Goal: Task Accomplishment & Management: Use online tool/utility

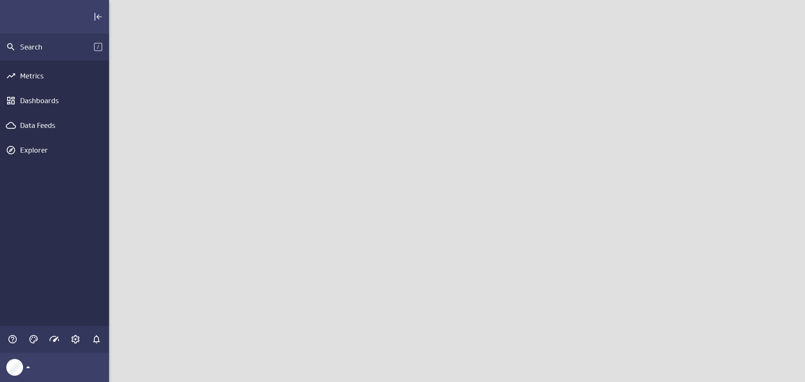
scroll to position [395, 709]
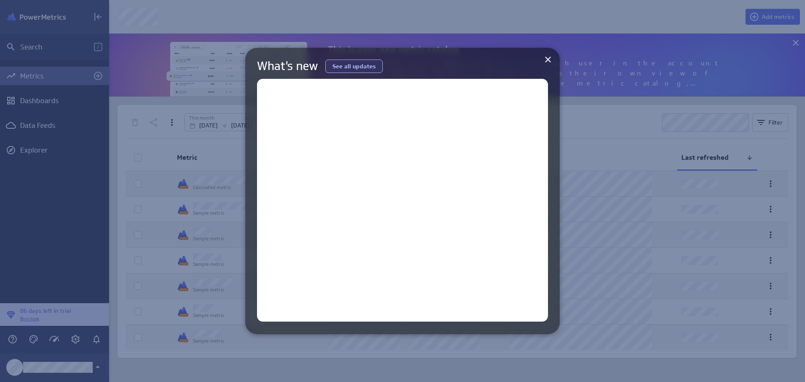
scroll to position [395, 709]
click at [548, 59] on icon at bounding box center [548, 60] width 6 height 6
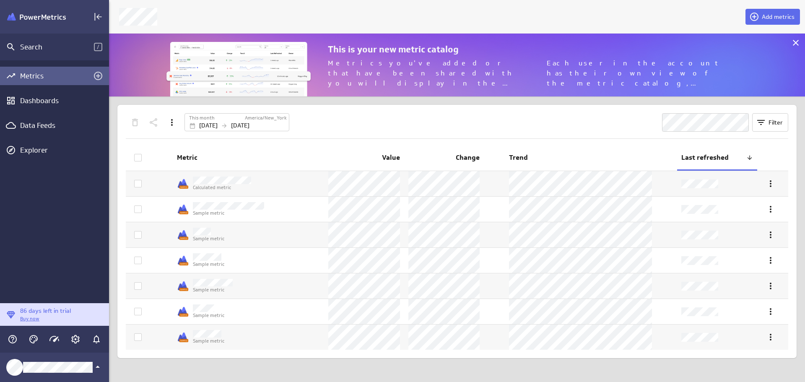
click at [52, 103] on div "Dashboards" at bounding box center [54, 100] width 69 height 9
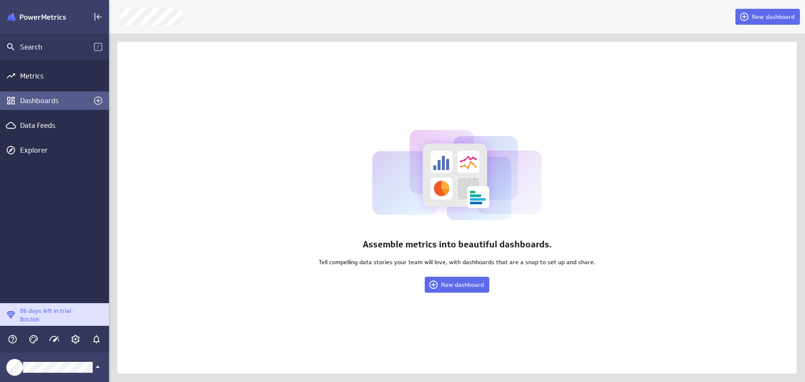
click at [464, 283] on span "New dashboard" at bounding box center [462, 285] width 43 height 8
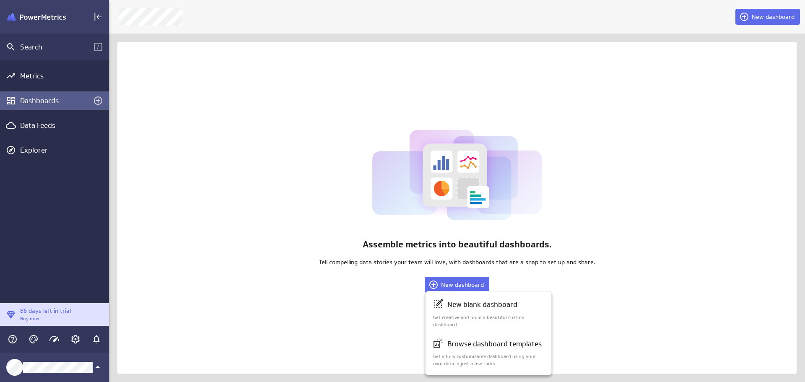
click at [475, 309] on p "New blank dashboard" at bounding box center [483, 305] width 70 height 10
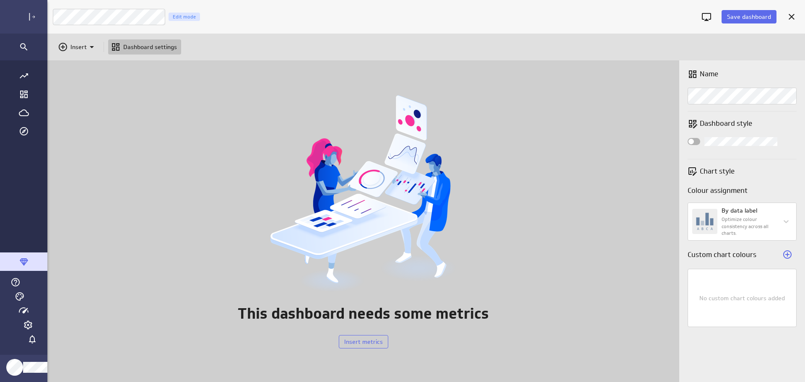
scroll to position [4, 4]
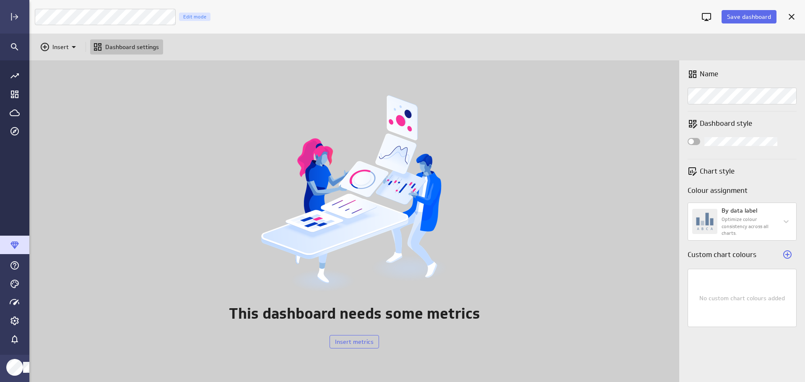
click at [740, 18] on span "Save dashboard" at bounding box center [749, 17] width 44 height 8
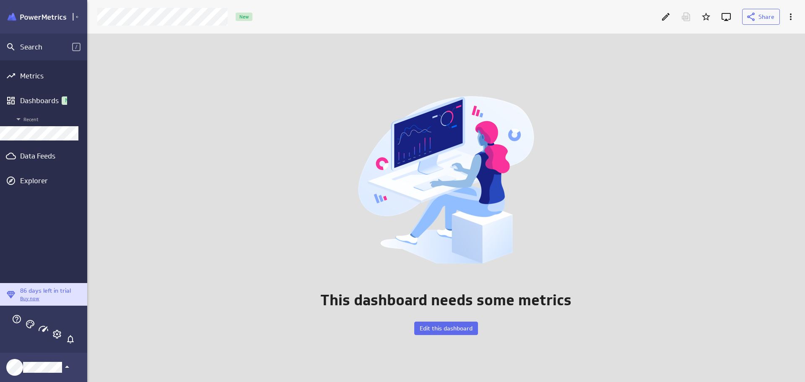
scroll to position [4, 4]
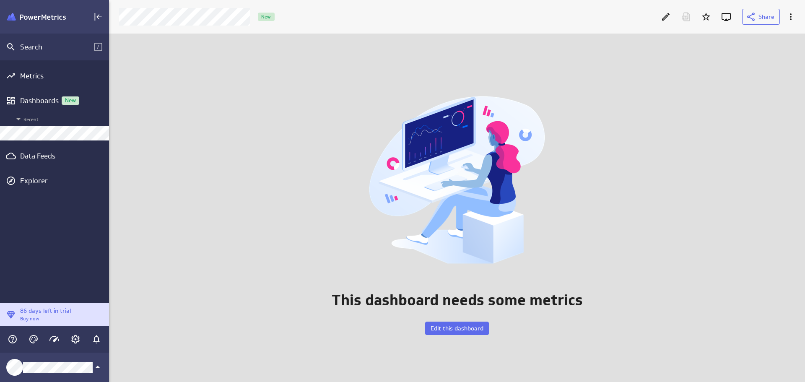
click at [99, 16] on icon "Collapse" at bounding box center [98, 17] width 10 height 10
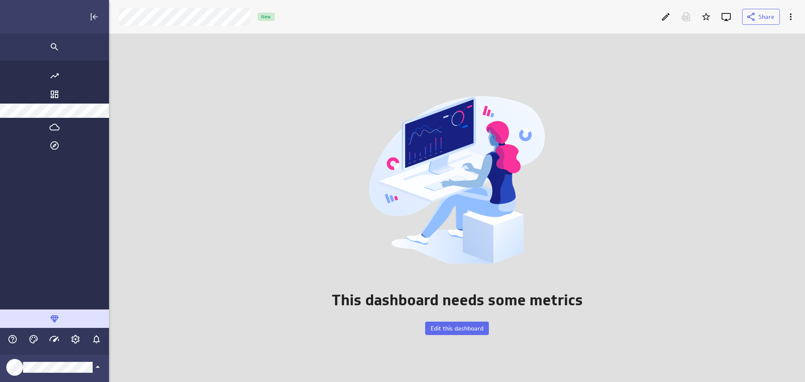
scroll to position [395, 789]
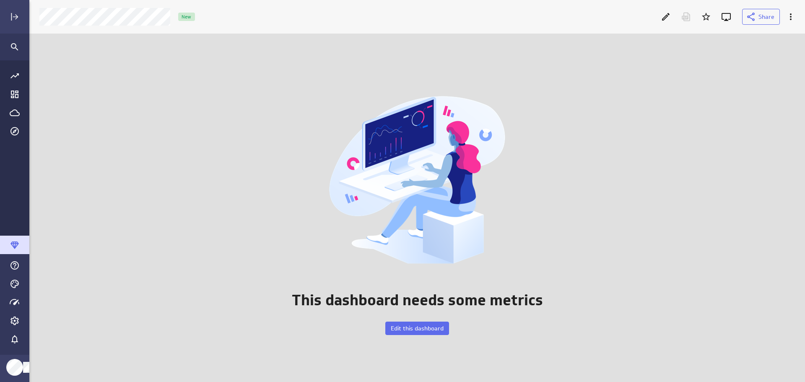
click at [11, 16] on icon "Expand" at bounding box center [15, 17] width 10 height 10
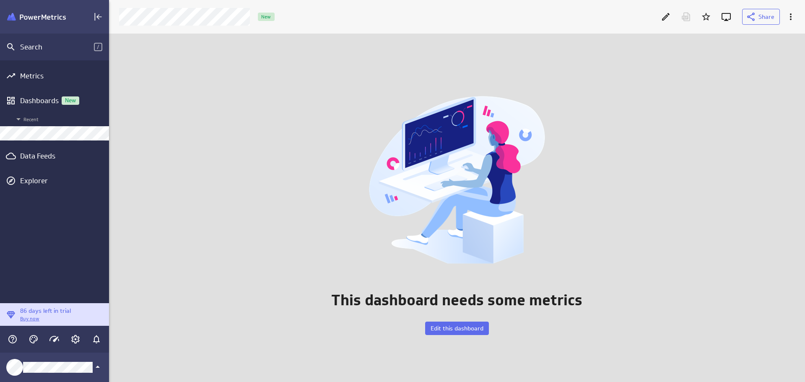
scroll to position [4, 4]
click at [796, 19] on icon "More actions" at bounding box center [791, 17] width 10 height 10
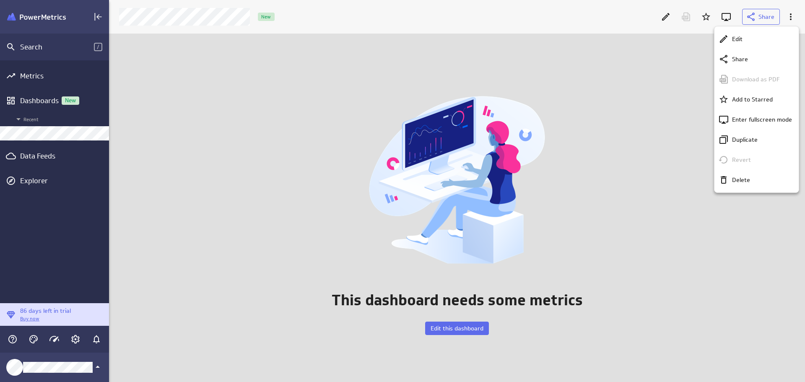
click at [667, 234] on div at bounding box center [402, 191] width 805 height 382
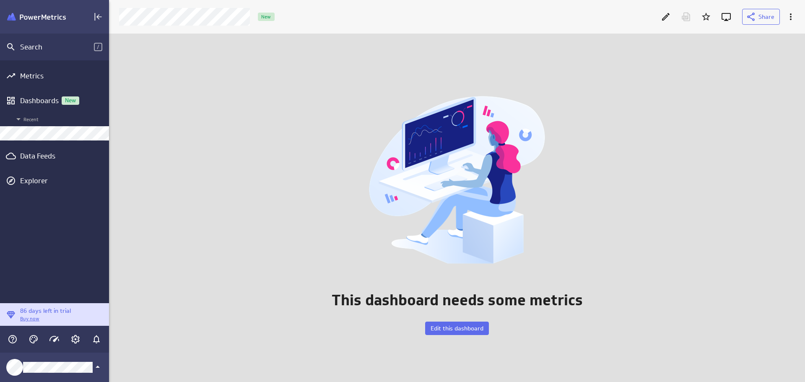
click at [467, 328] on span "Edit this dashboard" at bounding box center [457, 329] width 53 height 8
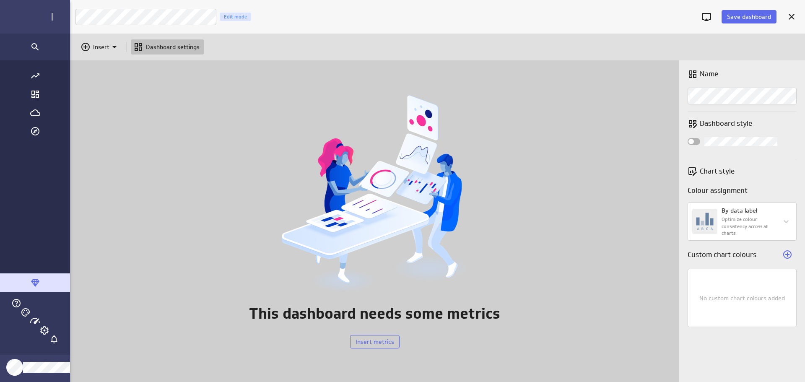
scroll to position [395, 789]
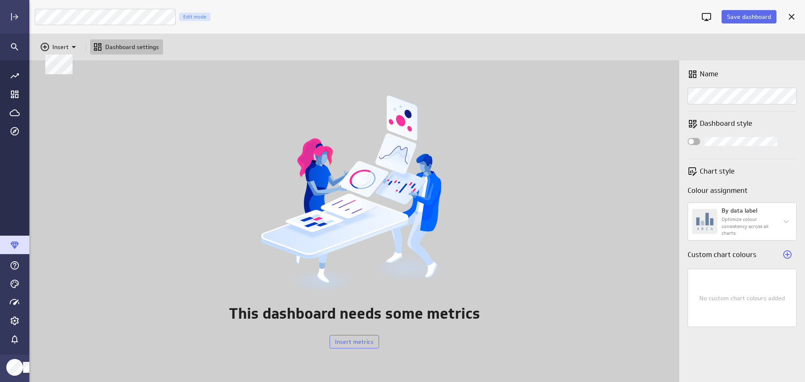
click at [72, 46] on icon at bounding box center [74, 47] width 10 height 10
click at [64, 91] on p "Image" at bounding box center [63, 87] width 17 height 9
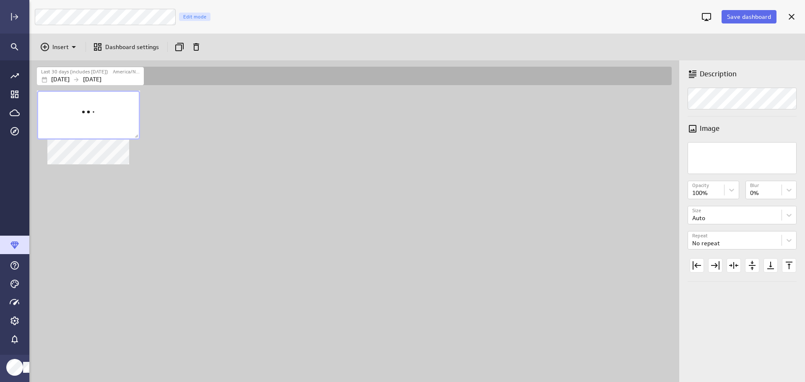
scroll to position [0, 0]
drag, startPoint x: 105, startPoint y: 109, endPoint x: 108, endPoint y: 118, distance: 9.3
click at [108, 118] on div "No description available" at bounding box center [91, 123] width 103 height 49
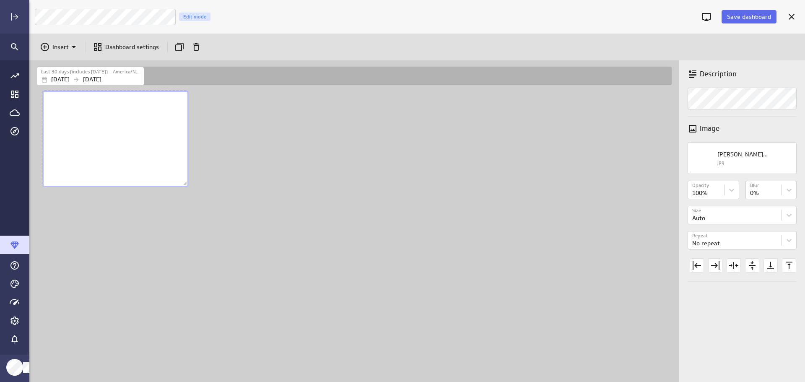
drag, startPoint x: 142, startPoint y: 137, endPoint x: 187, endPoint y: 167, distance: 53.9
click at [186, 182] on span "Dashboard content with 1 widget" at bounding box center [186, 184] width 8 height 8
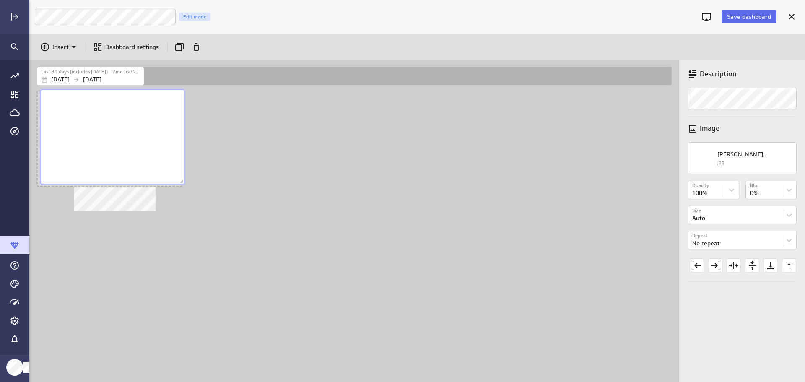
click at [168, 99] on div "No description available" at bounding box center [113, 137] width 146 height 96
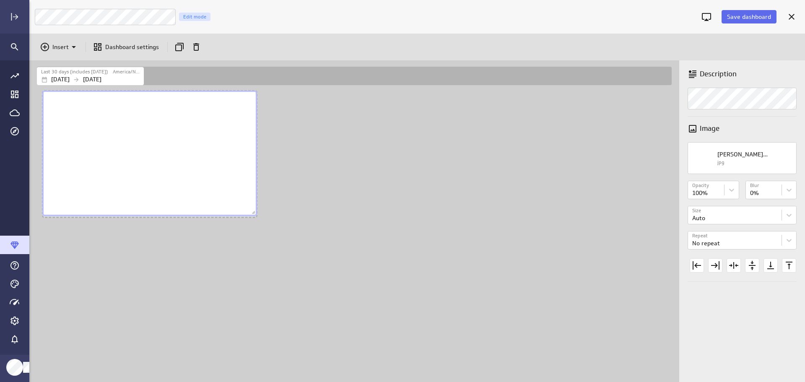
drag, startPoint x: 185, startPoint y: 183, endPoint x: 254, endPoint y: 212, distance: 75.3
click at [254, 213] on span "Dashboard content with 1 widget" at bounding box center [254, 213] width 8 height 8
click at [63, 47] on p "Insert" at bounding box center [60, 47] width 16 height 9
click at [56, 86] on p "Image" at bounding box center [63, 87] width 17 height 9
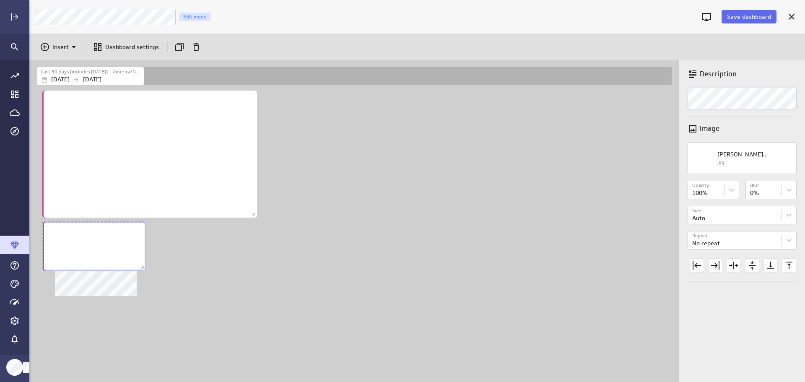
drag, startPoint x: 311, startPoint y: 109, endPoint x: 93, endPoint y: 240, distance: 254.2
click at [93, 240] on div "No description available" at bounding box center [94, 246] width 103 height 49
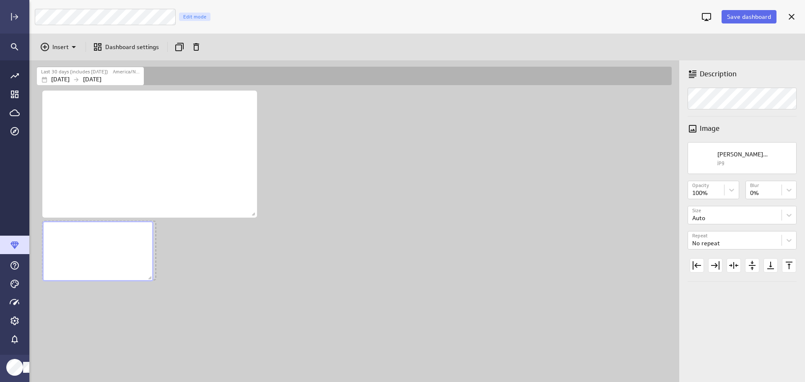
drag, startPoint x: 142, startPoint y: 266, endPoint x: 162, endPoint y: 274, distance: 22.2
click at [150, 277] on span "Dashboard content with 2 widgets" at bounding box center [151, 279] width 8 height 8
click at [62, 49] on p "Insert" at bounding box center [60, 47] width 16 height 9
click at [59, 86] on p "Image" at bounding box center [63, 87] width 17 height 9
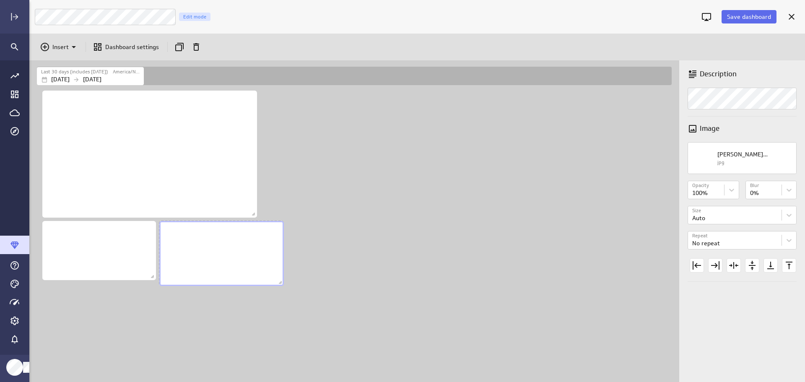
drag, startPoint x: 259, startPoint y: 268, endPoint x: 280, endPoint y: 284, distance: 26.7
click at [280, 284] on span "Dashboard content with 3 widgets" at bounding box center [281, 283] width 8 height 8
click at [364, 257] on div "Dashboard content with 3 widgets" at bounding box center [356, 235] width 642 height 293
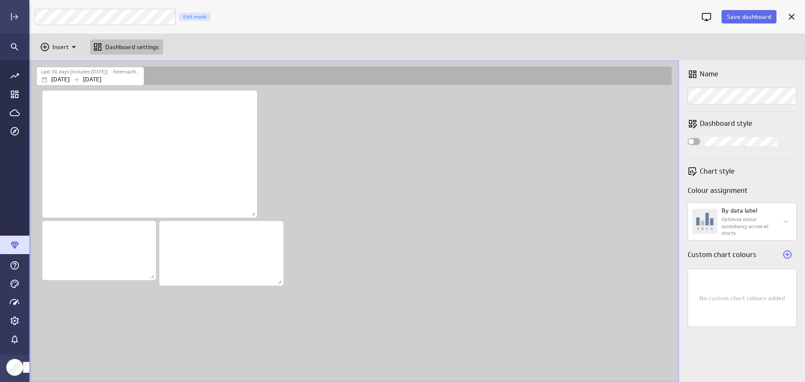
click at [741, 16] on span "Save dashboard" at bounding box center [749, 17] width 44 height 8
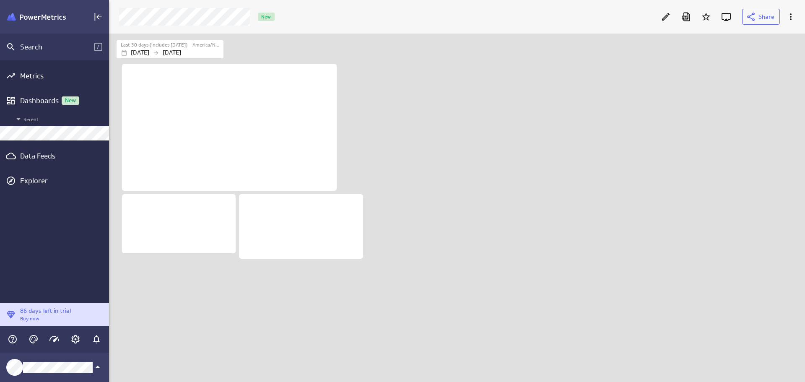
scroll to position [333, 698]
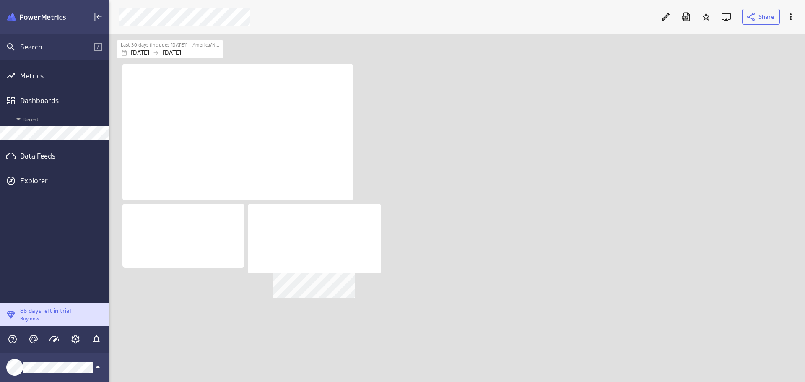
click at [368, 262] on div "No description available" at bounding box center [314, 239] width 133 height 70
click at [297, 234] on div "No description available" at bounding box center [314, 239] width 133 height 70
click at [664, 13] on icon "Edit" at bounding box center [666, 17] width 10 height 10
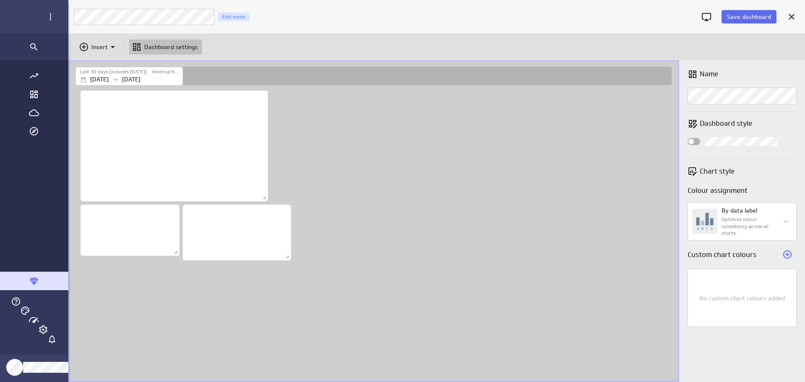
scroll to position [4, 4]
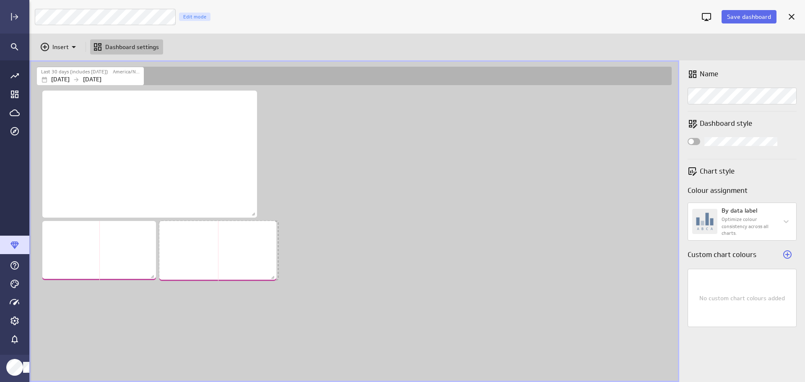
drag, startPoint x: 282, startPoint y: 283, endPoint x: 275, endPoint y: 279, distance: 8.5
click at [275, 279] on span "Dashboard content with 3 widgets" at bounding box center [274, 278] width 8 height 8
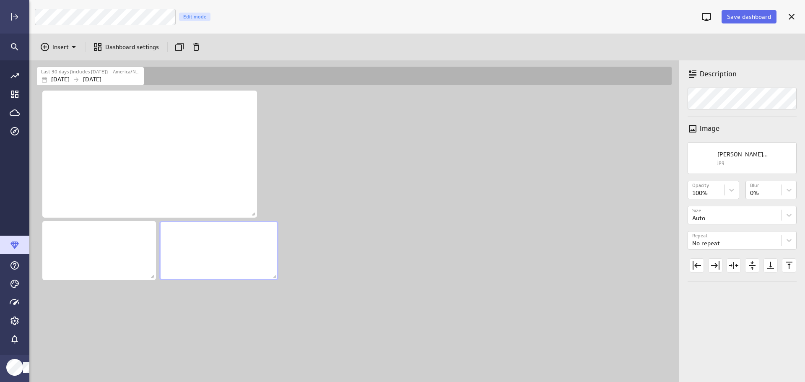
click at [331, 267] on div "Dashboard content with 3 widgets" at bounding box center [356, 235] width 642 height 293
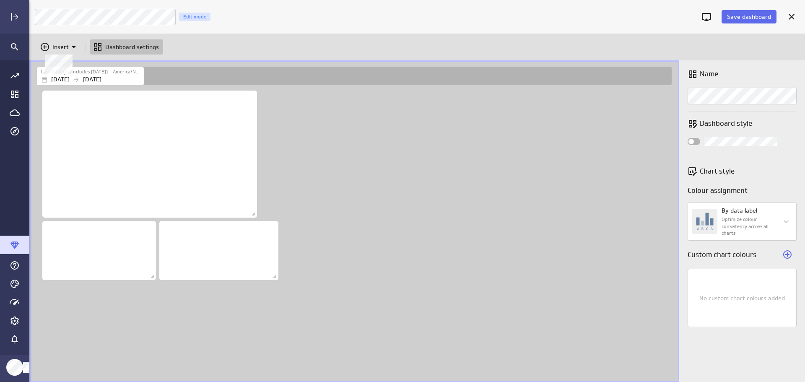
click at [71, 41] on div "Insert" at bounding box center [59, 46] width 44 height 15
click at [304, 150] on div at bounding box center [402, 191] width 805 height 382
click at [45, 44] on icon at bounding box center [45, 47] width 8 height 8
click at [364, 164] on div at bounding box center [402, 191] width 805 height 382
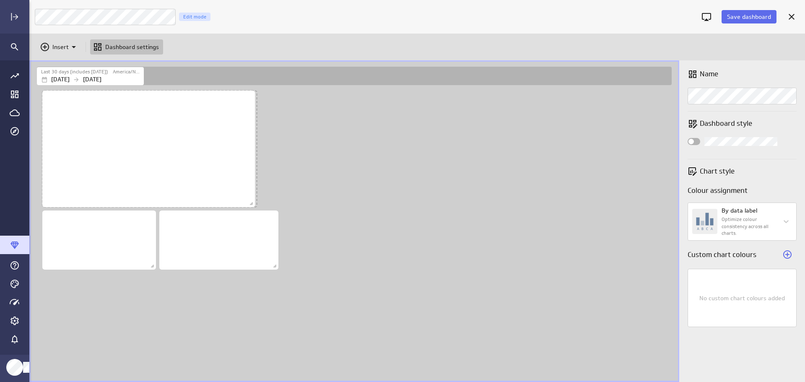
drag, startPoint x: 254, startPoint y: 214, endPoint x: 252, endPoint y: 203, distance: 10.7
click at [252, 203] on span "Dashboard content with 3 widgets" at bounding box center [252, 205] width 8 height 8
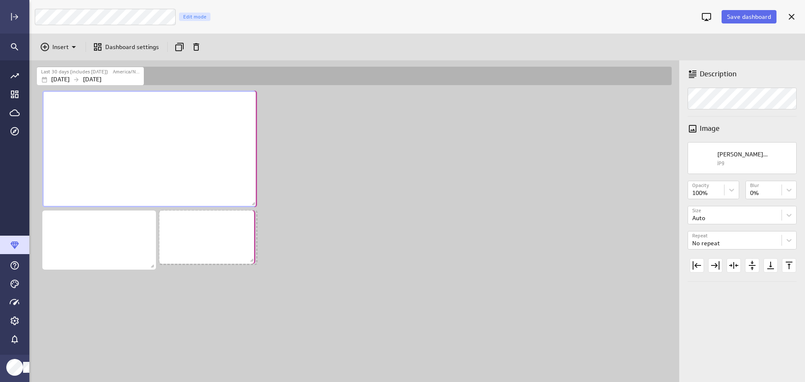
drag, startPoint x: 275, startPoint y: 265, endPoint x: 252, endPoint y: 259, distance: 23.8
click at [252, 259] on span "Dashboard content with 3 widgets" at bounding box center [253, 261] width 8 height 8
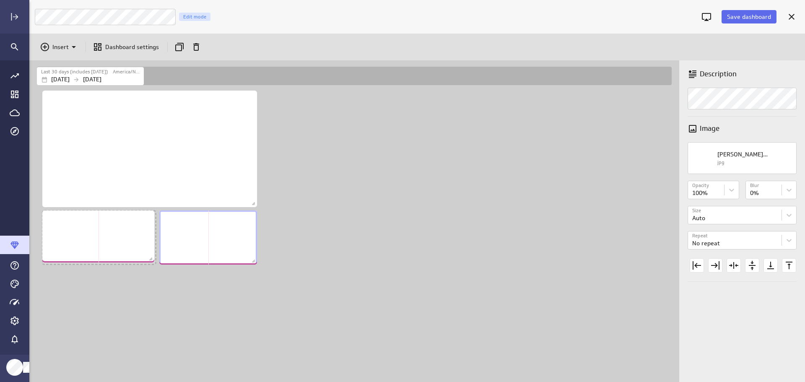
drag, startPoint x: 152, startPoint y: 267, endPoint x: 150, endPoint y: 260, distance: 7.3
click at [150, 260] on span "Dashboard content with 3 widgets" at bounding box center [152, 260] width 8 height 8
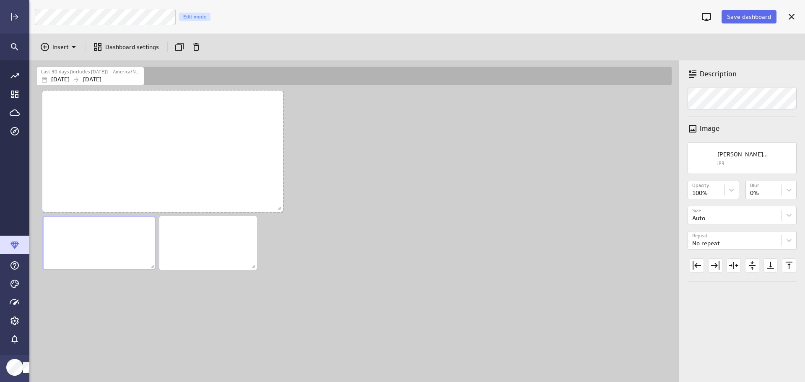
drag, startPoint x: 253, startPoint y: 205, endPoint x: 279, endPoint y: 210, distance: 26.4
click at [279, 210] on span "Dashboard content with 3 widgets" at bounding box center [280, 209] width 8 height 8
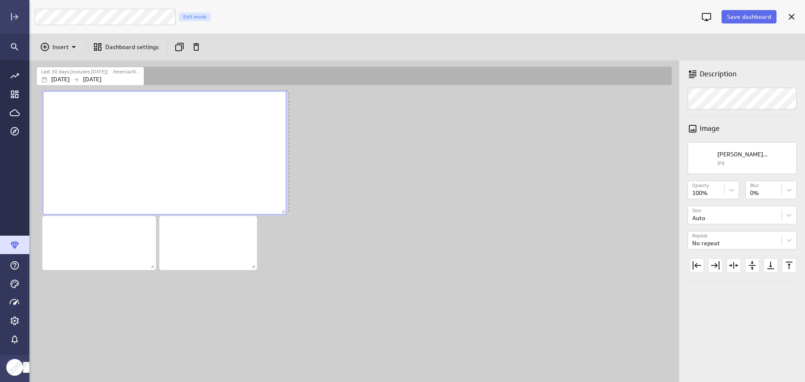
click at [283, 212] on span "Dashboard content with 3 widgets" at bounding box center [284, 212] width 8 height 8
click at [743, 12] on button "Save dashboard" at bounding box center [749, 16] width 55 height 13
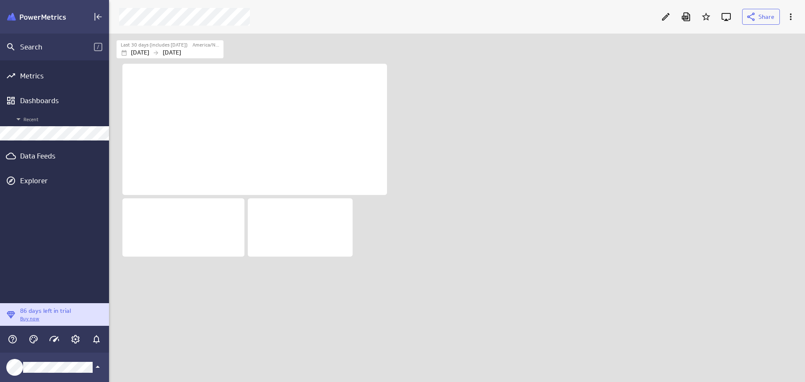
scroll to position [4, 4]
click at [45, 156] on div "Data Feeds" at bounding box center [54, 155] width 69 height 9
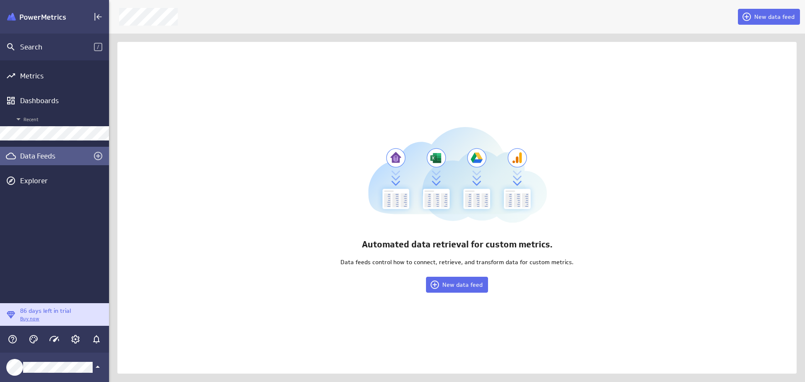
click at [454, 288] on span "New data feed" at bounding box center [463, 285] width 40 height 8
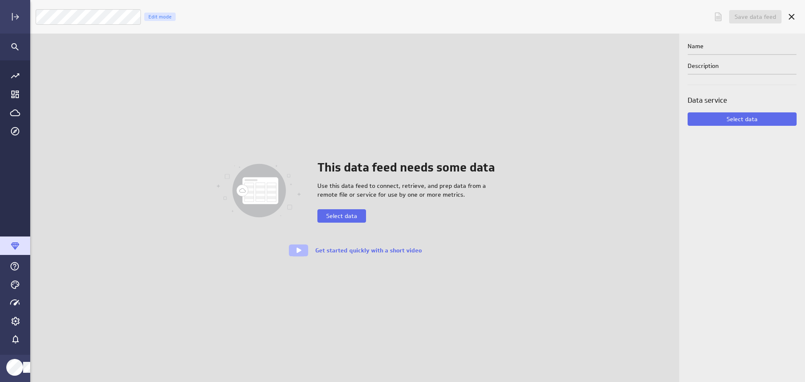
scroll to position [395, 789]
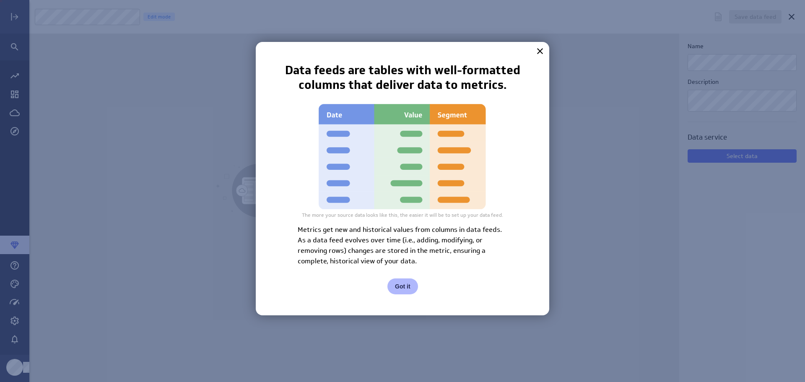
click at [405, 291] on button "Got it" at bounding box center [403, 287] width 31 height 16
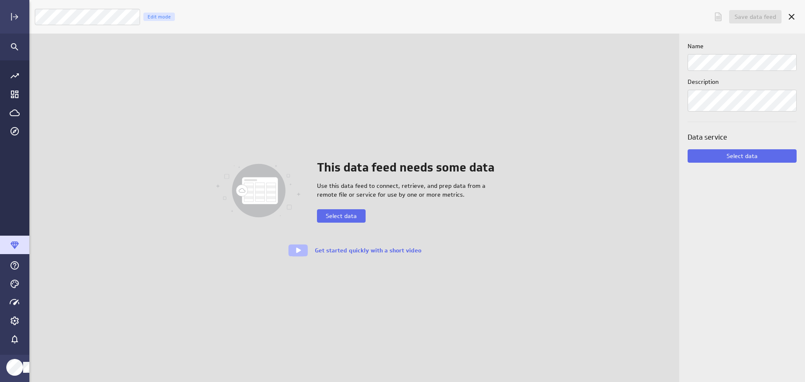
click at [353, 216] on span "Select data" at bounding box center [341, 216] width 31 height 8
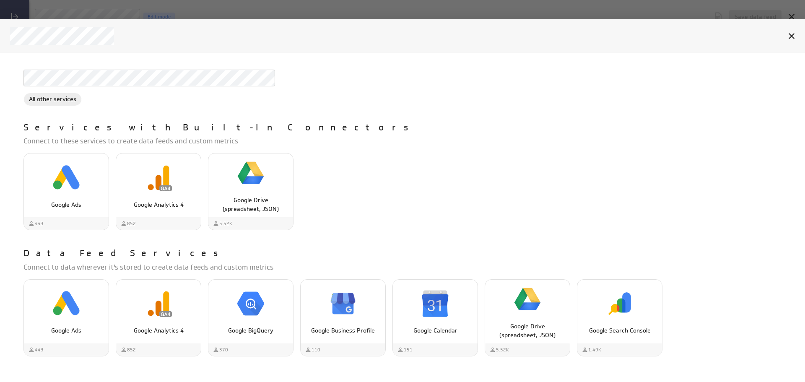
click at [255, 190] on div "Google Drive (spreadsheet, JSON)" at bounding box center [250, 201] width 85 height 24
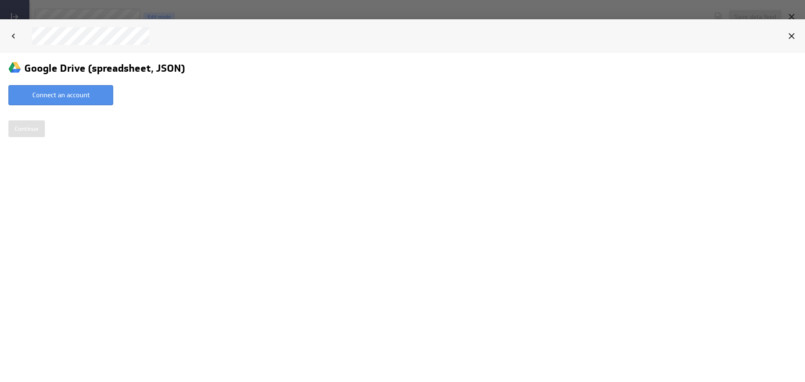
scroll to position [0, 0]
click at [68, 96] on button "Connect an account" at bounding box center [60, 95] width 105 height 20
type input "Ray @ Google created Oct 04, 2025 at 5:09 PM EDT"
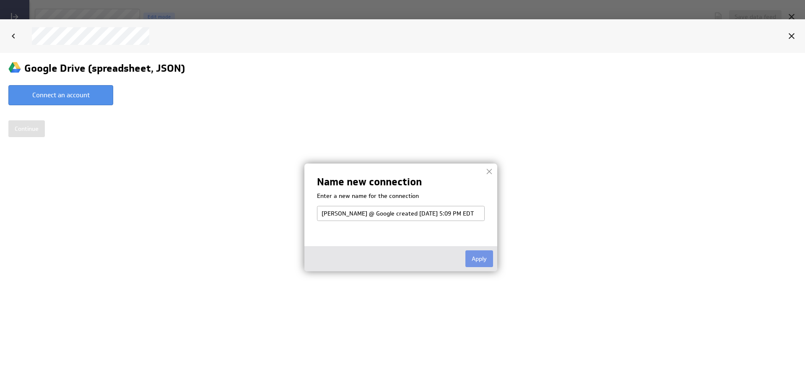
click at [331, 214] on input "Ray @ Google created Oct 04, 2025 at 5:09 PM EDT" at bounding box center [401, 213] width 168 height 15
click at [470, 214] on input "Ray @ Google created Oct 04, 2025 at 5:09 PM EDT" at bounding box center [401, 213] width 168 height 15
click at [331, 214] on input "Ray @ Google created Oct 04, 2025 at 5:09 PM EDT" at bounding box center [401, 213] width 168 height 15
type input "LM @ Google created [DATE] 5:09 PM EDT"
click at [484, 260] on button "Apply" at bounding box center [480, 258] width 28 height 17
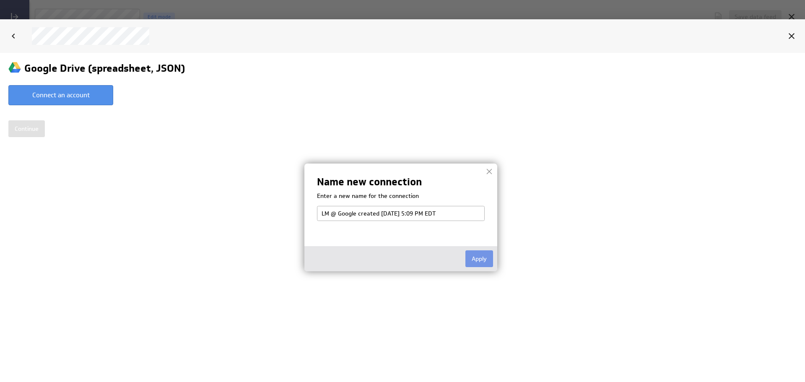
select select "3deaa3bb4c69fb619b3abaa66b5c1f4e"
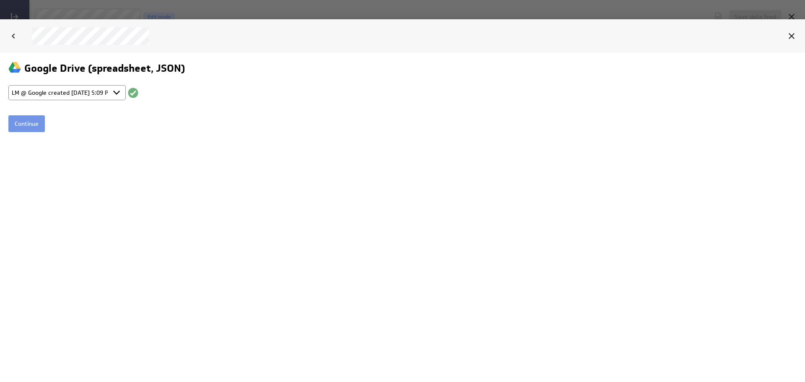
click at [26, 125] on input "Continue" at bounding box center [26, 123] width 36 height 17
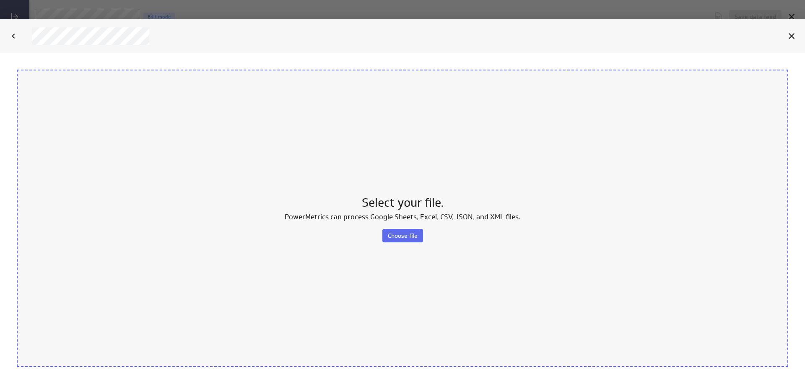
click at [397, 232] on span "Choose file" at bounding box center [403, 236] width 30 height 8
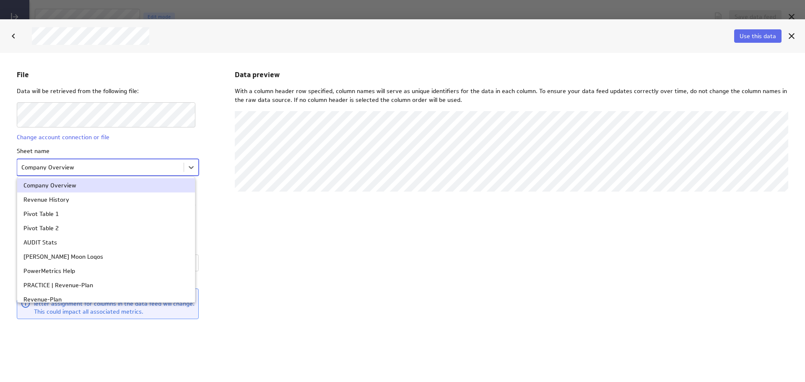
click at [190, 170] on body "File Data will be retrieved from the following file: Change account connection …" at bounding box center [402, 216] width 805 height 329
click at [123, 297] on div "Revenue-Plan" at bounding box center [105, 299] width 165 height 6
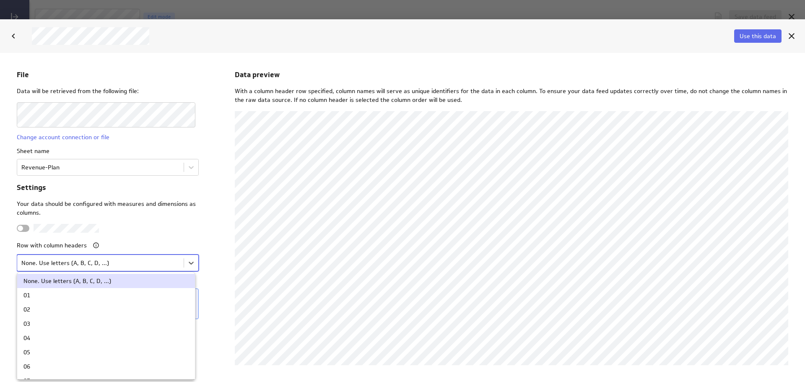
click at [155, 265] on body "File Data will be retrieved from the following file: Change account connection …" at bounding box center [402, 216] width 805 height 329
click at [136, 292] on div "01" at bounding box center [105, 295] width 165 height 6
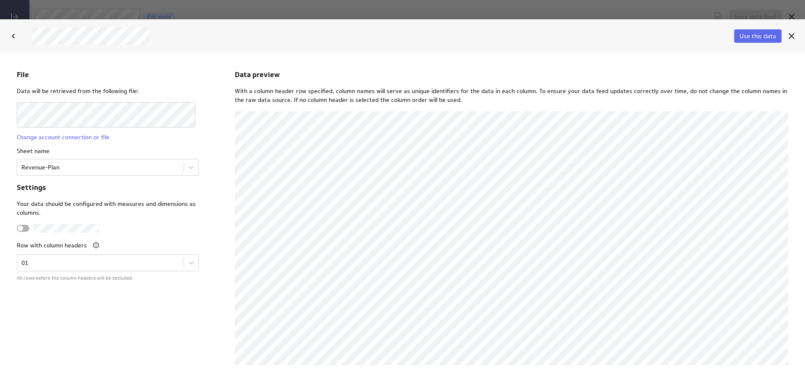
click at [762, 37] on span "Use this data" at bounding box center [758, 36] width 36 height 8
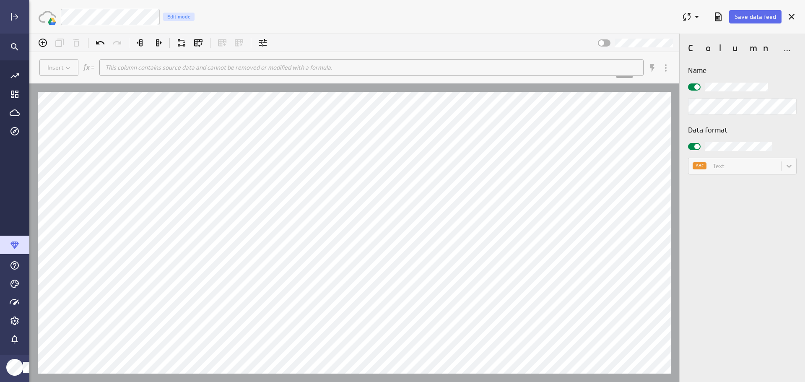
click at [791, 169] on div "ABC Text" at bounding box center [742, 166] width 109 height 17
click at [698, 146] on span at bounding box center [697, 146] width 5 height 5
click at [29, 34] on input "checkbox" at bounding box center [29, 34] width 0 height 0
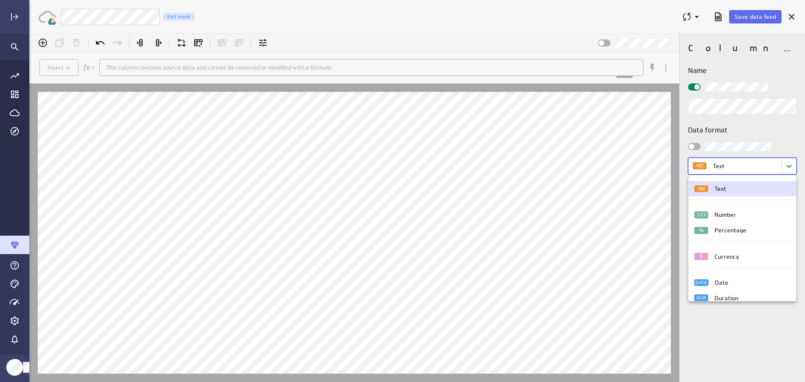
click at [789, 169] on body "(no message) Insert This column contains source data and cannot be removed or m…" at bounding box center [417, 208] width 776 height 349
click at [789, 168] on div at bounding box center [417, 208] width 776 height 349
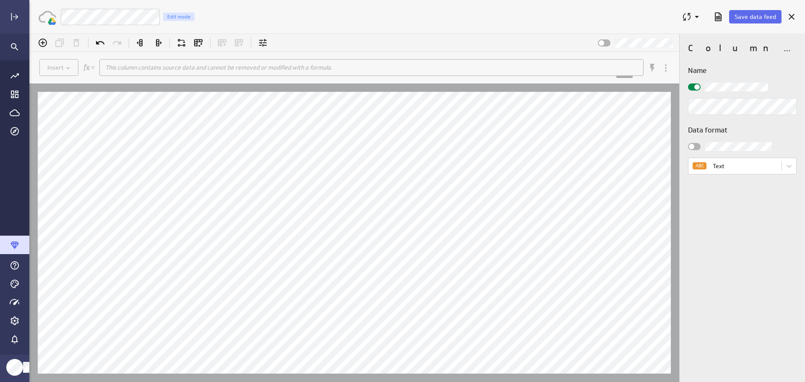
click at [693, 146] on span at bounding box center [691, 146] width 5 height 5
click at [29, 34] on input "checkbox" at bounding box center [29, 34] width 0 height 0
click at [787, 163] on div "ABC Text" at bounding box center [742, 166] width 109 height 17
click at [787, 168] on div "ABC Text" at bounding box center [742, 166] width 109 height 17
click at [790, 163] on div "ABC Text" at bounding box center [742, 166] width 109 height 17
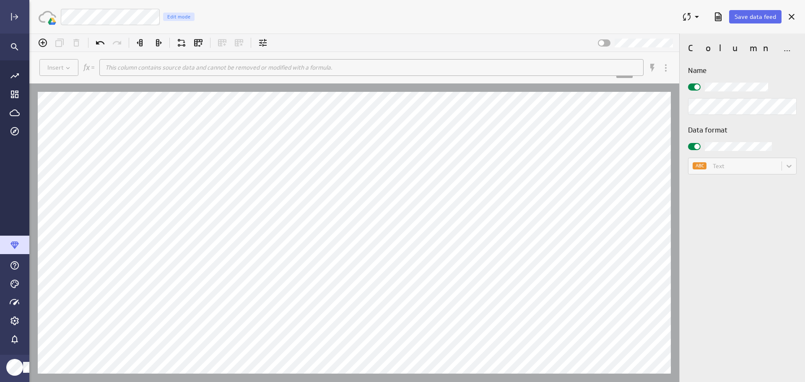
click at [699, 146] on span at bounding box center [697, 146] width 5 height 5
click at [29, 34] on input "checkbox" at bounding box center [29, 34] width 0 height 0
click at [692, 146] on span at bounding box center [691, 146] width 5 height 5
click at [29, 34] on input "checkbox" at bounding box center [29, 34] width 0 height 0
click at [789, 164] on div "ABC Text" at bounding box center [742, 166] width 109 height 17
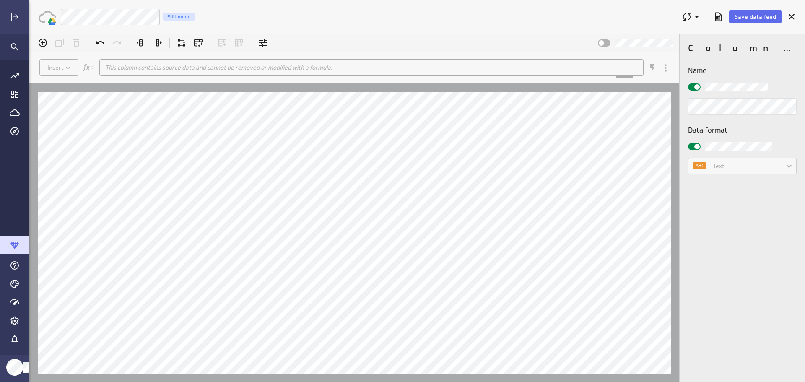
click at [757, 167] on div "ABC Text" at bounding box center [742, 166] width 109 height 17
click at [698, 148] on span at bounding box center [697, 146] width 5 height 5
click at [29, 34] on input "checkbox" at bounding box center [29, 34] width 0 height 0
click at [759, 163] on body "(no message) Insert This column contains source data and cannot be removed or m…" at bounding box center [417, 208] width 776 height 349
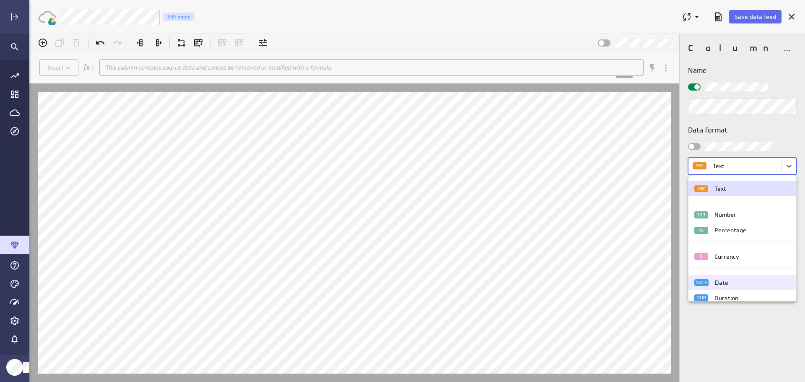
click at [748, 283] on div "DATE Date" at bounding box center [743, 282] width 96 height 7
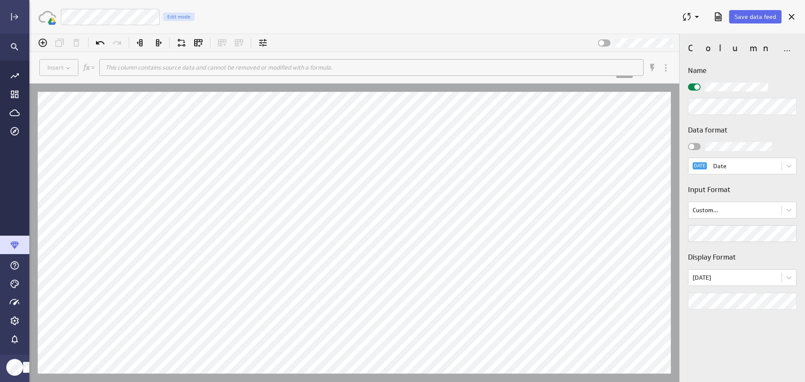
click at [694, 145] on span at bounding box center [691, 146] width 5 height 5
click at [29, 34] on input "checkbox" at bounding box center [29, 34] width 0 height 0
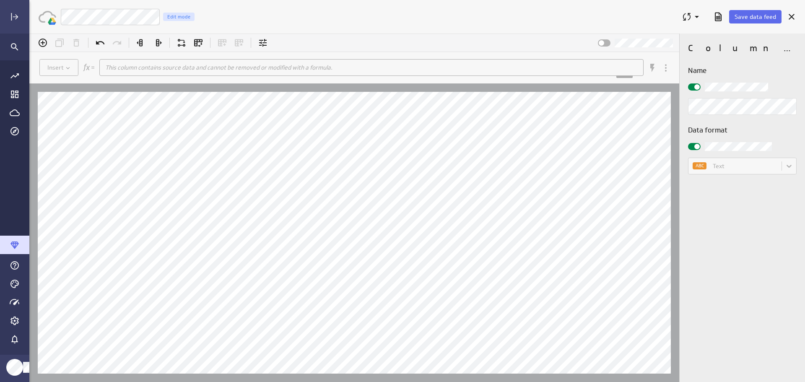
click at [753, 16] on span "Save data feed" at bounding box center [756, 17] width 42 height 8
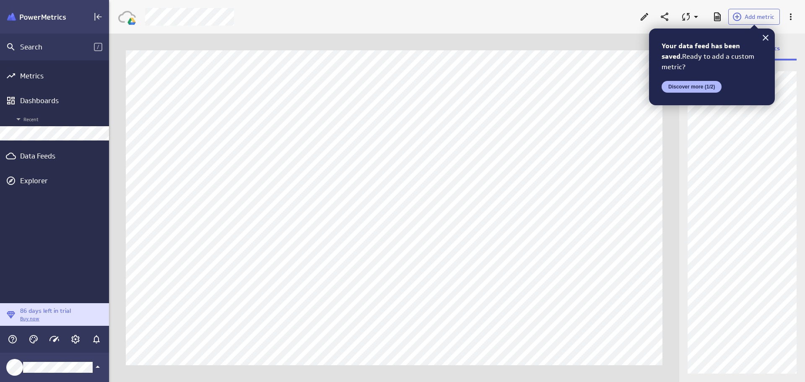
click at [763, 39] on icon at bounding box center [766, 38] width 10 height 10
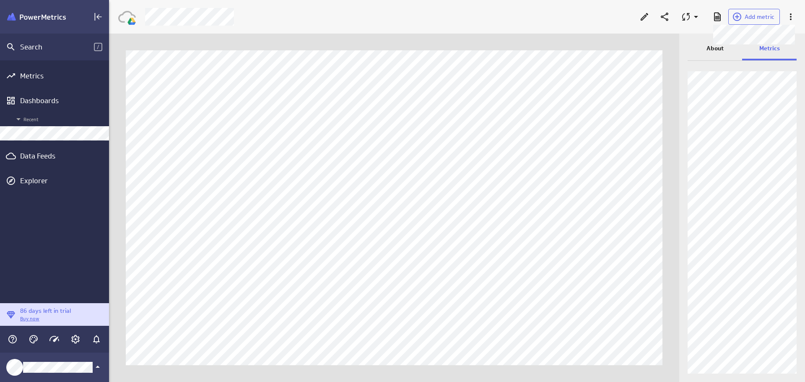
click at [760, 15] on span "Add metric" at bounding box center [760, 17] width 30 height 8
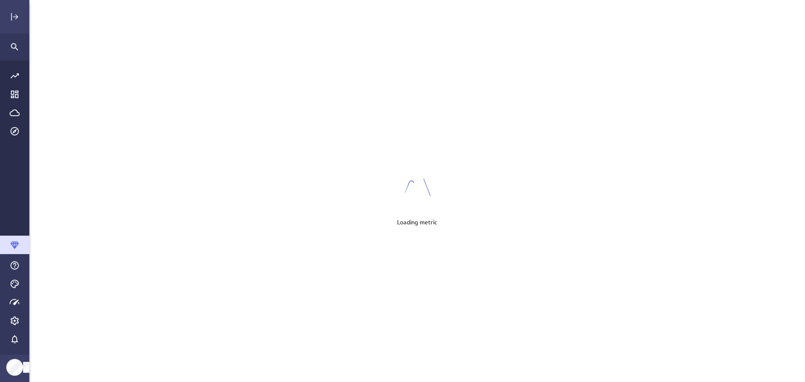
scroll to position [395, 789]
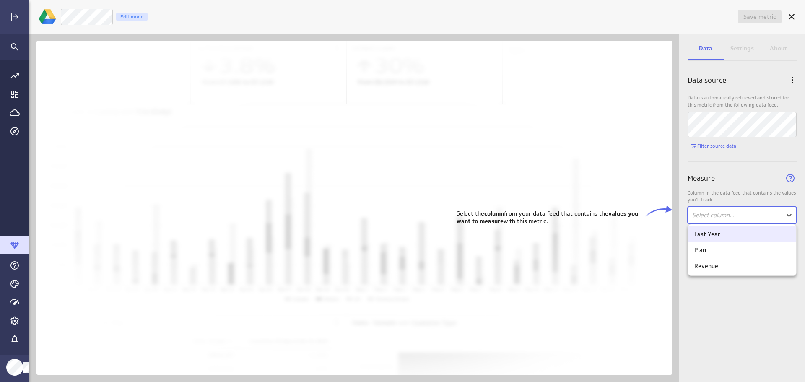
click at [789, 219] on body "Save metric Untitled Edit mode Data Settings About Data source Data is automati…" at bounding box center [402, 191] width 805 height 382
click at [768, 267] on div "Revenue" at bounding box center [743, 266] width 96 height 8
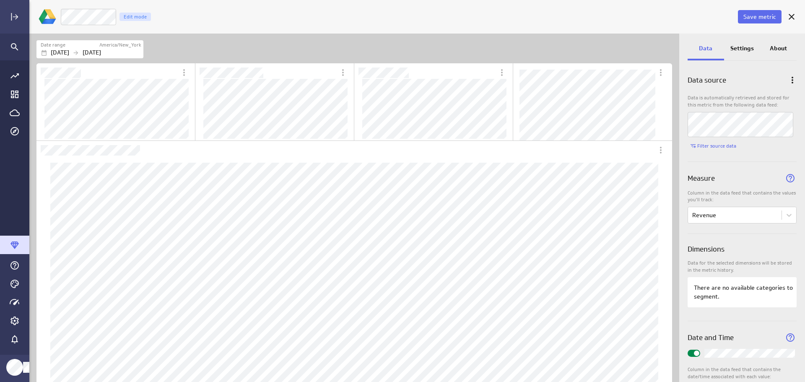
scroll to position [37, 0]
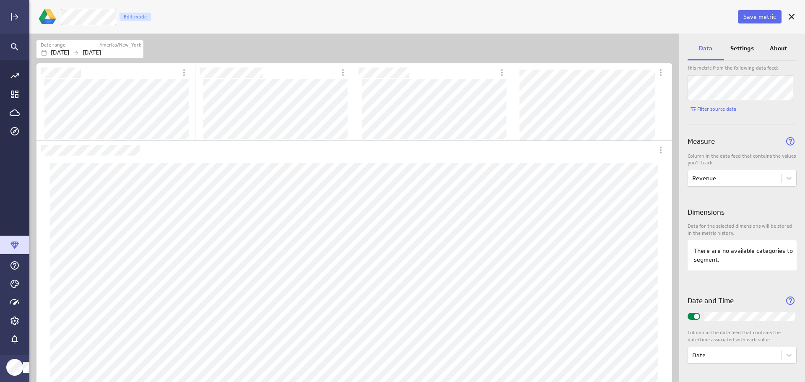
click at [738, 45] on p "Settings" at bounding box center [742, 48] width 23 height 9
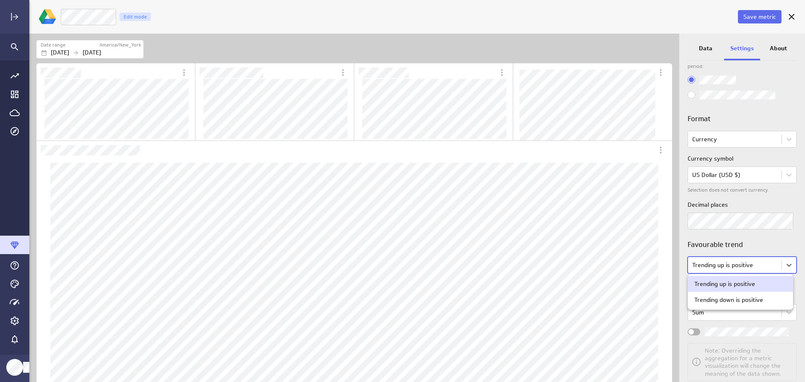
click at [785, 263] on body "Save metric Revenue Edit mode Date range America/New_York Jan 01 2024 Oct 04 20…" at bounding box center [402, 191] width 805 height 382
click at [785, 263] on div at bounding box center [402, 191] width 805 height 382
click at [704, 45] on p "Data" at bounding box center [705, 48] width 13 height 9
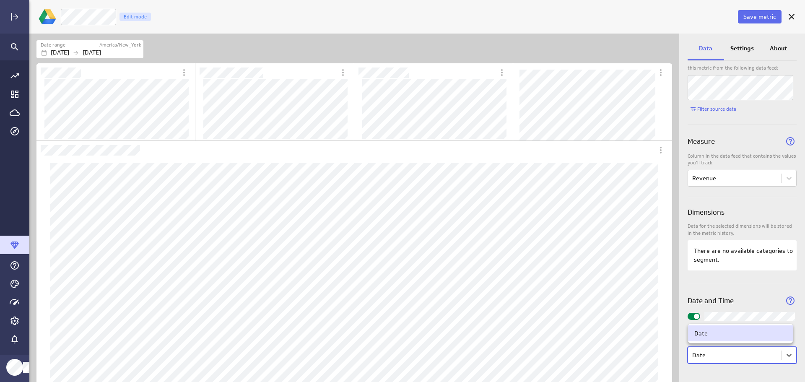
click at [784, 357] on body "Save metric Revenue Edit mode Date range America/New_York Jan 01 2024 Oct 04 20…" at bounding box center [402, 191] width 805 height 382
click at [785, 356] on div at bounding box center [402, 191] width 805 height 382
click at [748, 52] on p "Settings" at bounding box center [742, 48] width 23 height 9
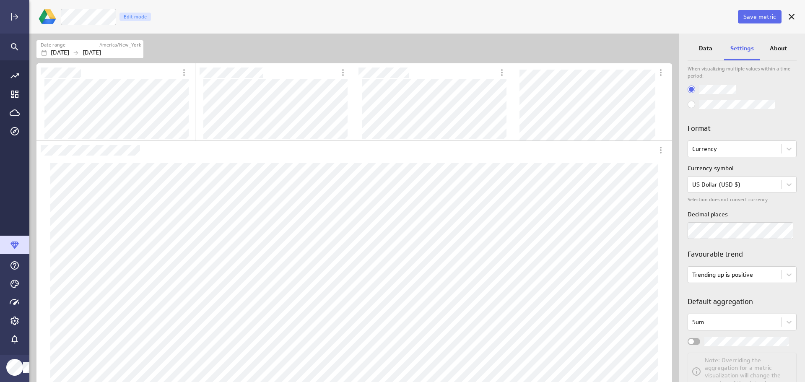
scroll to position [0, 0]
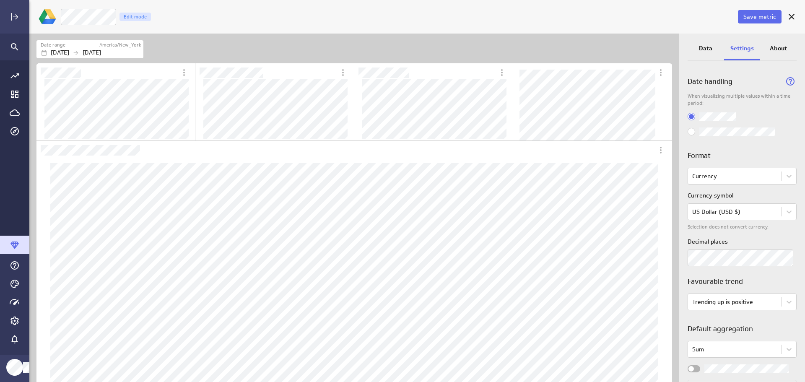
click at [773, 44] on p "About" at bounding box center [778, 48] width 17 height 9
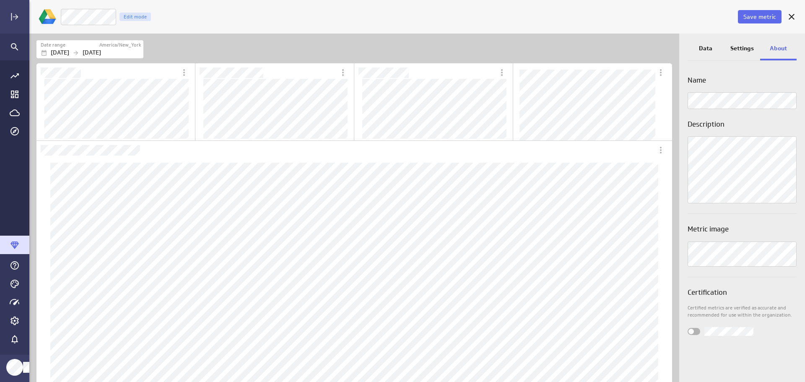
click at [706, 47] on p "Data" at bounding box center [705, 48] width 13 height 9
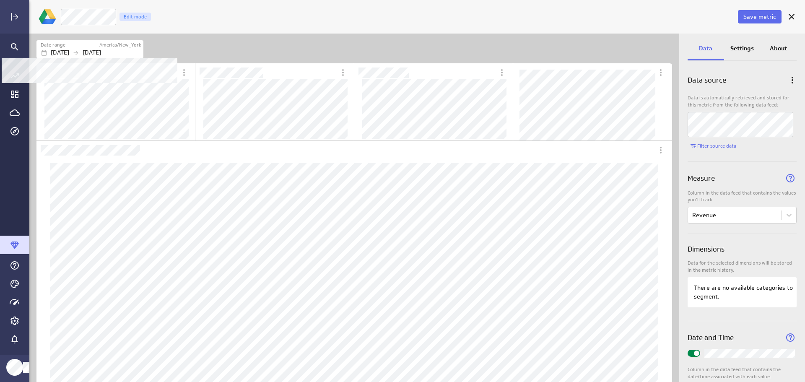
click at [113, 45] on label "America/New_York" at bounding box center [120, 45] width 42 height 7
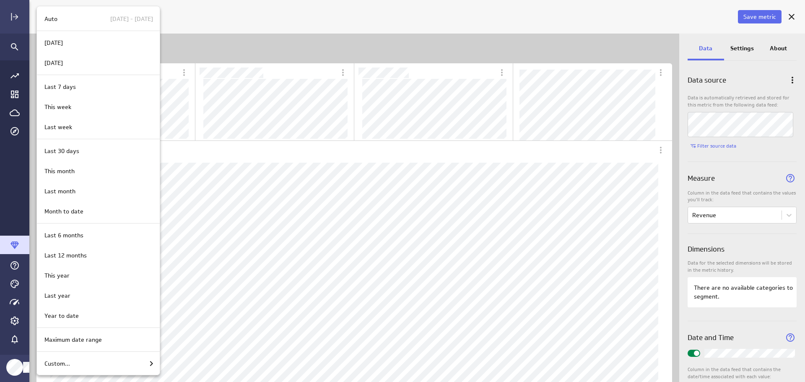
click at [81, 301] on div "Last year" at bounding box center [98, 296] width 123 height 20
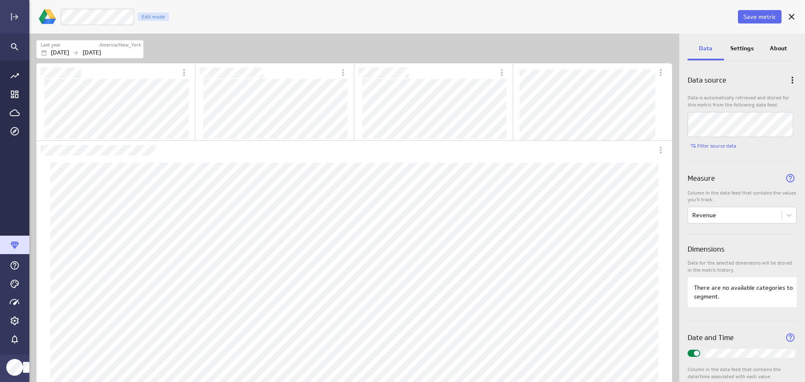
click at [747, 50] on p "Settings" at bounding box center [742, 48] width 23 height 9
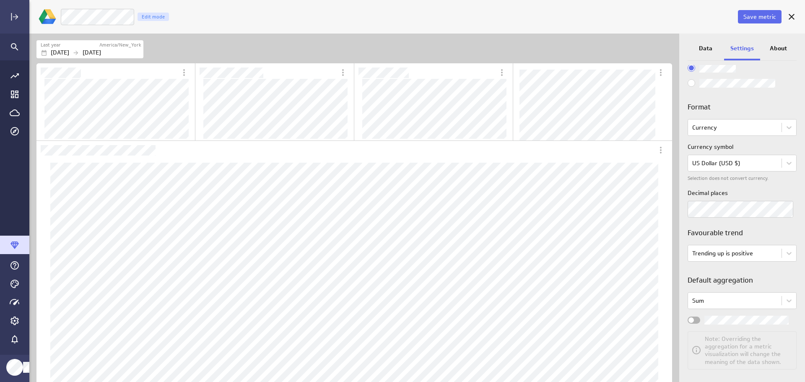
scroll to position [55, 0]
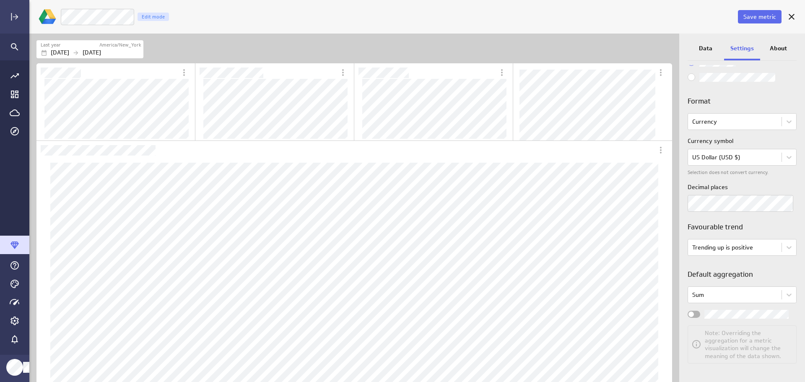
click at [784, 298] on body "Save metric LM Revenue Edit mode Last year America/New_York Jan 01 2024 Dec 31 …" at bounding box center [402, 191] width 805 height 382
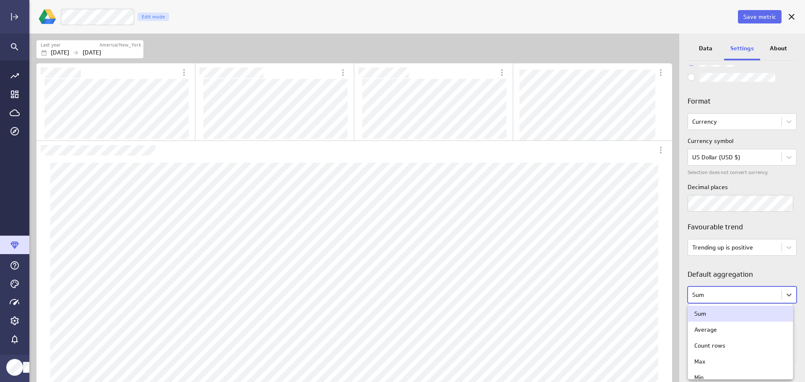
scroll to position [40, 0]
click at [782, 292] on div at bounding box center [402, 191] width 805 height 382
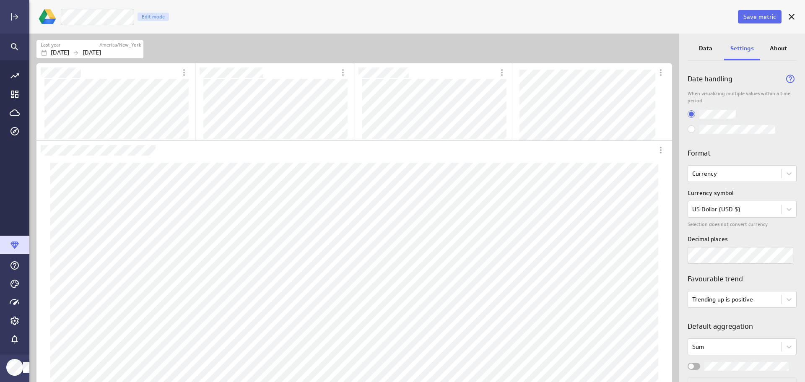
scroll to position [0, 0]
click at [708, 49] on p "Data" at bounding box center [705, 48] width 13 height 9
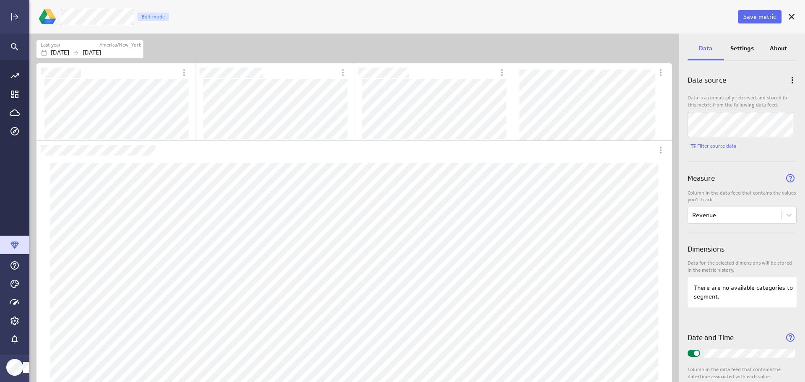
click at [757, 341] on div "Date and Time" at bounding box center [742, 335] width 109 height 28
click at [785, 339] on icon "Widget Properties" at bounding box center [790, 337] width 13 height 13
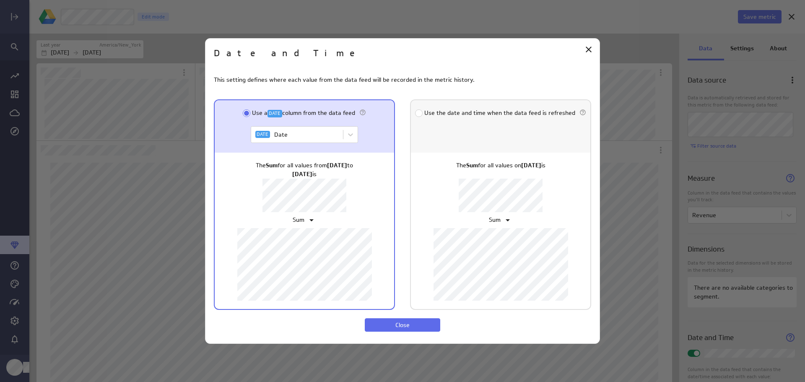
click at [586, 50] on icon "Close" at bounding box center [589, 49] width 10 height 10
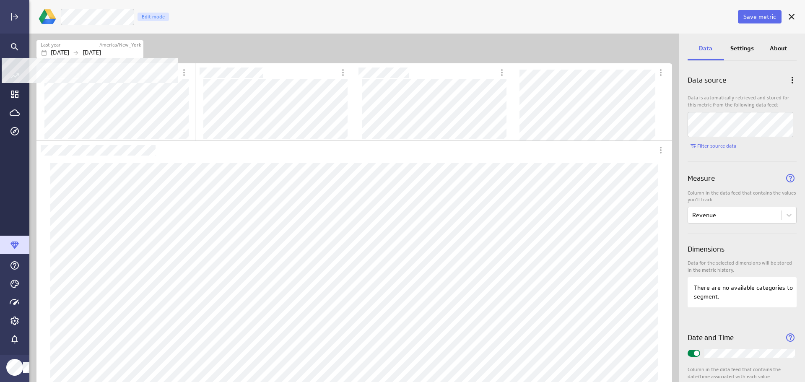
click at [89, 47] on div "Last year" at bounding box center [70, 45] width 58 height 7
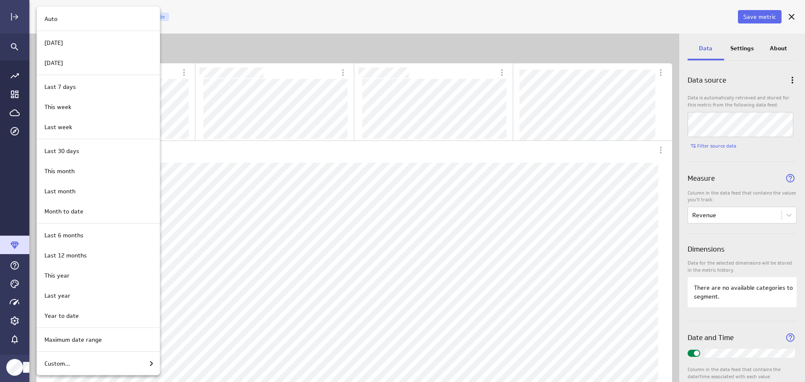
click at [112, 290] on div "Last year" at bounding box center [98, 296] width 123 height 20
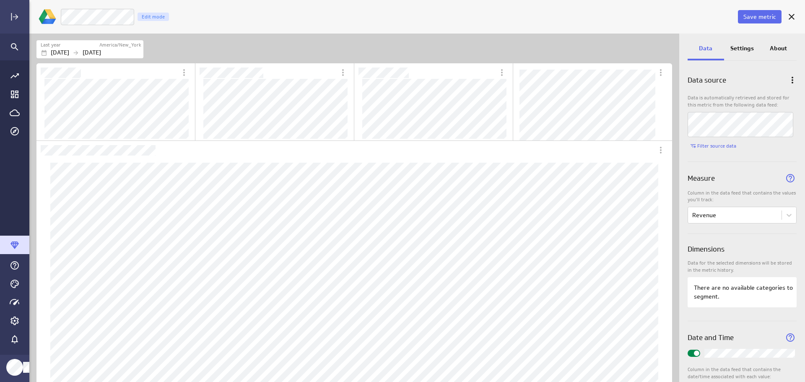
click at [752, 50] on p "Settings" at bounding box center [742, 48] width 23 height 9
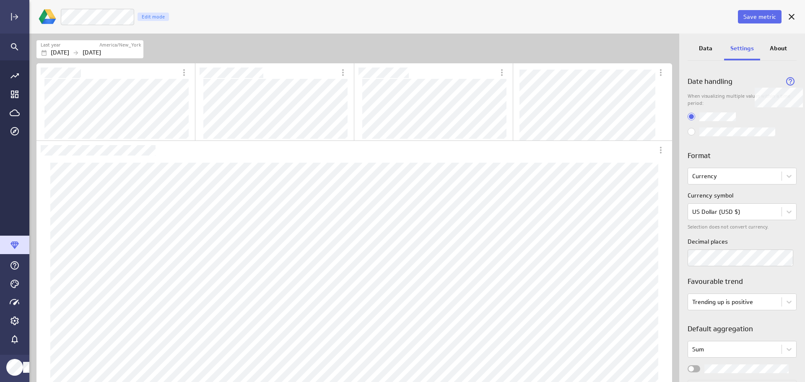
click at [789, 82] on icon "Widget Properties" at bounding box center [790, 81] width 13 height 13
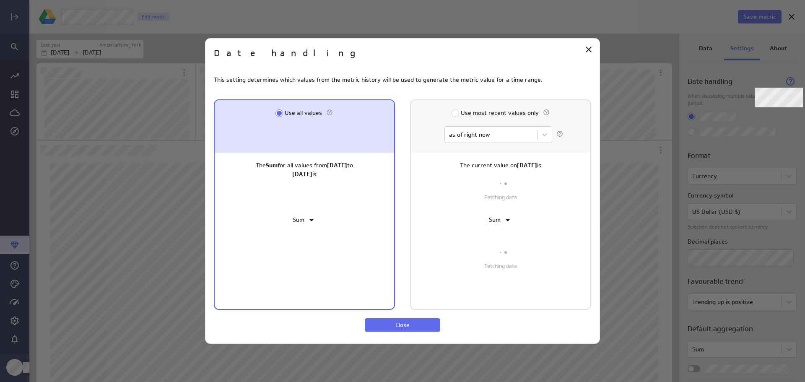
scroll to position [86, 148]
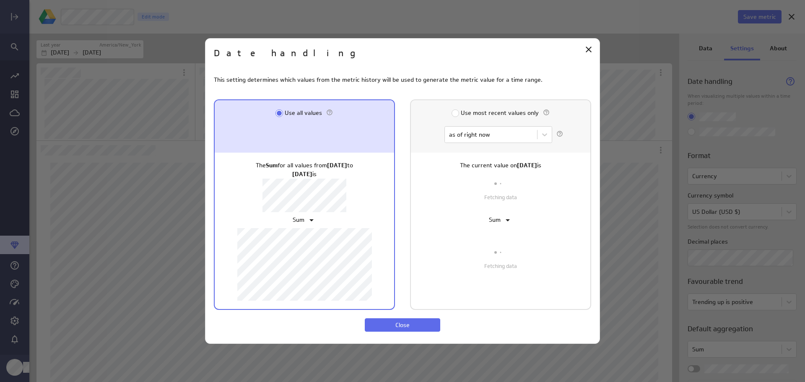
click at [586, 48] on icon "Close" at bounding box center [589, 49] width 10 height 10
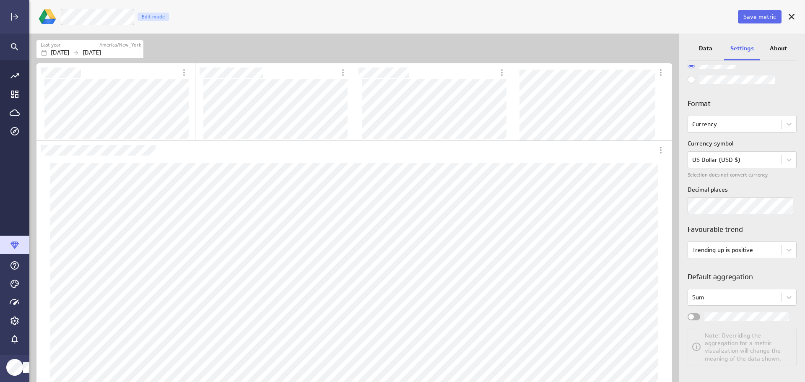
scroll to position [55, 0]
click at [777, 49] on p "About" at bounding box center [778, 48] width 17 height 9
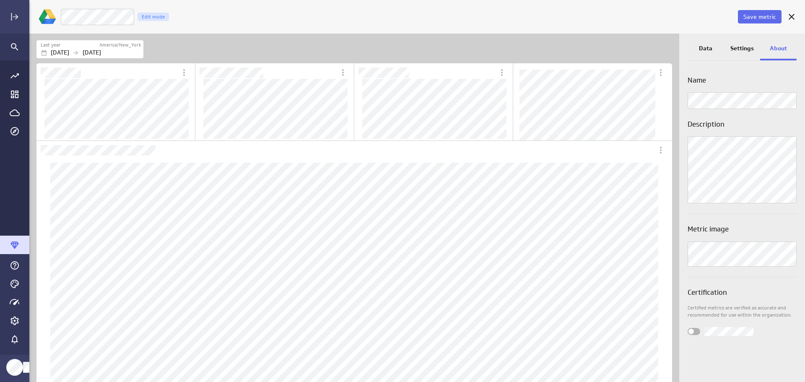
scroll to position [0, 0]
click at [742, 51] on p "Settings" at bounding box center [742, 48] width 23 height 9
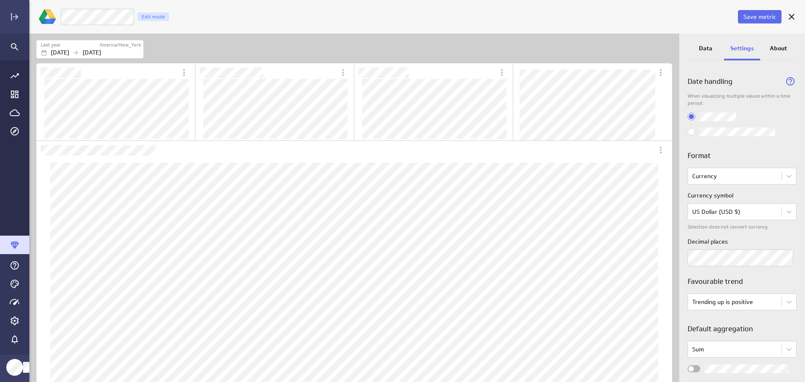
click at [702, 49] on p "Data" at bounding box center [705, 48] width 13 height 9
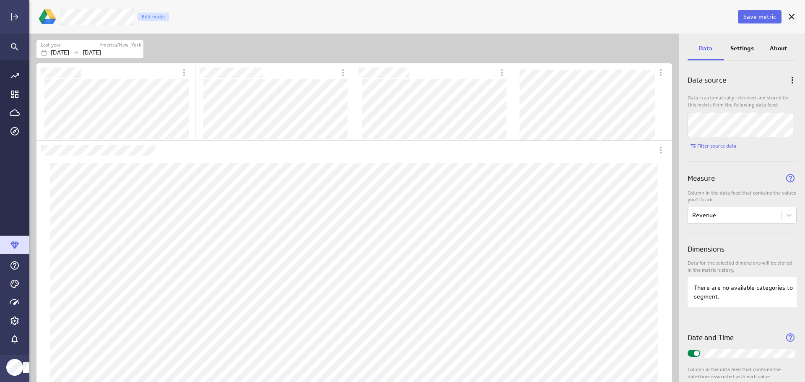
scroll to position [37, 0]
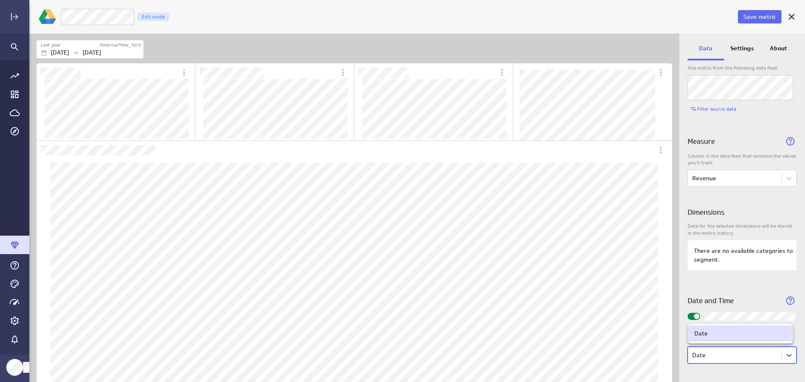
click at [786, 357] on body "Save metric LM Revenue Edit mode Last year America/New_York Jan 01 2024 Dec 31 …" at bounding box center [402, 191] width 805 height 382
click at [786, 357] on div at bounding box center [402, 191] width 805 height 382
click at [784, 357] on body "Save metric LM Revenue Edit mode Last year America/New_York Jan 01 2024 Dec 31 …" at bounding box center [402, 191] width 805 height 382
click at [84, 18] on div at bounding box center [402, 191] width 805 height 382
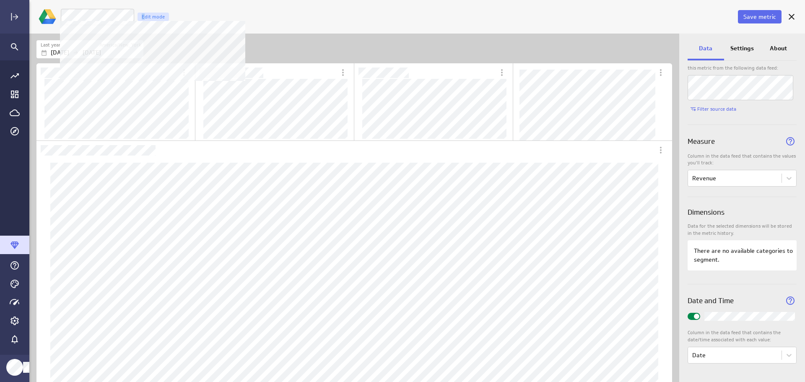
click at [143, 16] on div "Edit mode" at bounding box center [153, 17] width 31 height 8
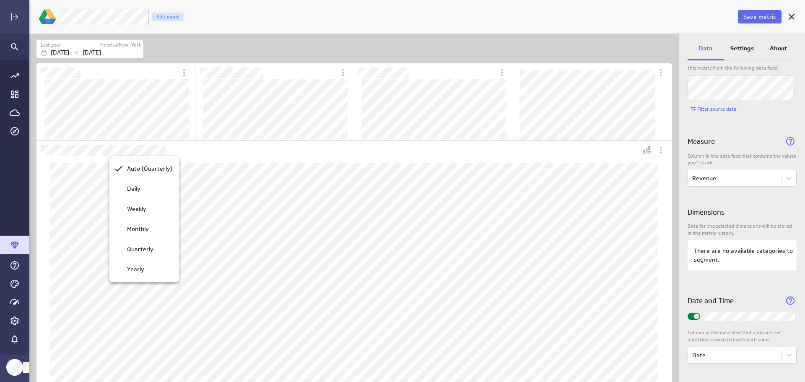
click at [143, 228] on p "Monthly" at bounding box center [138, 229] width 22 height 9
click at [762, 18] on span "Save metric" at bounding box center [760, 17] width 33 height 8
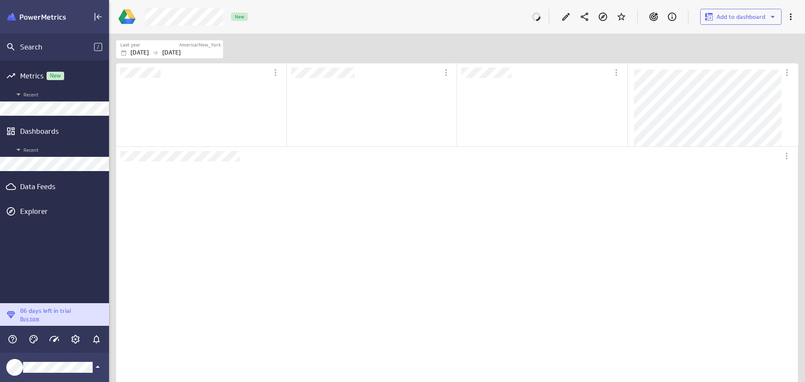
scroll to position [79, 169]
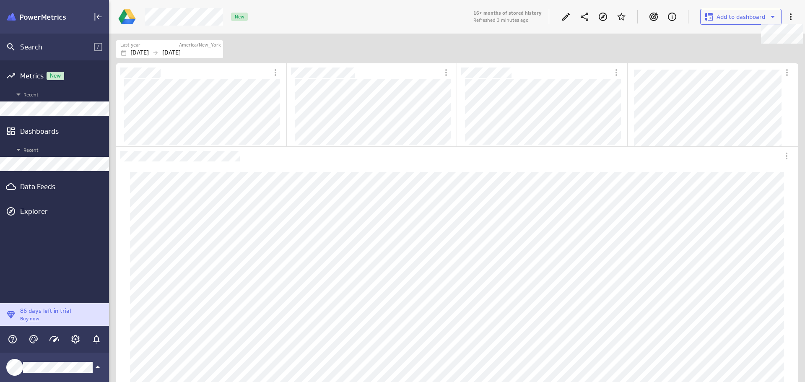
click at [791, 18] on icon at bounding box center [791, 17] width 10 height 10
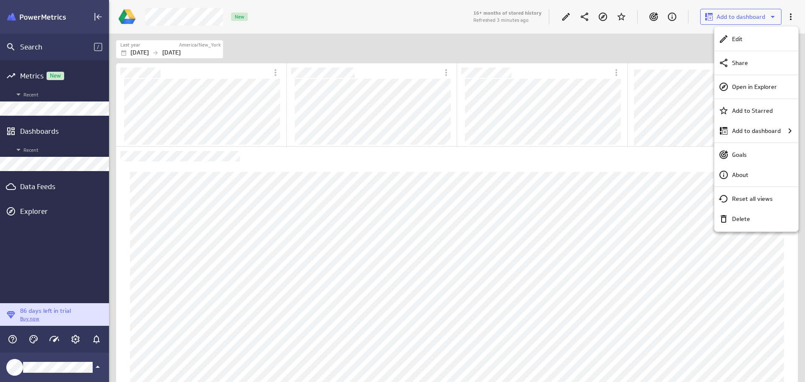
click at [791, 18] on div at bounding box center [402, 191] width 805 height 382
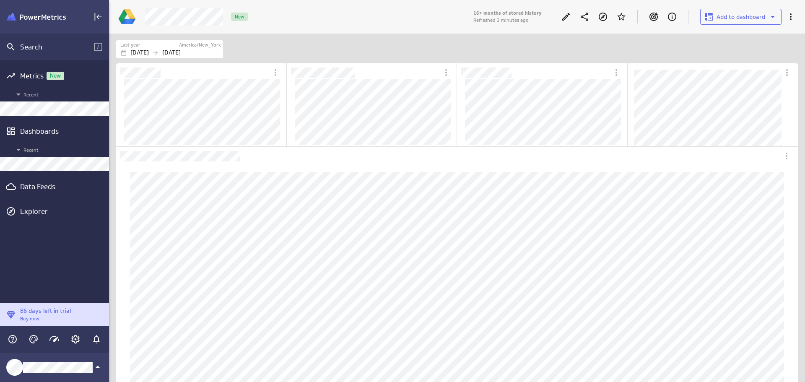
click at [40, 183] on div "Data Feeds" at bounding box center [54, 186] width 69 height 9
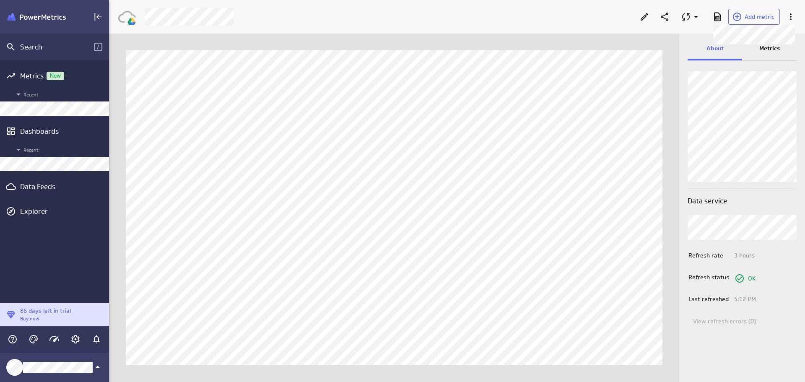
click at [754, 16] on span "Add metric" at bounding box center [760, 17] width 30 height 8
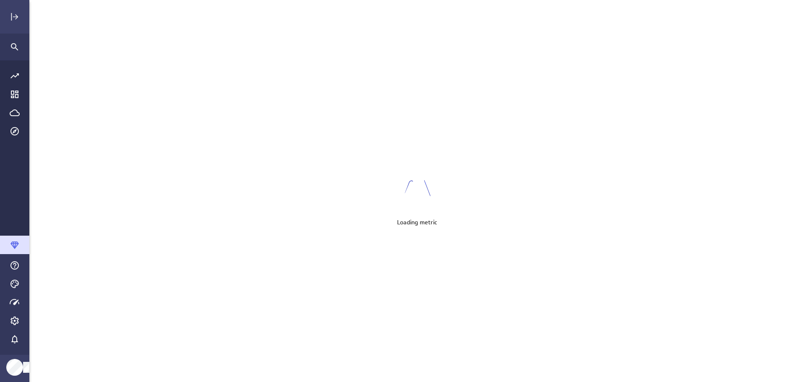
scroll to position [395, 789]
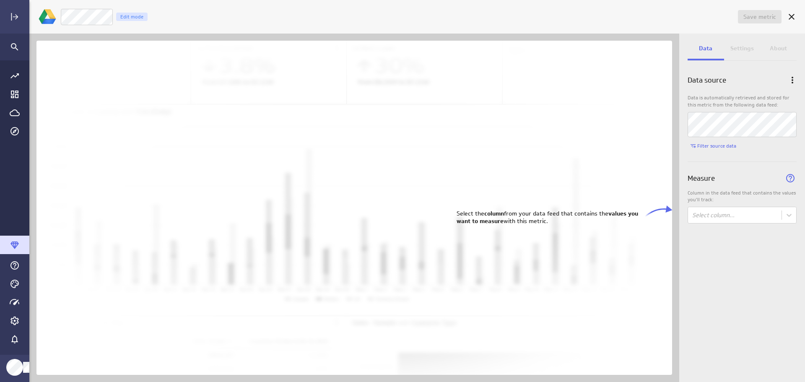
click at [788, 215] on body "Save metric Untitled Edit mode Data Settings About Data source Data is automati…" at bounding box center [402, 191] width 805 height 382
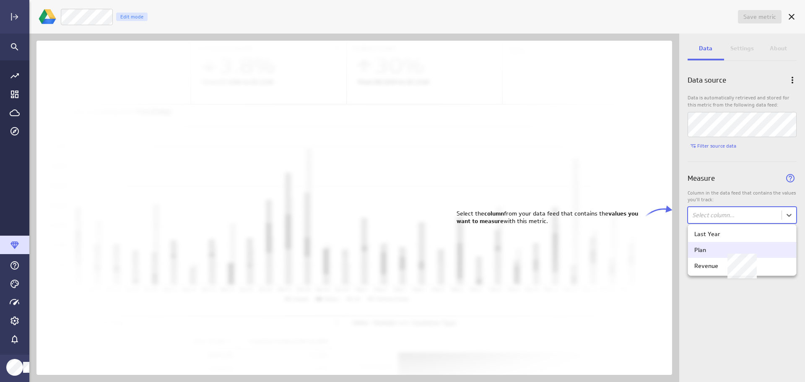
click at [757, 249] on div "Plan" at bounding box center [743, 250] width 96 height 8
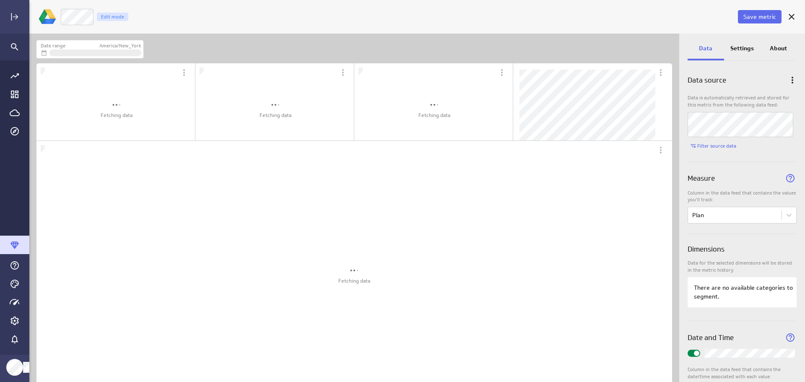
scroll to position [362, 663]
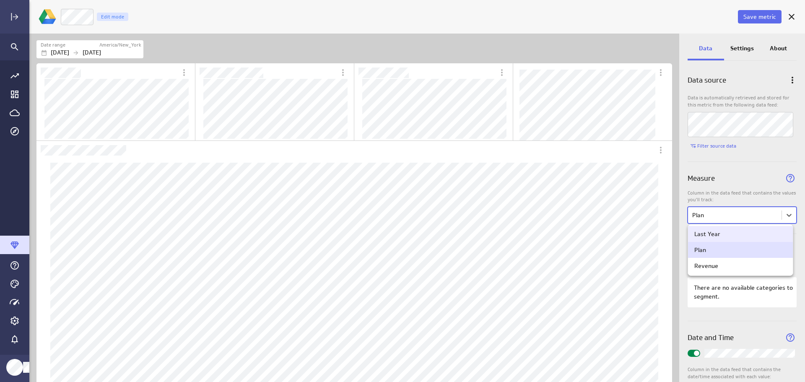
click at [788, 218] on body "Save metric Plan Edit mode Date range America/New_York Jan 01 2024 Oct 04 2025 …" at bounding box center [402, 191] width 805 height 382
click at [763, 253] on div "Plan" at bounding box center [741, 250] width 92 height 8
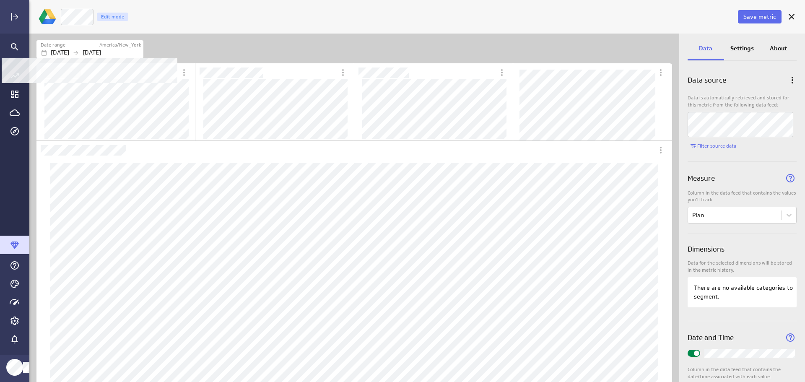
click at [133, 49] on div "[DATE] [DATE]" at bounding box center [91, 52] width 101 height 9
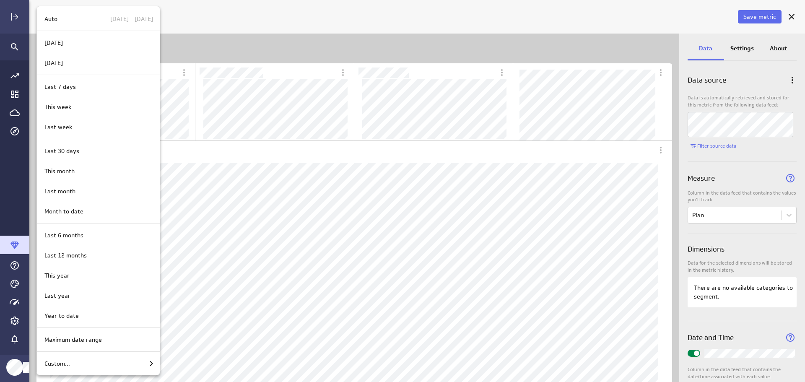
click at [99, 300] on div "Last year" at bounding box center [98, 296] width 123 height 20
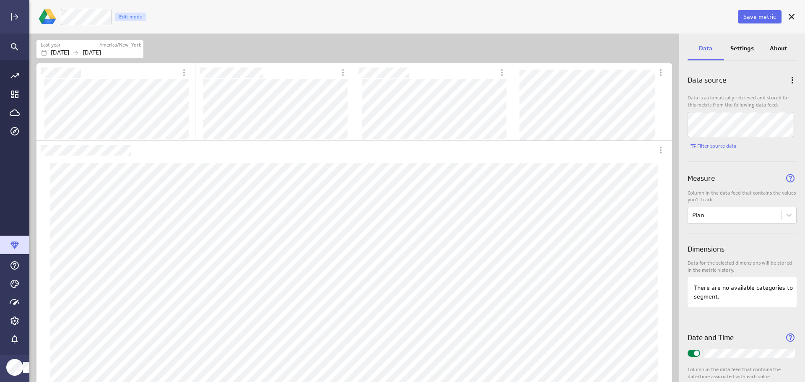
click at [758, 17] on span "Save metric" at bounding box center [760, 17] width 33 height 8
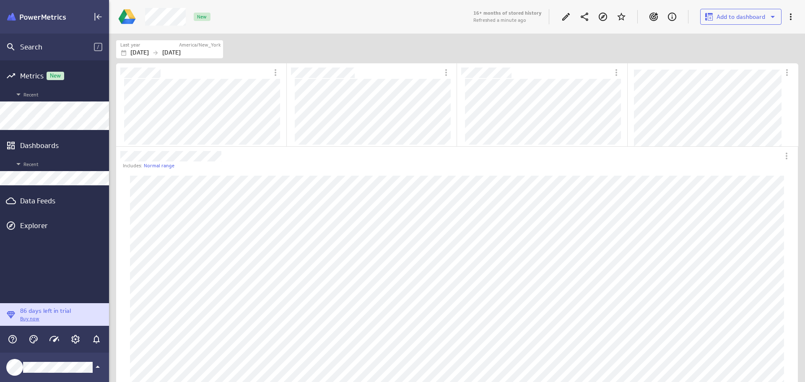
click at [563, 16] on icon "Edit" at bounding box center [566, 17] width 10 height 10
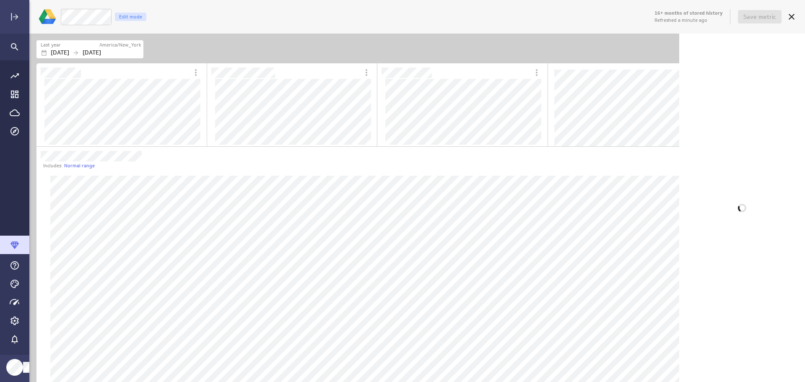
scroll to position [675, 649]
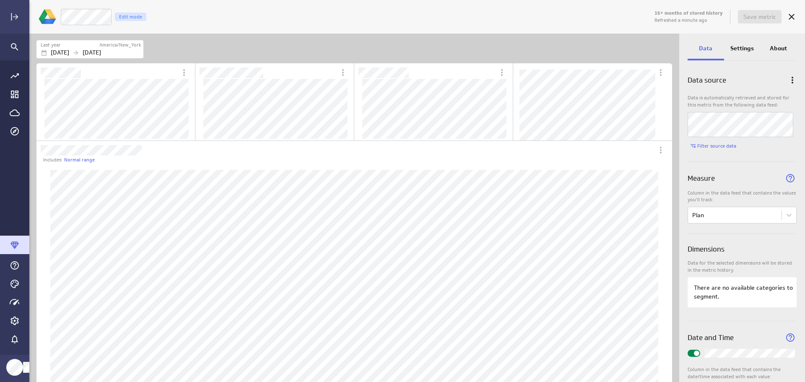
click at [742, 47] on p "Settings" at bounding box center [742, 48] width 23 height 9
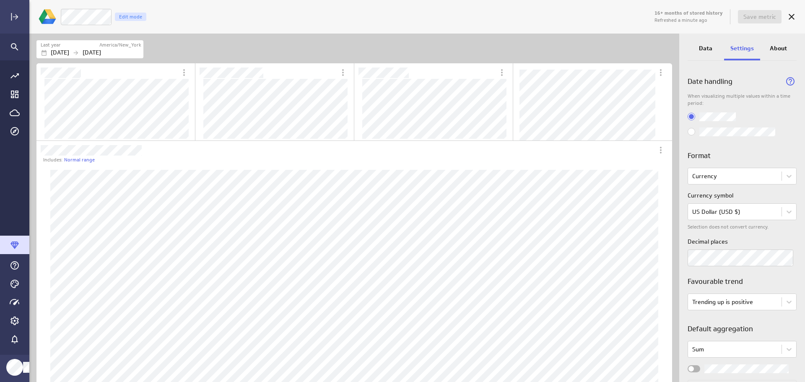
click at [709, 43] on div "Data" at bounding box center [706, 49] width 36 height 23
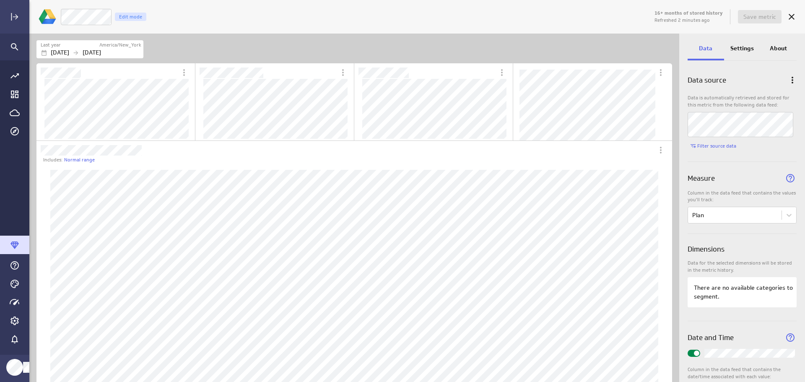
click at [740, 49] on p "Settings" at bounding box center [742, 48] width 23 height 9
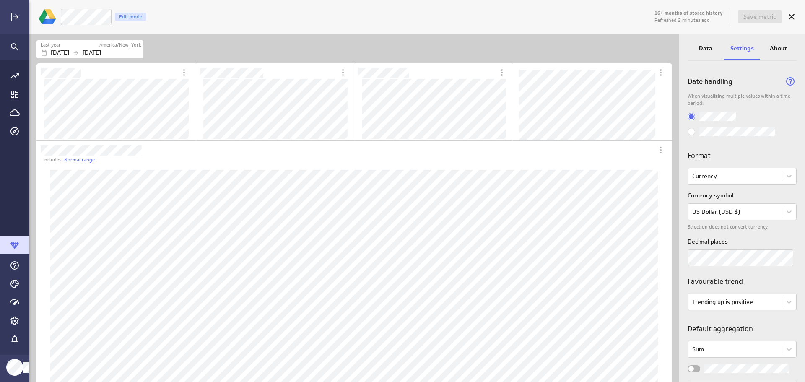
click at [793, 17] on icon "Cancel" at bounding box center [792, 17] width 10 height 10
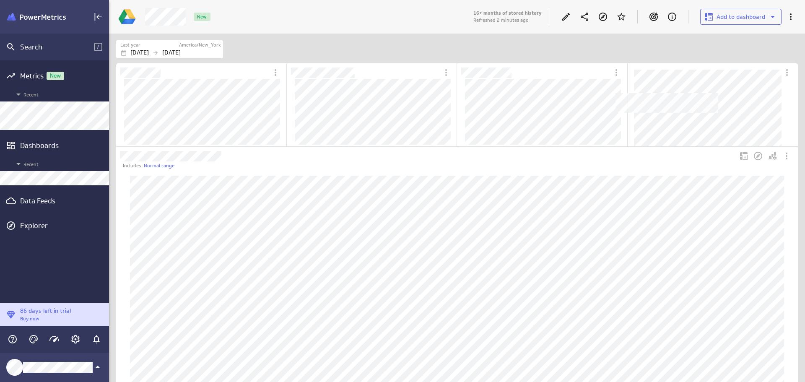
scroll to position [670, 695]
click at [43, 198] on div "Data Feeds" at bounding box center [54, 200] width 69 height 9
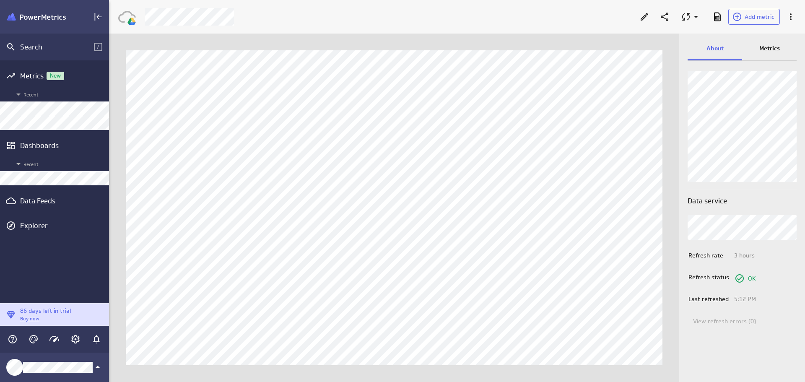
click at [767, 53] on div "Metrics" at bounding box center [769, 49] width 55 height 23
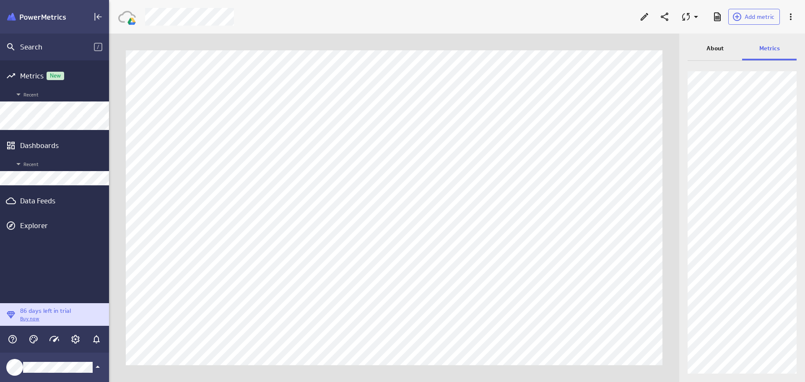
click at [712, 49] on p "About" at bounding box center [715, 48] width 17 height 9
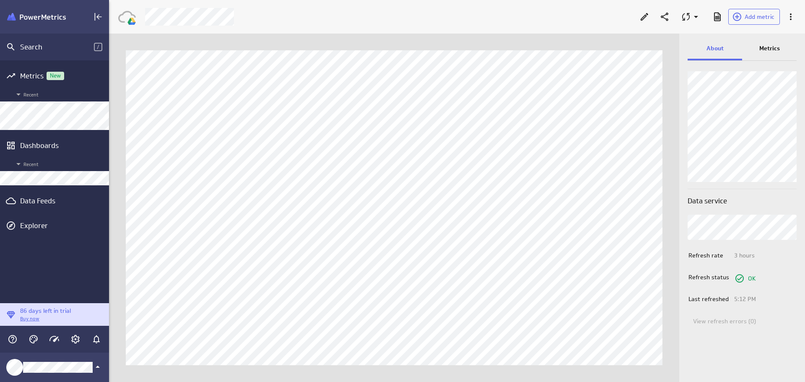
click at [776, 47] on p "Metrics" at bounding box center [770, 48] width 21 height 9
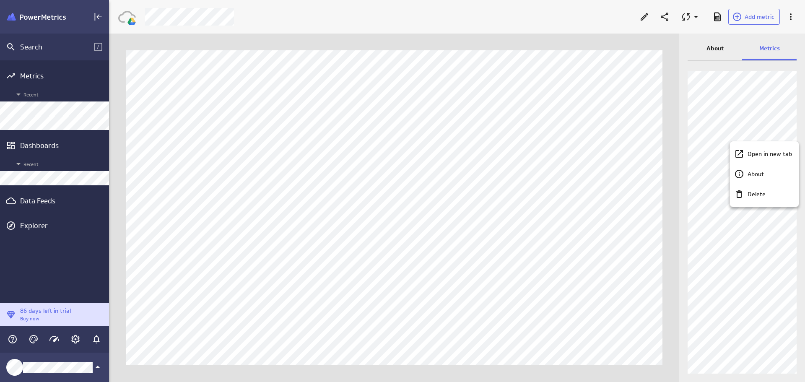
click at [786, 132] on div at bounding box center [402, 191] width 805 height 382
click at [786, 112] on div at bounding box center [402, 191] width 805 height 382
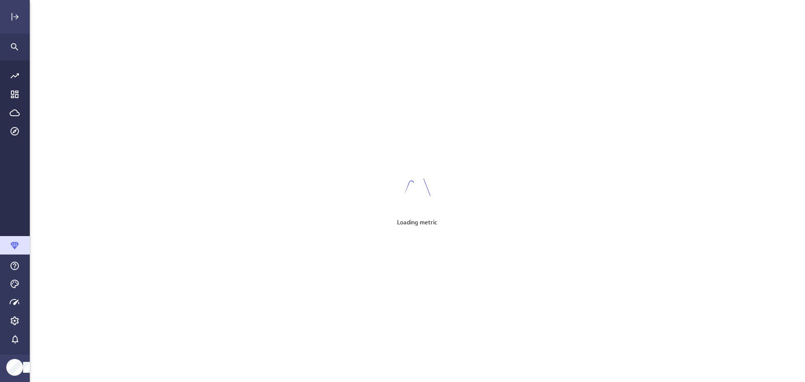
scroll to position [395, 789]
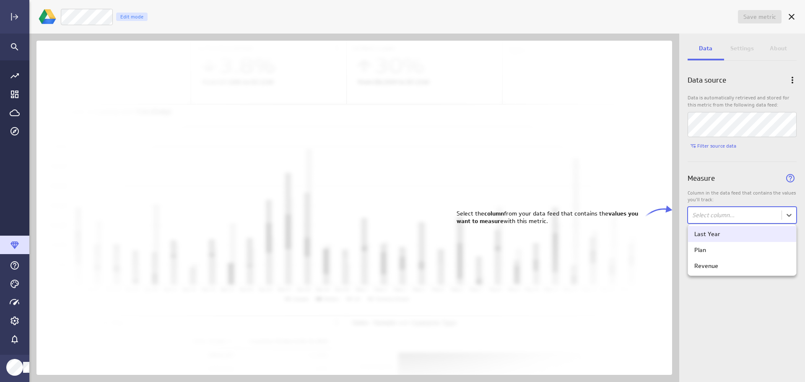
click at [786, 217] on body "Save metric Untitled Edit mode Data Settings About Data source Data is automati…" at bounding box center [402, 191] width 805 height 382
click at [746, 233] on div "Last Year" at bounding box center [743, 234] width 96 height 8
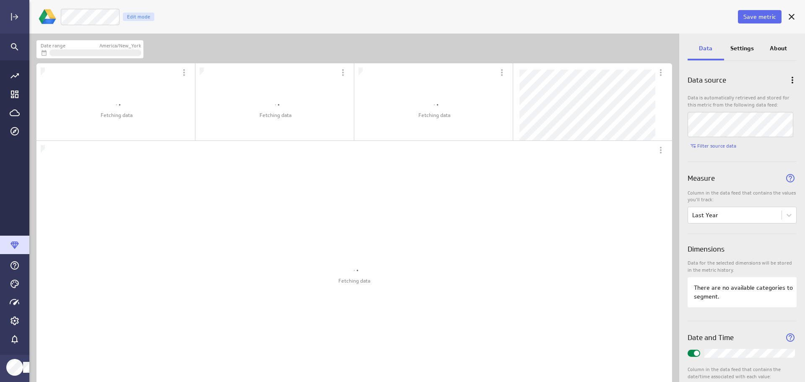
scroll to position [362, 663]
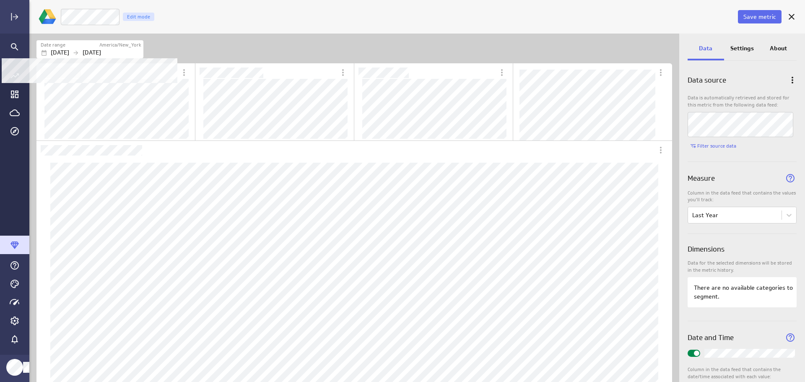
click at [86, 44] on div "Date range" at bounding box center [70, 45] width 58 height 7
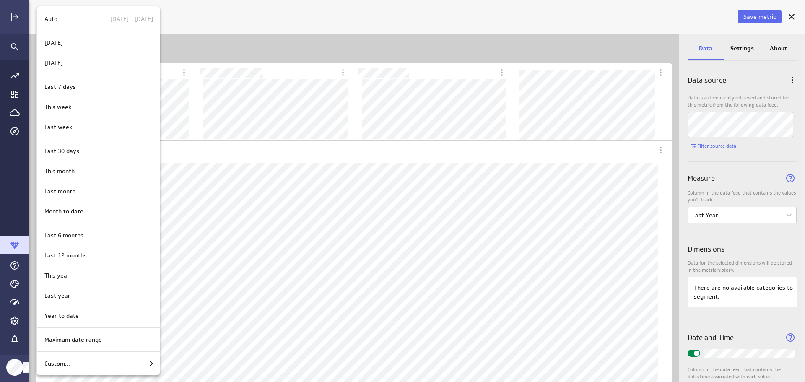
click at [97, 299] on div "Last year" at bounding box center [97, 296] width 112 height 9
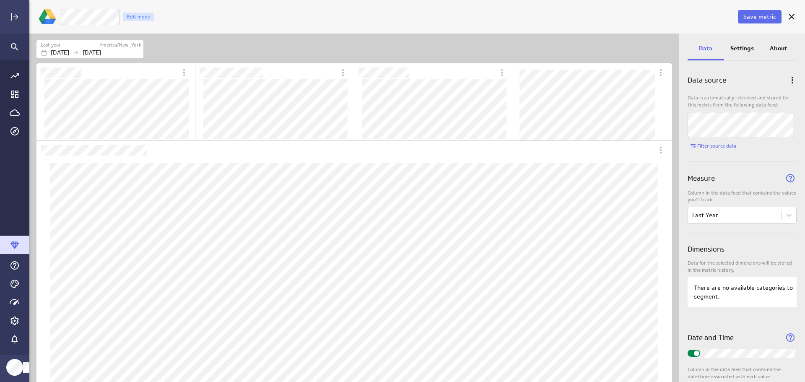
click at [755, 18] on span "Save metric" at bounding box center [760, 17] width 33 height 8
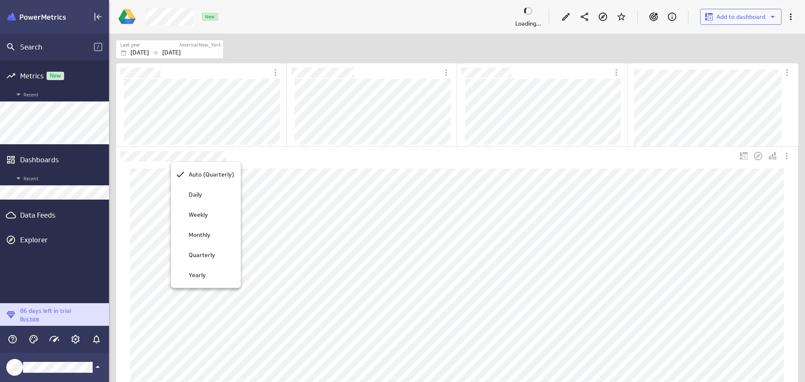
click at [203, 235] on p "Monthly" at bounding box center [200, 235] width 22 height 9
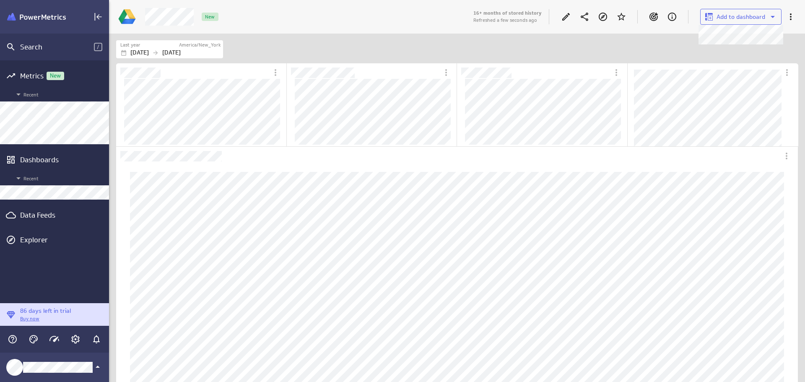
click at [742, 17] on span "Add to dashboard" at bounding box center [741, 17] width 49 height 8
click at [749, 58] on p "LUNA MOON MARKETING" at bounding box center [747, 61] width 56 height 9
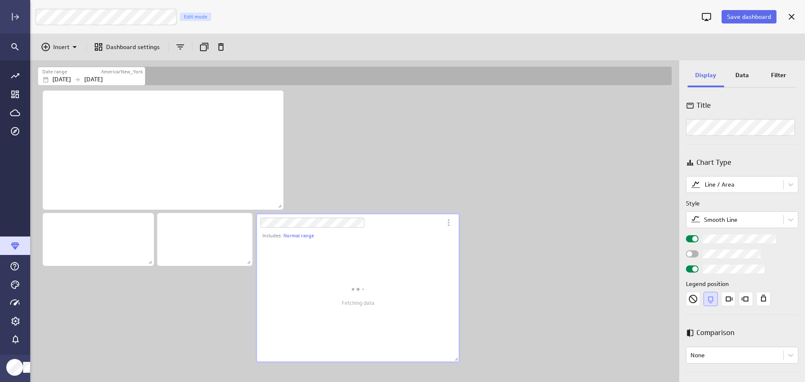
scroll to position [306, 651]
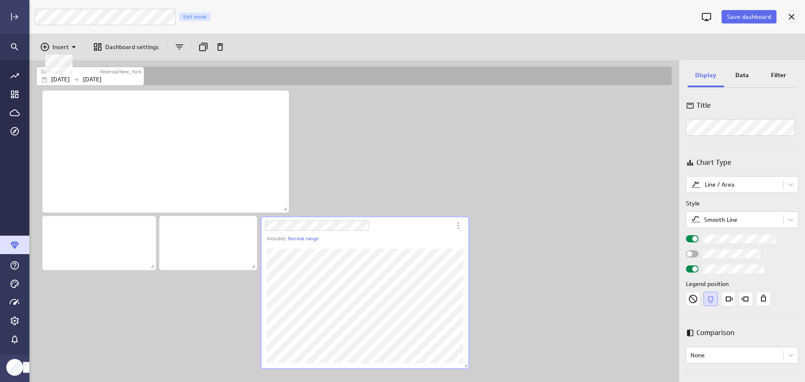
click at [75, 46] on icon at bounding box center [74, 47] width 10 height 10
click at [71, 63] on p "Metrics" at bounding box center [65, 67] width 20 height 9
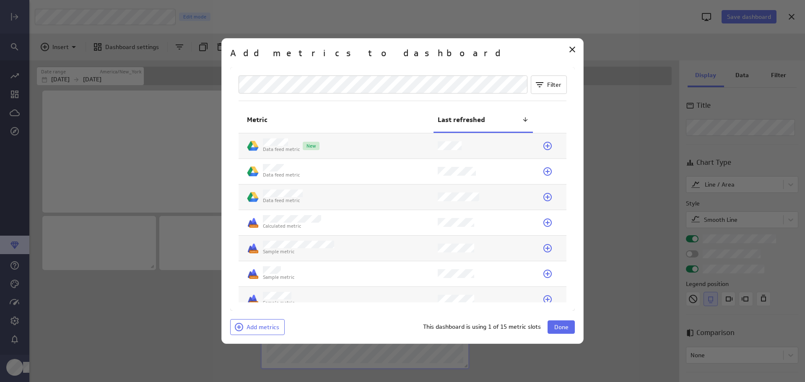
click at [370, 189] on td "Data feed metric" at bounding box center [336, 197] width 195 height 25
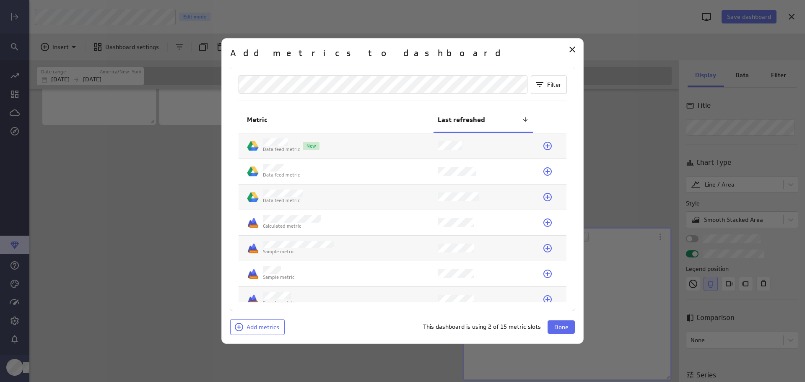
scroll to position [146, 0]
click at [564, 323] on button "Done" at bounding box center [561, 326] width 27 height 13
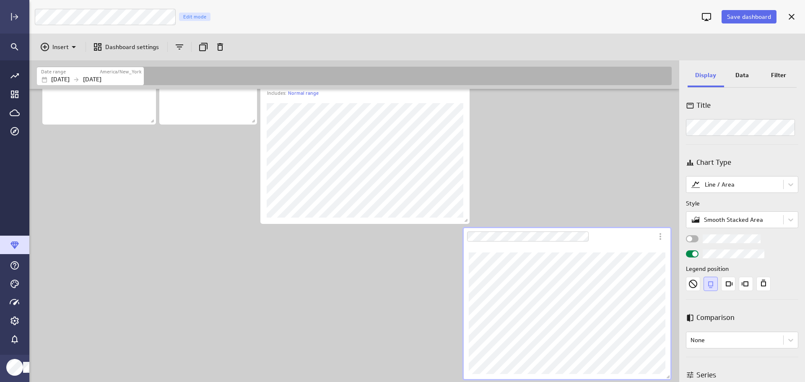
scroll to position [104, 0]
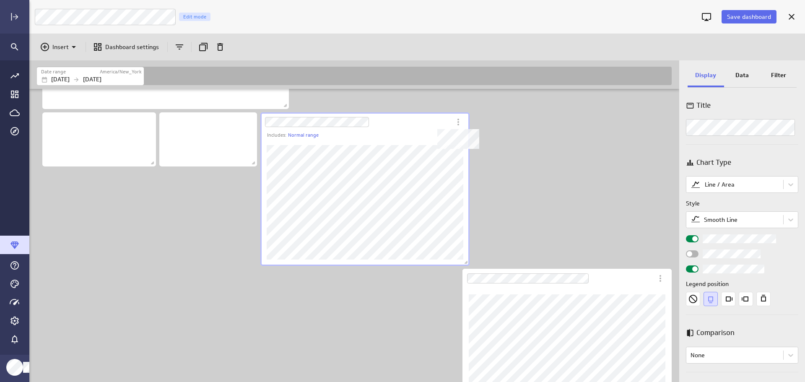
click at [457, 122] on icon "Dashboard Widget" at bounding box center [458, 122] width 10 height 10
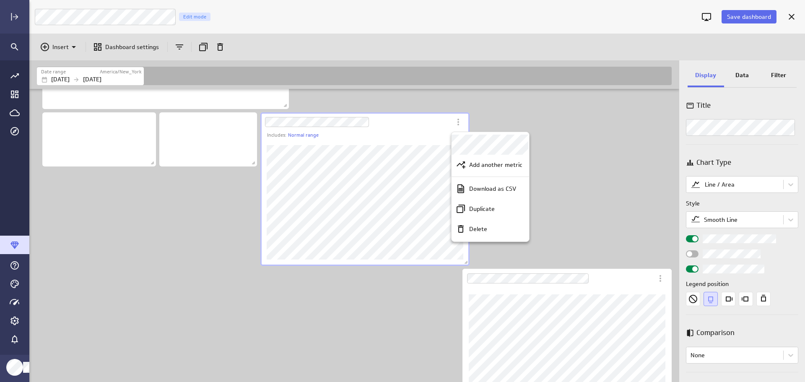
click at [500, 227] on div "Delete" at bounding box center [494, 229] width 57 height 9
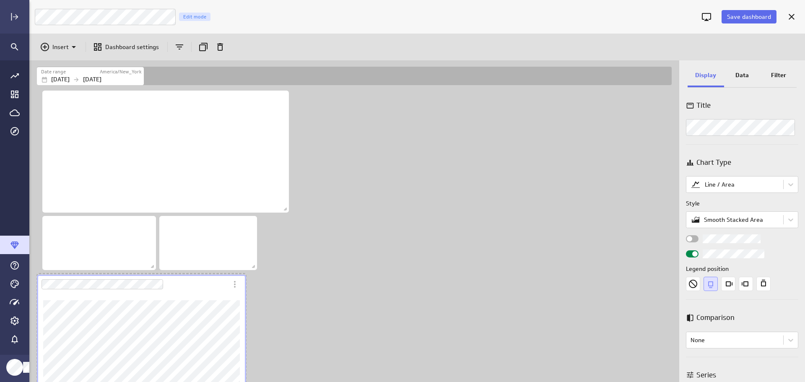
scroll to position [4, 4]
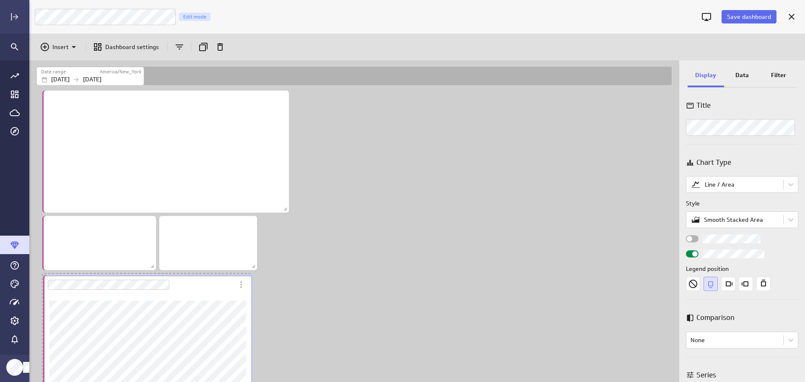
drag, startPoint x: 602, startPoint y: 99, endPoint x: 182, endPoint y: 284, distance: 458.3
click at [182, 284] on div "Dashboard Widget" at bounding box center [138, 284] width 191 height 19
click at [446, 247] on div "Dashboard content with 4 widgets" at bounding box center [356, 258] width 642 height 339
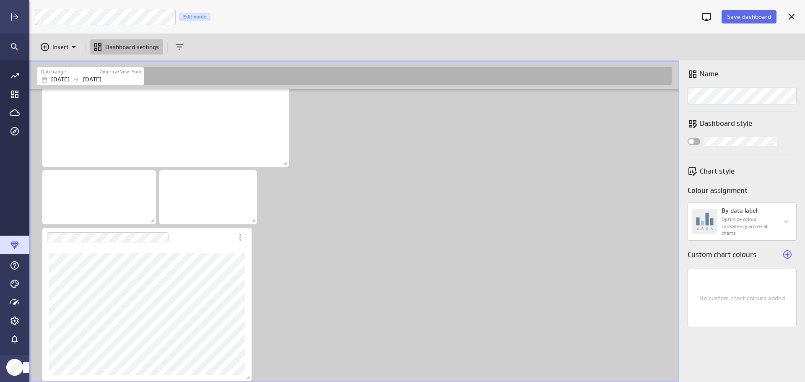
scroll to position [47, 0]
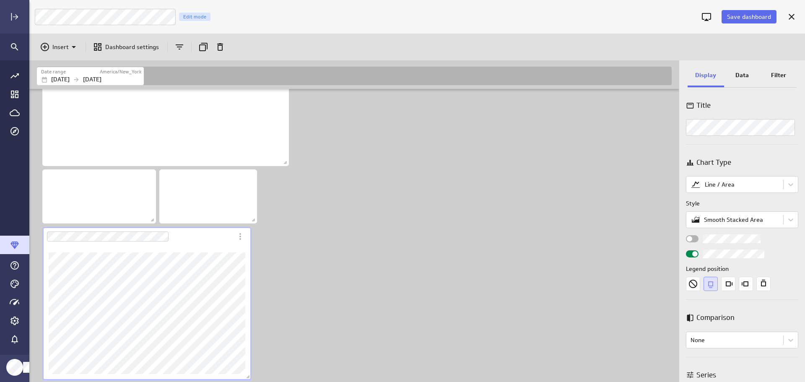
click at [745, 76] on p "Data" at bounding box center [742, 75] width 13 height 9
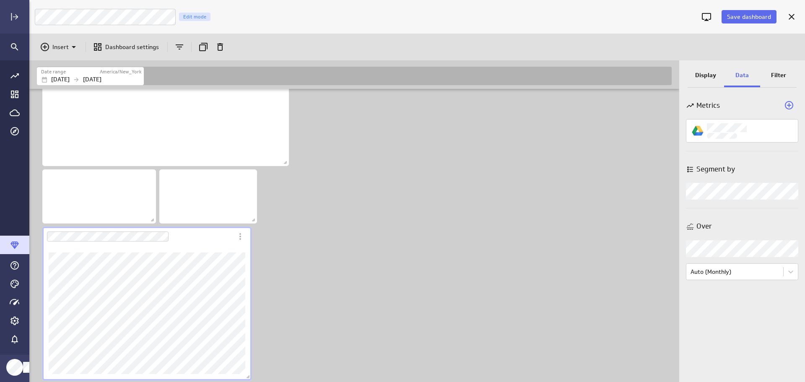
click at [792, 107] on icon "Add a metric to this visualization" at bounding box center [789, 105] width 10 height 10
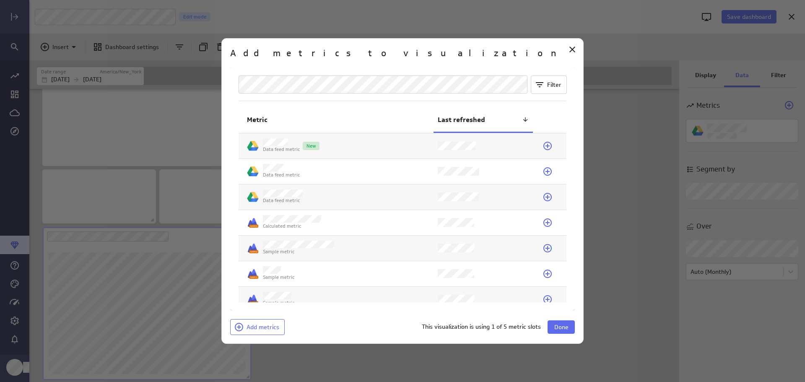
click at [545, 147] on icon at bounding box center [548, 146] width 8 height 8
click at [563, 329] on span "Done" at bounding box center [562, 327] width 14 height 8
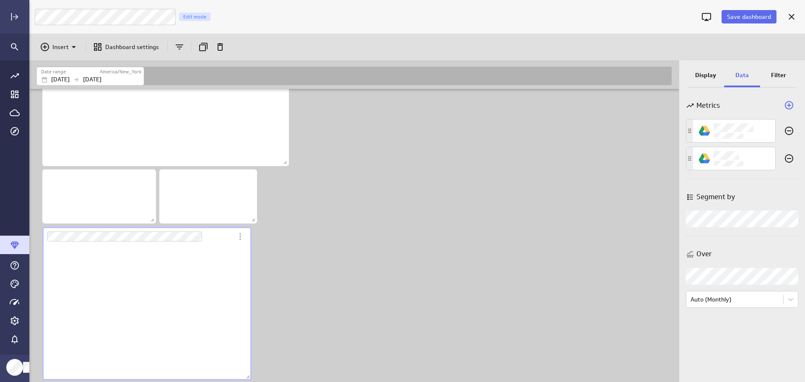
scroll to position [135, 210]
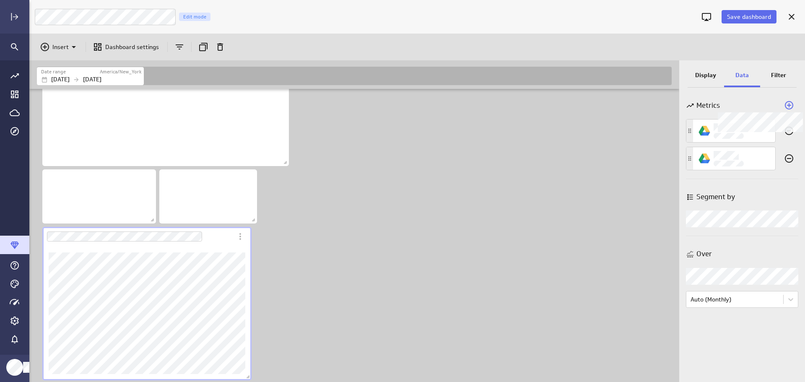
click at [791, 104] on icon "Widget Properties" at bounding box center [789, 105] width 10 height 10
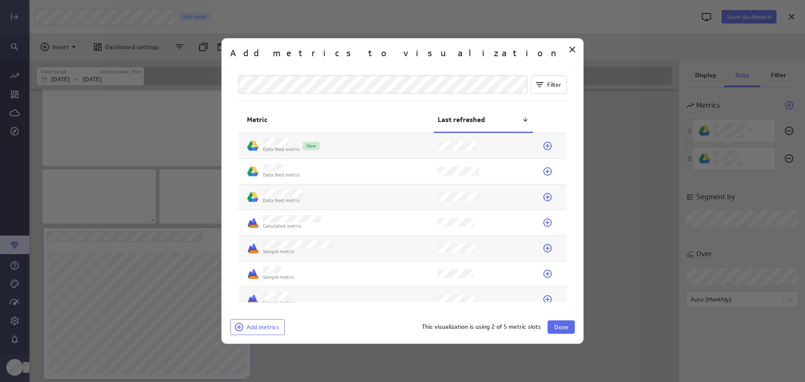
click at [336, 168] on td "Data feed metric" at bounding box center [336, 171] width 195 height 25
click at [567, 328] on span "Done" at bounding box center [562, 327] width 14 height 8
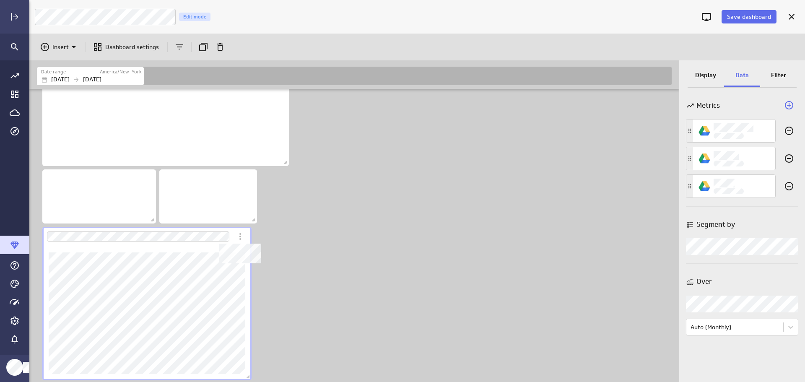
click at [242, 238] on icon "Dashboard Widget" at bounding box center [240, 237] width 10 height 10
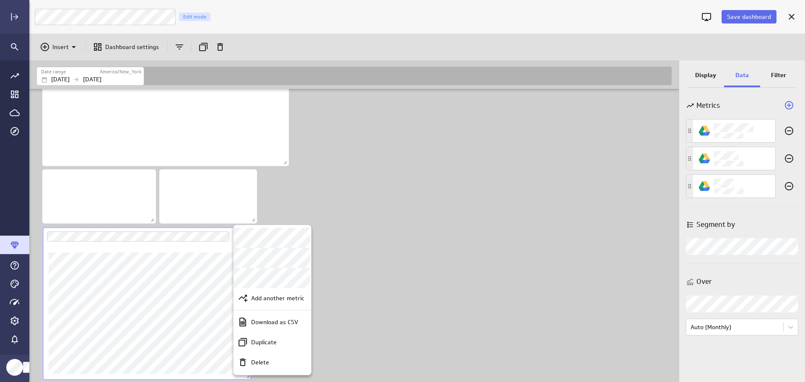
click at [427, 306] on div at bounding box center [402, 191] width 805 height 382
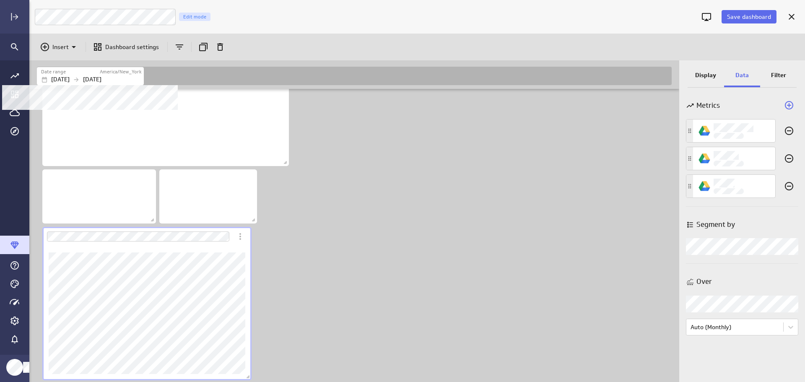
click at [93, 70] on div "Date range" at bounding box center [70, 71] width 58 height 7
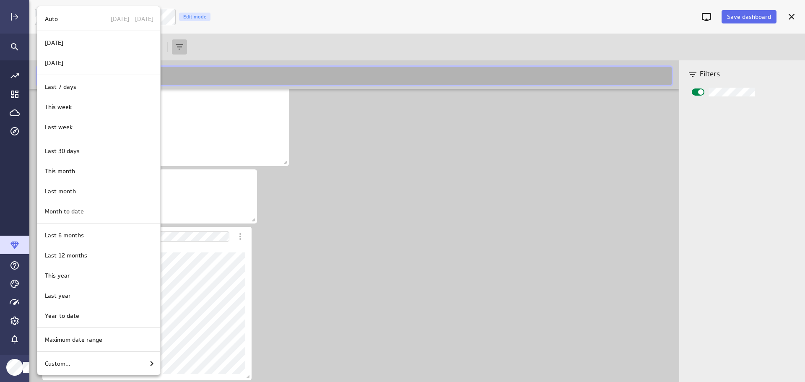
click at [96, 300] on div "Last year" at bounding box center [98, 296] width 123 height 20
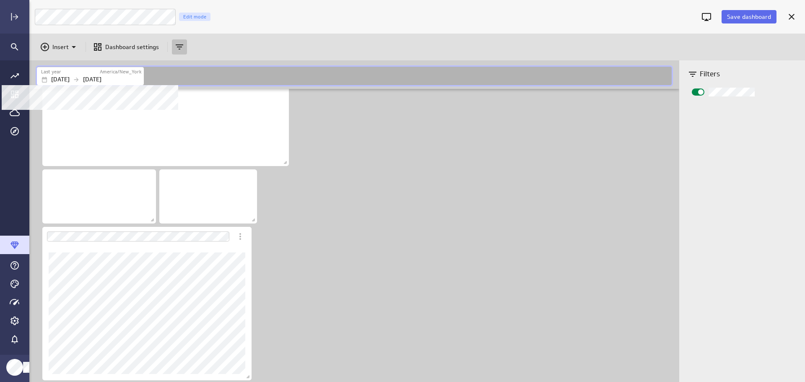
click at [102, 77] on p "[DATE]" at bounding box center [92, 79] width 18 height 9
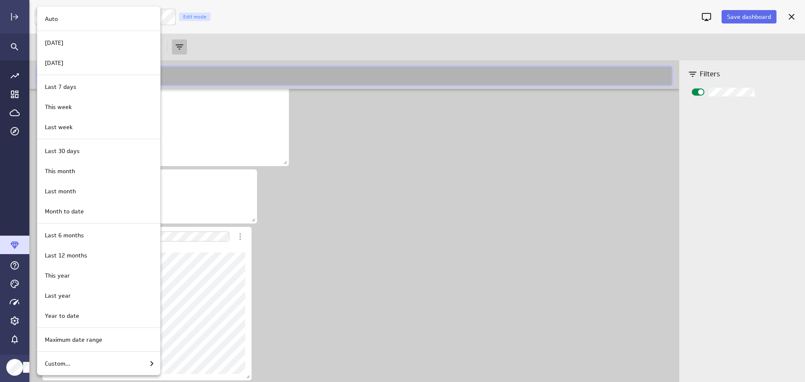
click at [318, 200] on div at bounding box center [402, 191] width 805 height 382
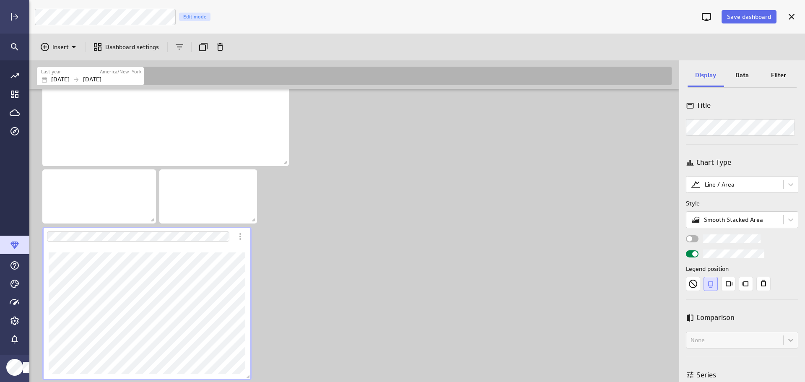
click at [743, 77] on p "Data" at bounding box center [742, 75] width 13 height 9
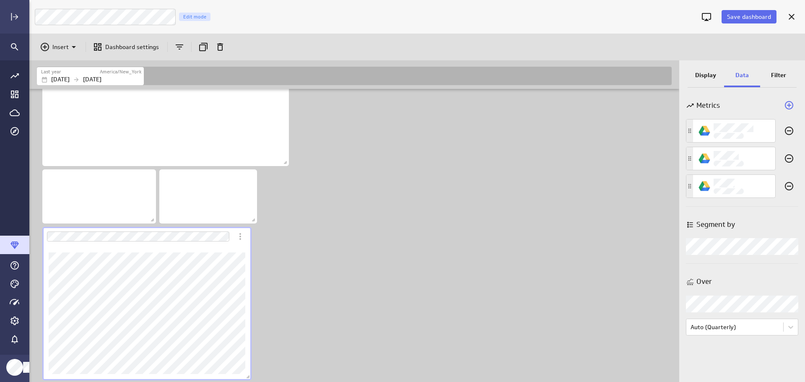
click at [787, 246] on div "Widget Properties" at bounding box center [742, 246] width 112 height 17
click at [370, 236] on div "Dashboard content with 4 widgets" at bounding box center [356, 211] width 642 height 339
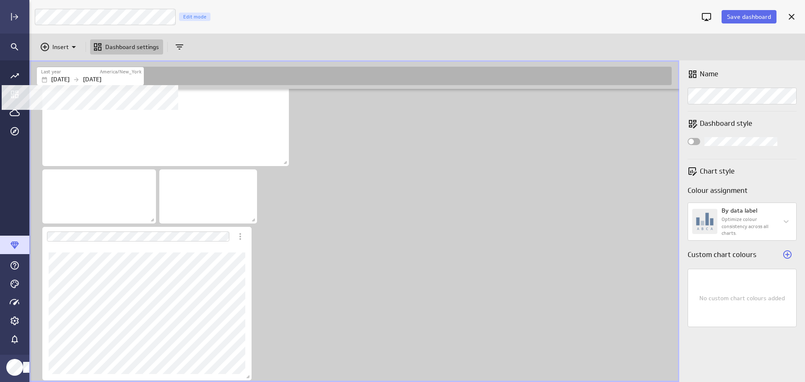
click at [70, 76] on p "[DATE]" at bounding box center [60, 79] width 18 height 9
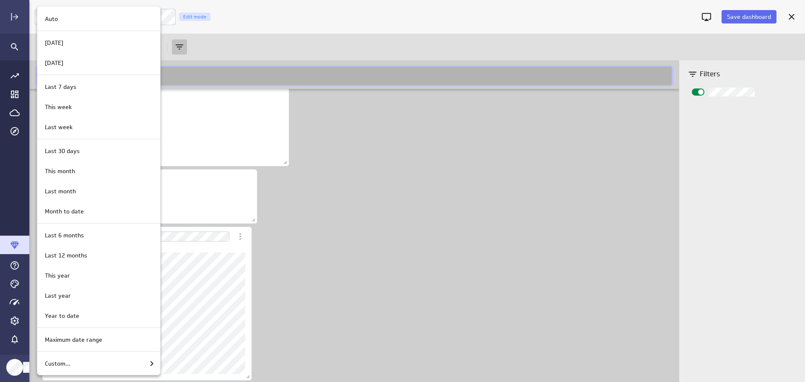
click at [95, 297] on div "Last year" at bounding box center [98, 296] width 112 height 9
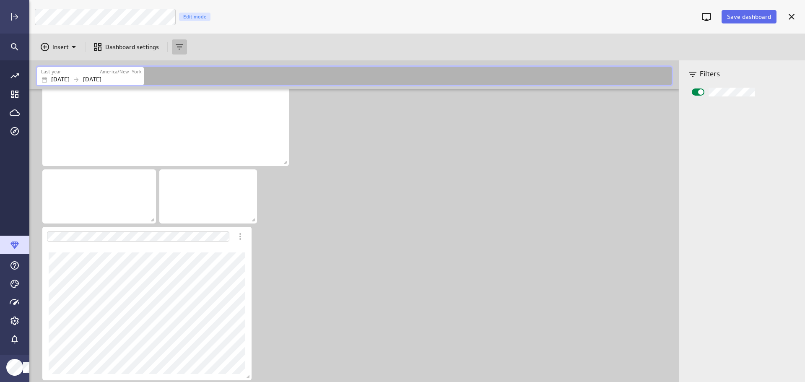
click at [245, 232] on icon "More actions" at bounding box center [240, 237] width 10 height 10
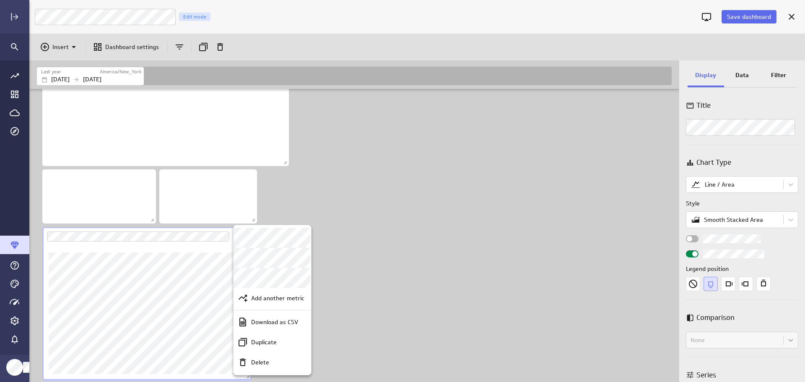
click at [742, 73] on div at bounding box center [402, 191] width 805 height 382
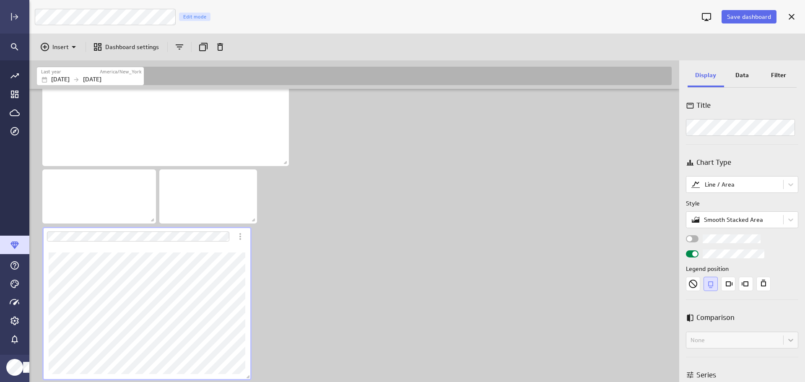
click at [743, 75] on p "Data" at bounding box center [742, 75] width 13 height 9
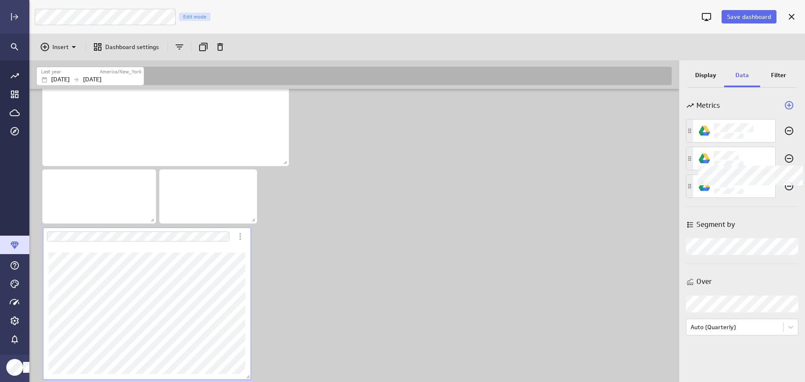
click at [788, 159] on icon "Widget Properties" at bounding box center [789, 158] width 8 height 8
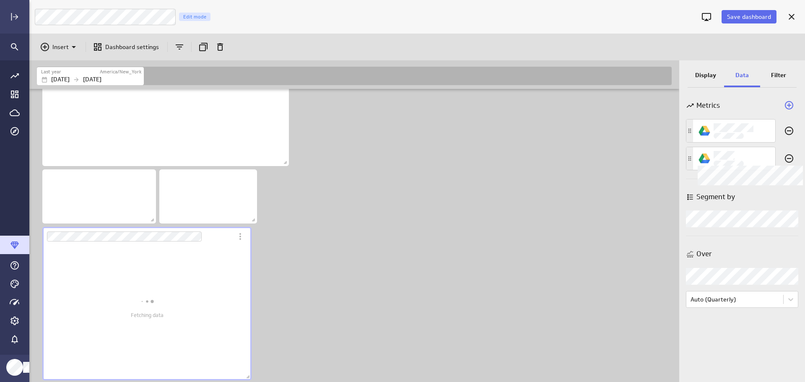
click at [788, 159] on icon "Widget Properties" at bounding box center [789, 158] width 8 height 8
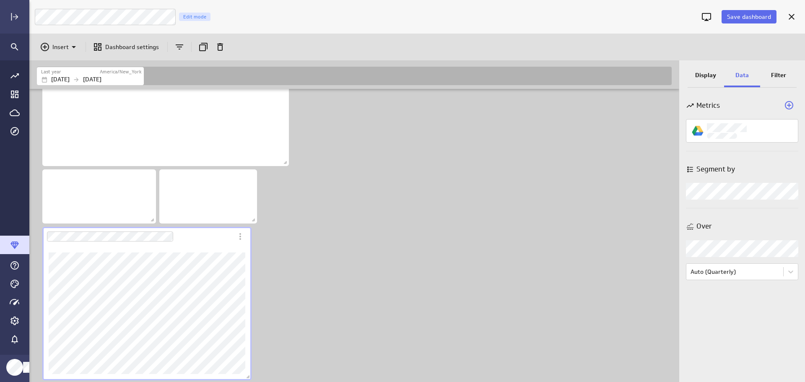
click at [788, 106] on icon "Widget Properties" at bounding box center [789, 105] width 10 height 10
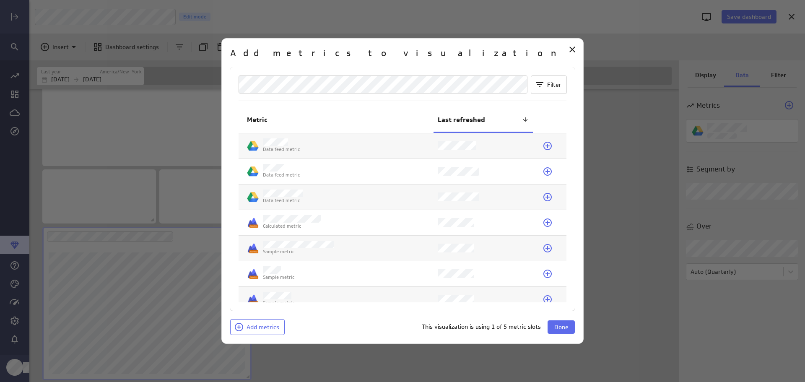
click at [304, 171] on td "Data feed metric" at bounding box center [336, 171] width 195 height 25
click at [559, 330] on span "Done" at bounding box center [562, 327] width 14 height 8
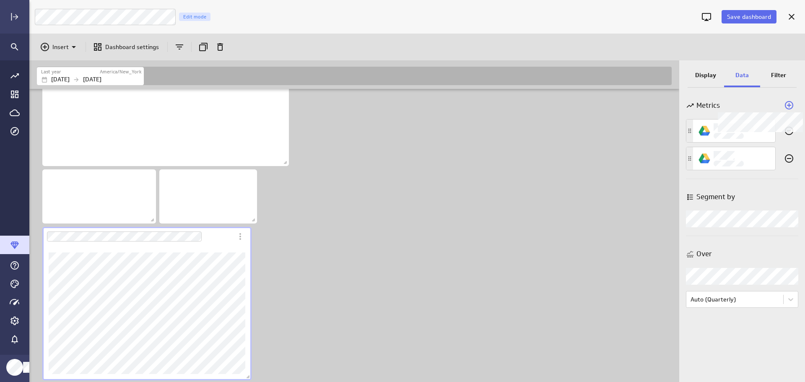
click at [790, 104] on icon "Widget Properties" at bounding box center [789, 105] width 8 height 8
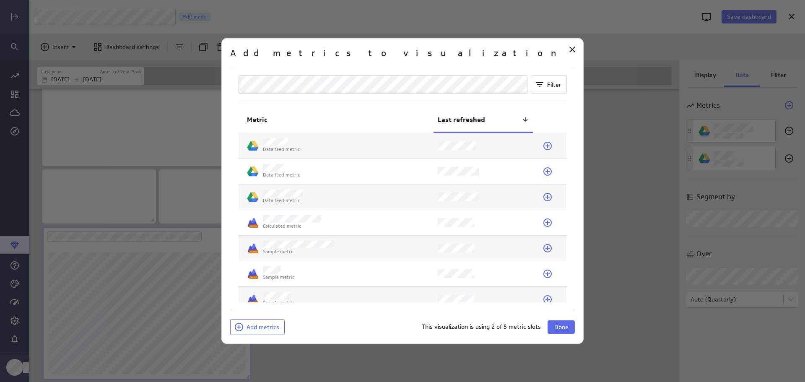
click at [350, 146] on td "Data feed metric" at bounding box center [336, 145] width 195 height 25
click at [565, 325] on span "Done" at bounding box center [562, 327] width 14 height 8
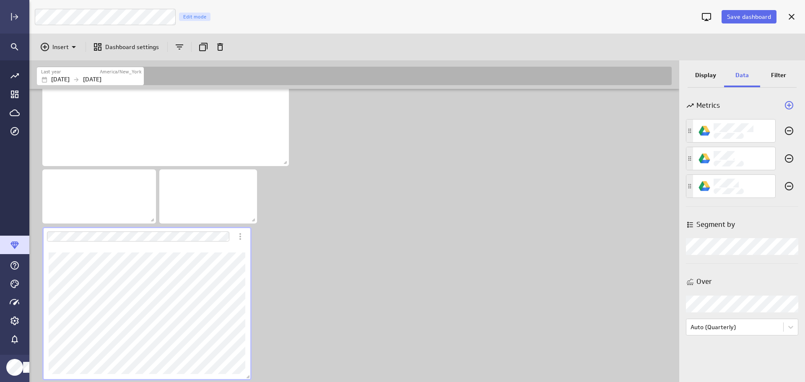
click at [792, 130] on icon "Remove this metric from this visualization" at bounding box center [789, 131] width 10 height 10
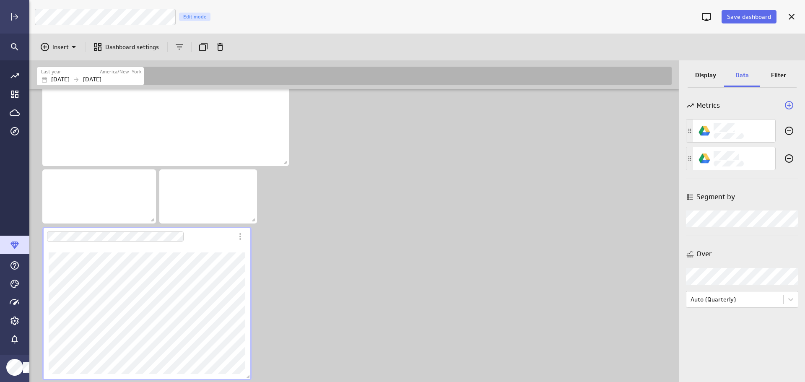
click at [789, 134] on icon "Remove this metric from this visualization" at bounding box center [789, 131] width 10 height 10
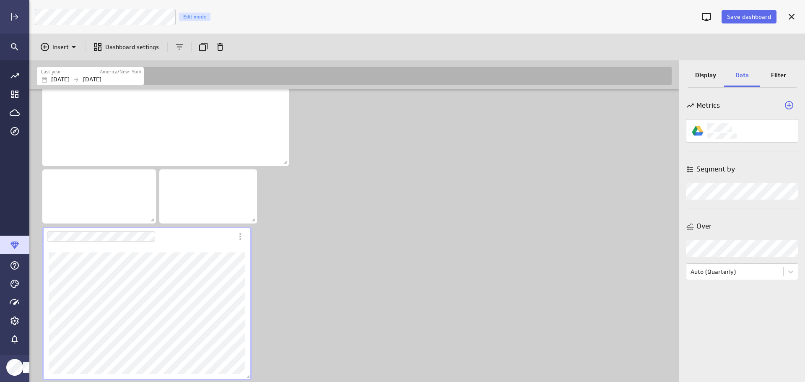
click at [239, 237] on icon "More actions" at bounding box center [240, 237] width 10 height 10
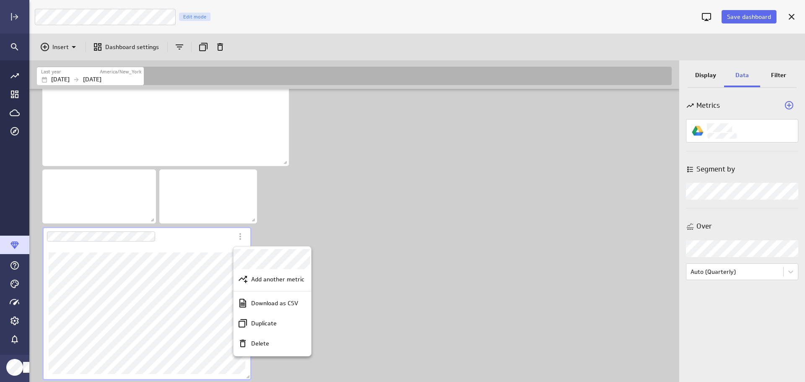
click at [269, 341] on div "Delete" at bounding box center [276, 343] width 57 height 9
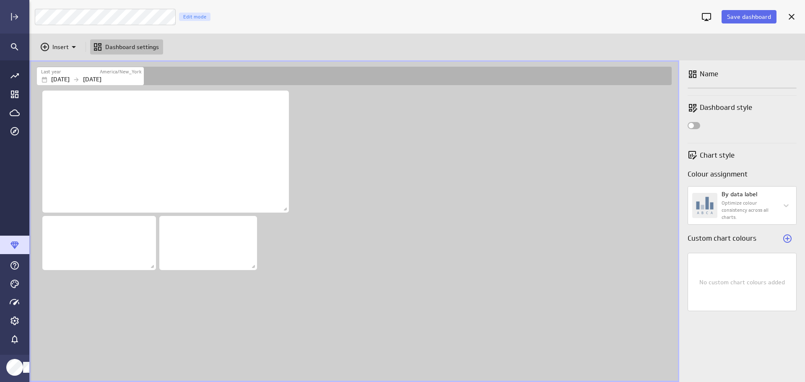
scroll to position [306, 651]
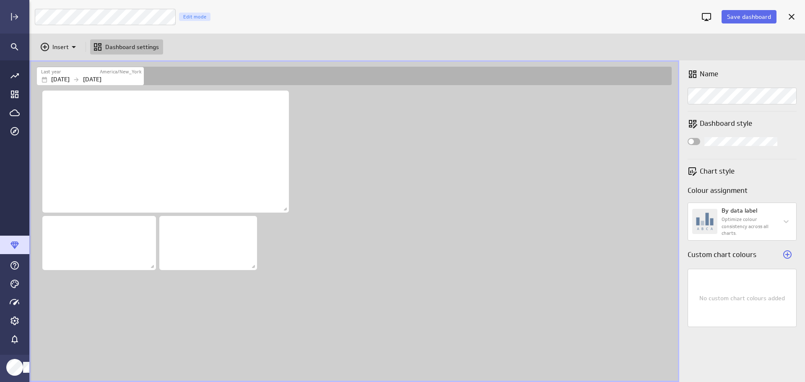
click at [18, 246] on icon "Main Menu" at bounding box center [15, 245] width 10 height 10
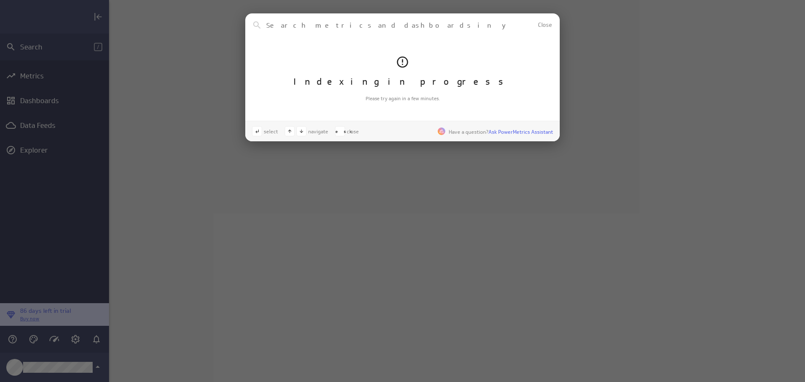
scroll to position [395, 709]
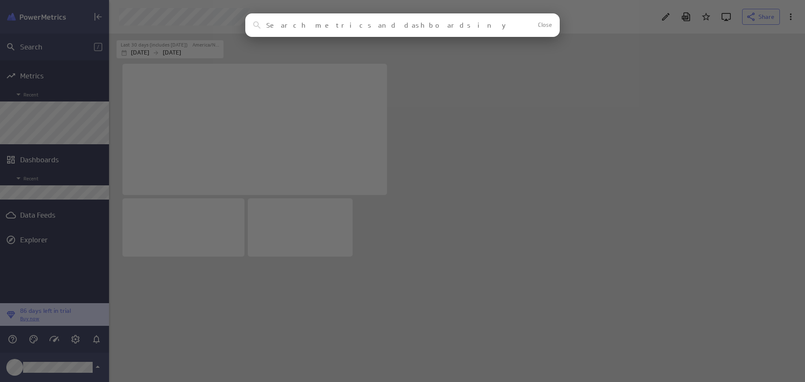
scroll to position [362, 709]
click at [549, 22] on span "Close" at bounding box center [545, 25] width 14 height 6
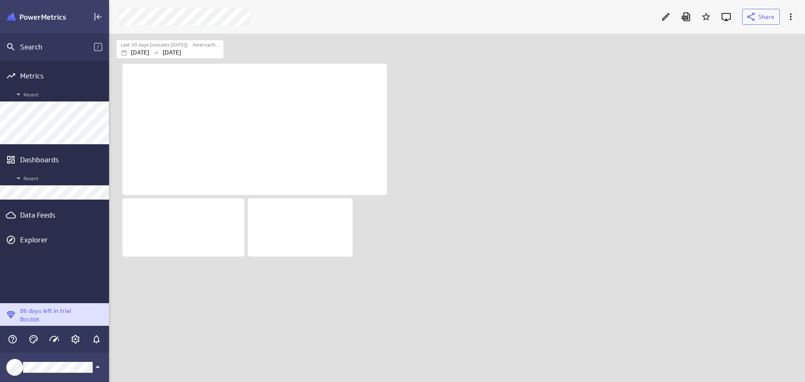
click at [49, 219] on div "Data Feeds" at bounding box center [54, 215] width 69 height 9
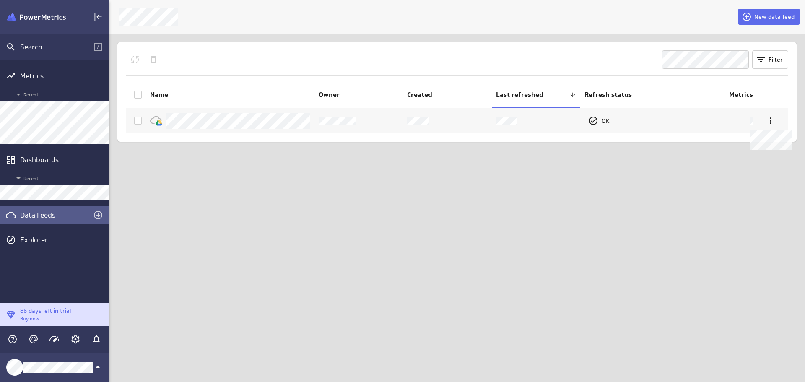
click at [774, 115] on div at bounding box center [771, 121] width 14 height 14
click at [780, 163] on p "Delete" at bounding box center [775, 163] width 18 height 9
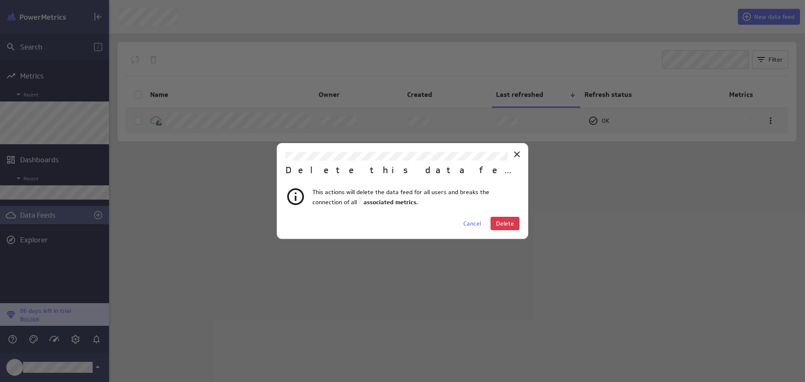
click at [513, 221] on span "Delete" at bounding box center [505, 224] width 18 height 8
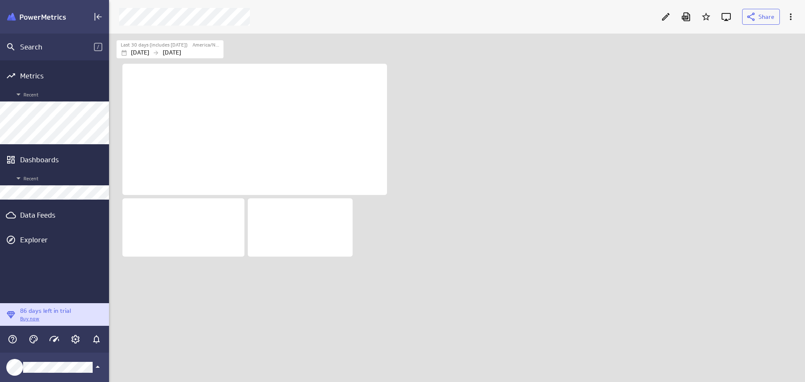
scroll to position [362, 709]
click at [45, 215] on div "Data Feeds" at bounding box center [54, 215] width 69 height 9
click at [32, 215] on div "Data Feeds" at bounding box center [54, 215] width 69 height 9
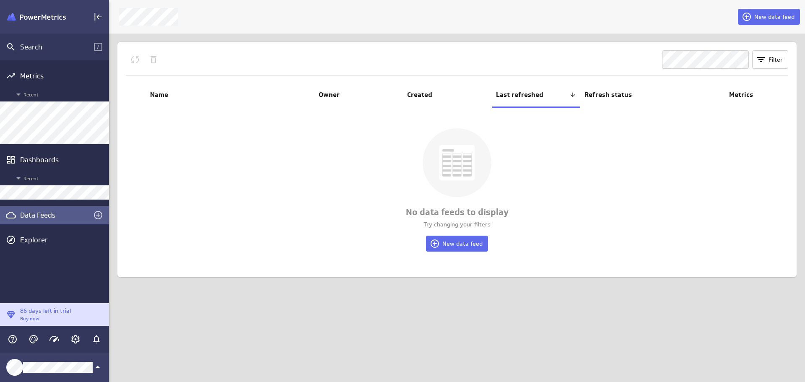
click at [456, 249] on button "New data feed" at bounding box center [457, 244] width 62 height 16
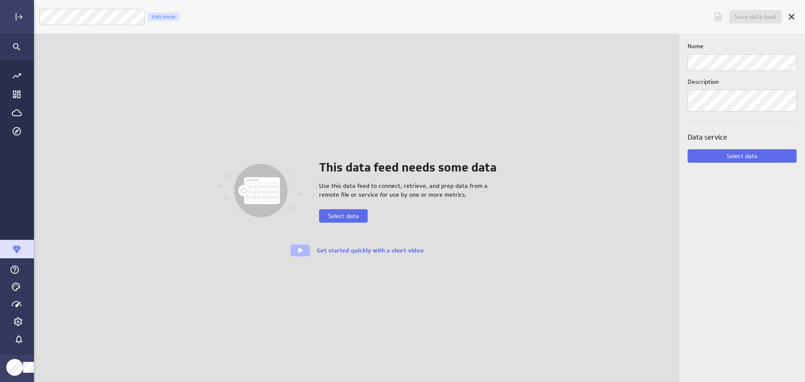
scroll to position [395, 789]
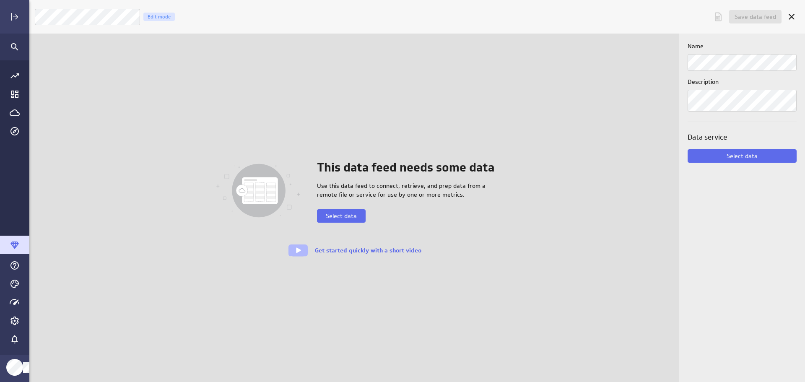
click at [336, 218] on span "Select data" at bounding box center [341, 216] width 31 height 8
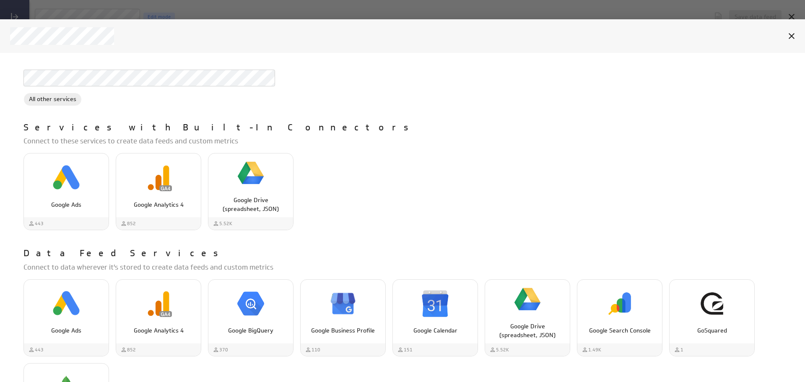
click at [249, 191] on div "Google Drive (spreadsheet, JSON)" at bounding box center [250, 201] width 85 height 24
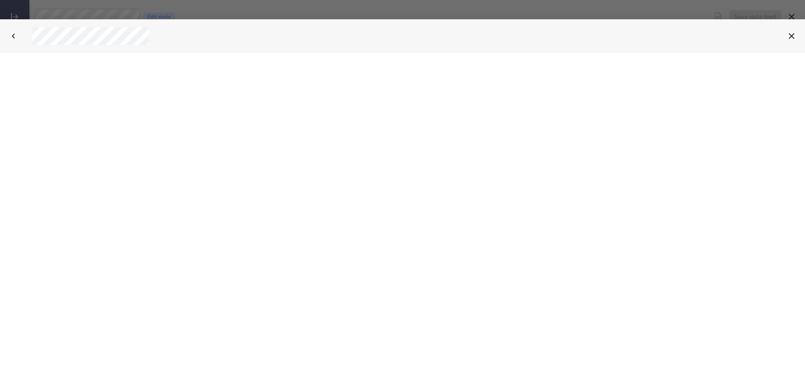
select select "3deaa3bb4c69fb619b3abaa66b5c1f4e"
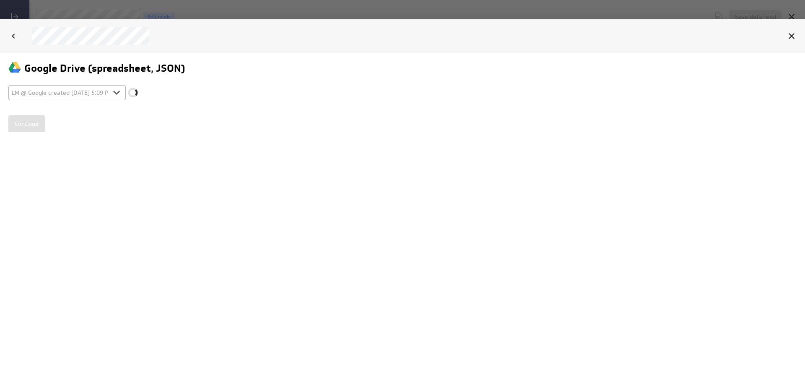
scroll to position [0, 0]
click at [33, 127] on input "Continue" at bounding box center [26, 123] width 36 height 17
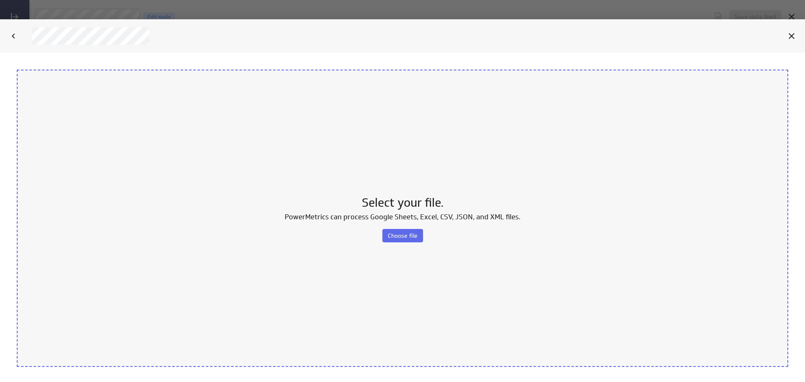
click at [392, 233] on span "Choose file" at bounding box center [403, 236] width 30 height 8
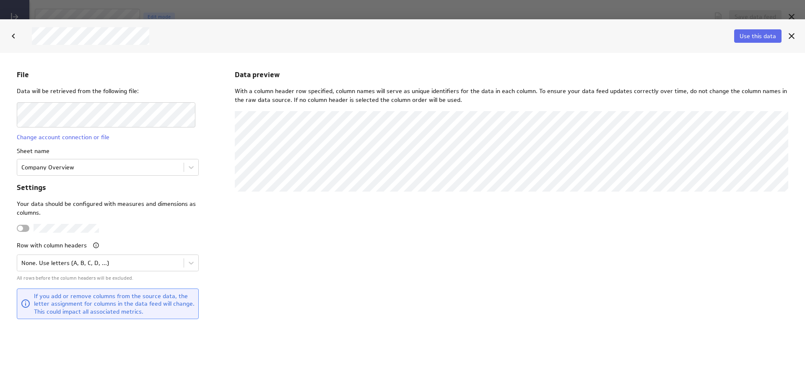
click at [192, 262] on body "File Data will be retrieved from the following file: Change account connection …" at bounding box center [402, 216] width 805 height 329
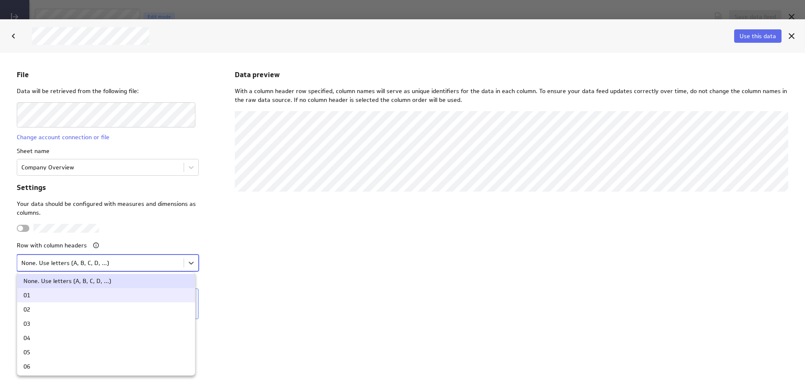
click at [84, 298] on div "01" at bounding box center [106, 295] width 178 height 14
click at [189, 267] on body "File Data will be retrieved from the following file: Change account connection …" at bounding box center [402, 216] width 805 height 329
click at [152, 278] on div "None. Use letters (A, B, C, D, ...)" at bounding box center [105, 281] width 165 height 6
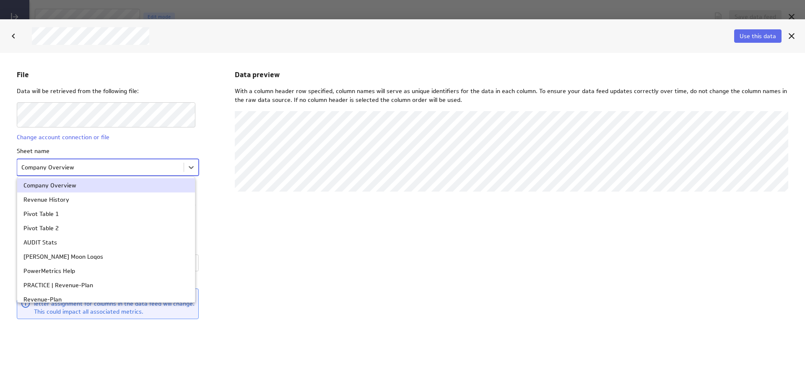
click at [188, 172] on body "File Data will be retrieved from the following file: Change account connection …" at bounding box center [402, 216] width 805 height 329
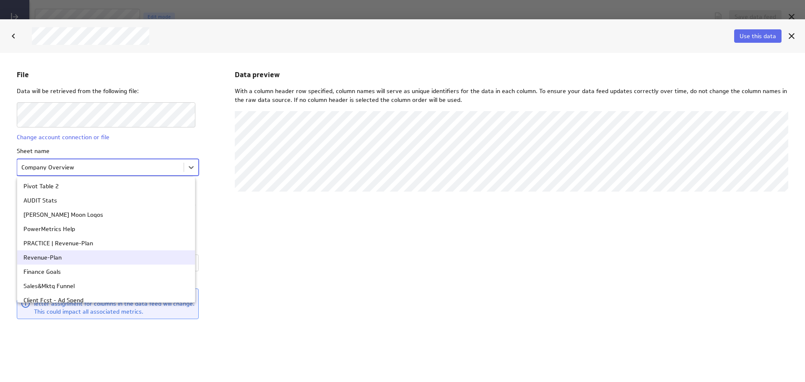
click at [117, 259] on div "Revenue-Plan" at bounding box center [105, 257] width 165 height 6
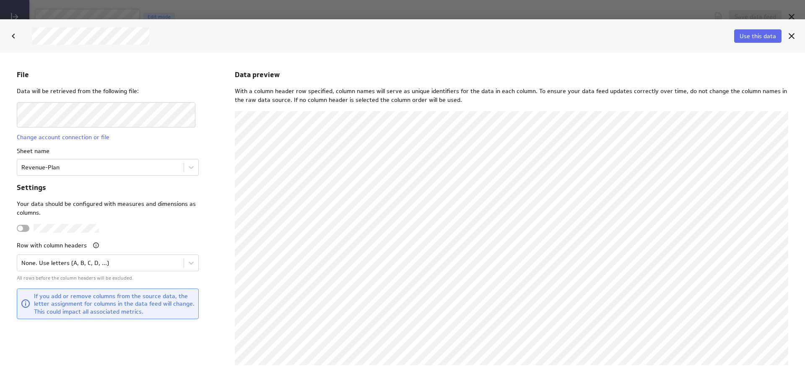
click at [185, 262] on body "File Data will be retrieved from the following file: Change account connection …" at bounding box center [402, 216] width 805 height 329
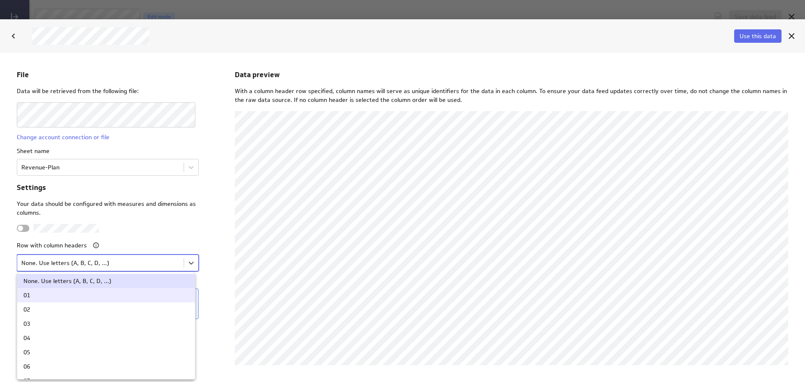
click at [118, 293] on div "01" at bounding box center [105, 295] width 165 height 6
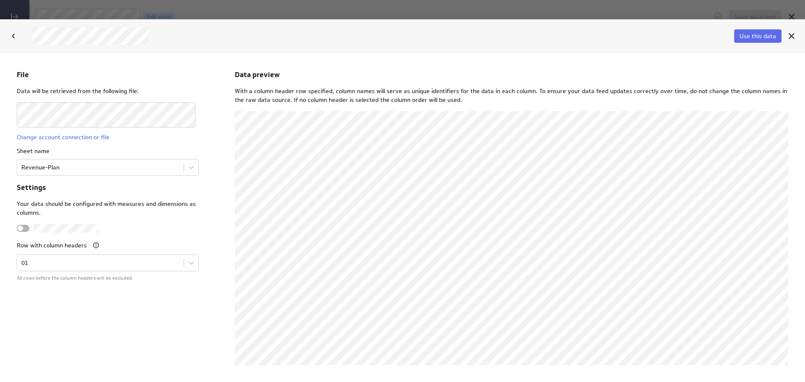
click at [761, 37] on span "Use this data" at bounding box center [758, 36] width 36 height 8
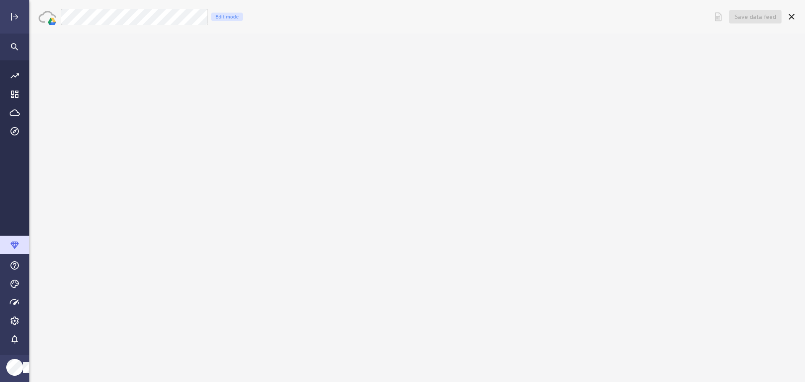
scroll to position [0, 0]
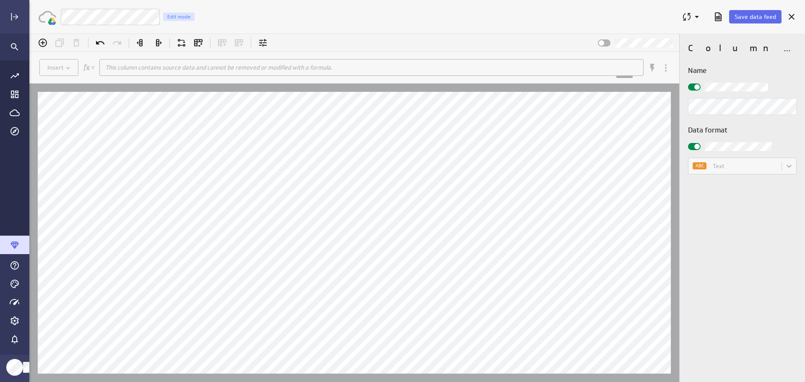
click at [750, 18] on span "Save data feed" at bounding box center [756, 17] width 42 height 8
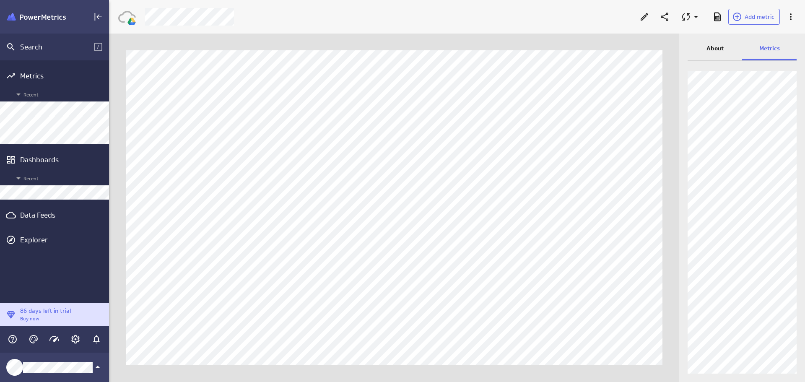
click at [40, 216] on div "Data Feeds" at bounding box center [54, 215] width 69 height 9
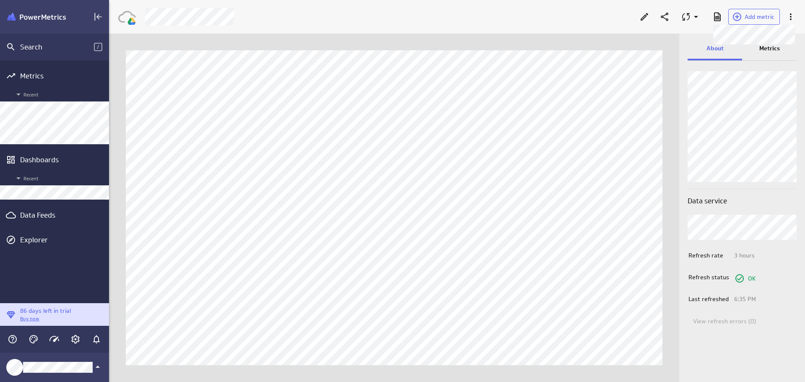
click at [752, 18] on span "Add metric" at bounding box center [760, 17] width 30 height 8
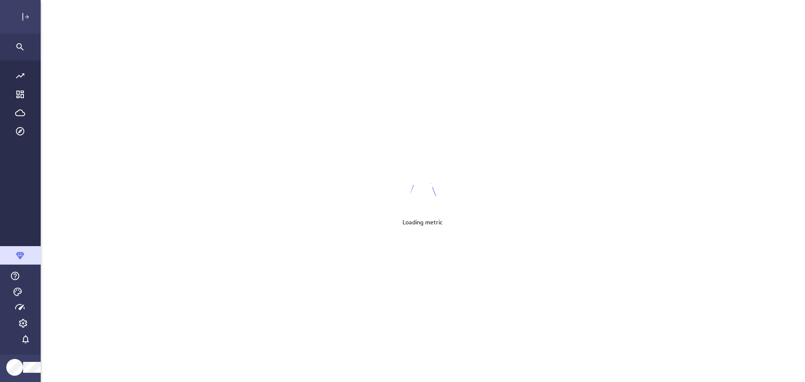
scroll to position [395, 789]
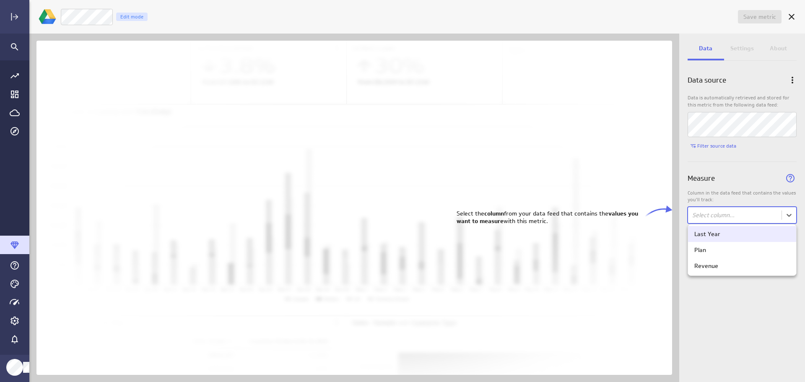
click at [792, 216] on body "Save metric Untitled Edit mode Data Settings About Data source Data is automati…" at bounding box center [402, 191] width 805 height 382
click at [789, 213] on body "Save metric Untitled Edit mode Data Settings About Data source Data is automati…" at bounding box center [402, 191] width 805 height 382
click at [750, 264] on div "Revenue" at bounding box center [743, 266] width 96 height 8
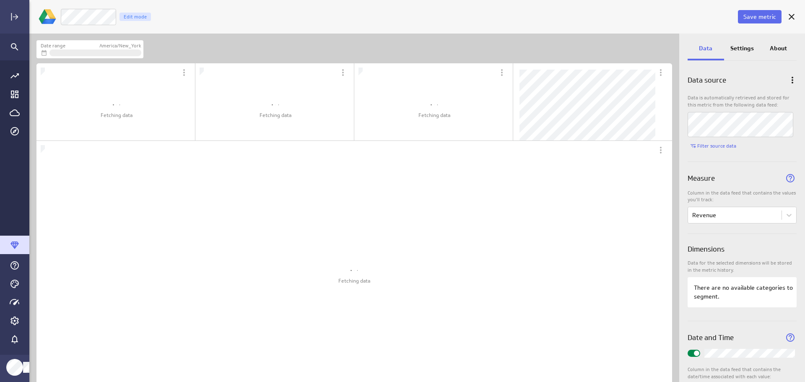
scroll to position [362, 663]
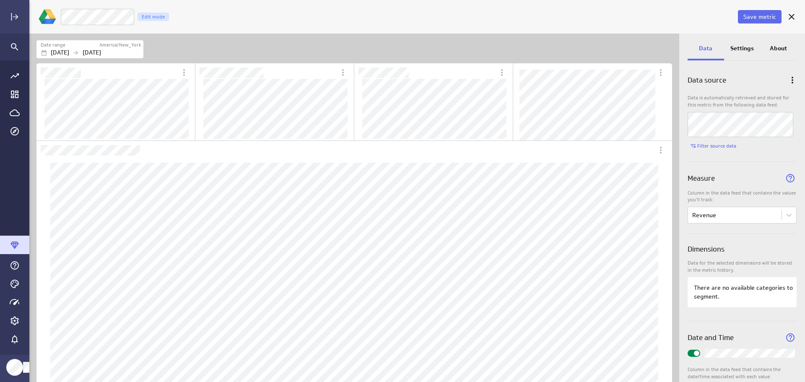
click at [738, 45] on p "Settings" at bounding box center [742, 48] width 23 height 9
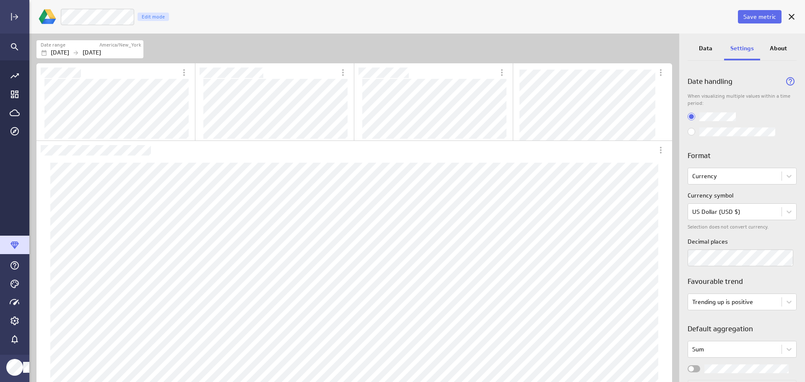
click at [701, 54] on div "Data" at bounding box center [706, 49] width 36 height 23
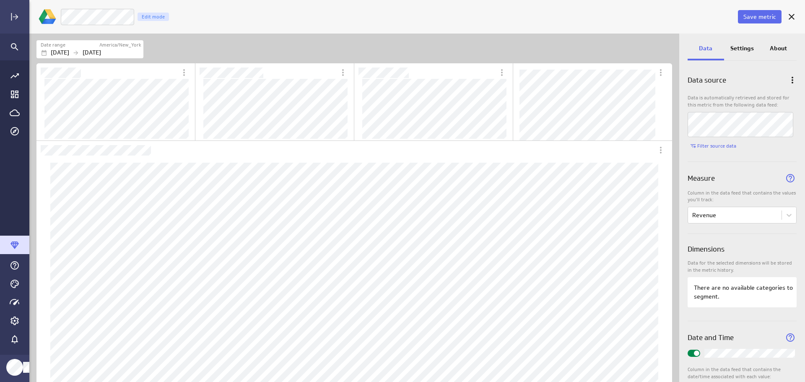
click at [763, 15] on span "Save metric" at bounding box center [760, 17] width 33 height 8
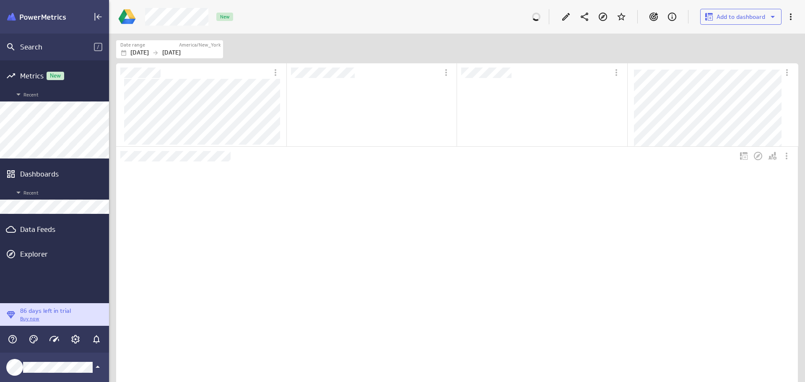
scroll to position [274, 326]
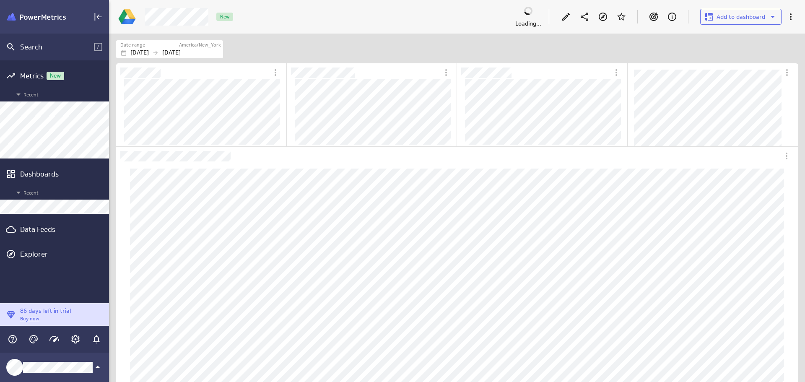
click at [44, 233] on div "Data Feeds" at bounding box center [54, 229] width 69 height 9
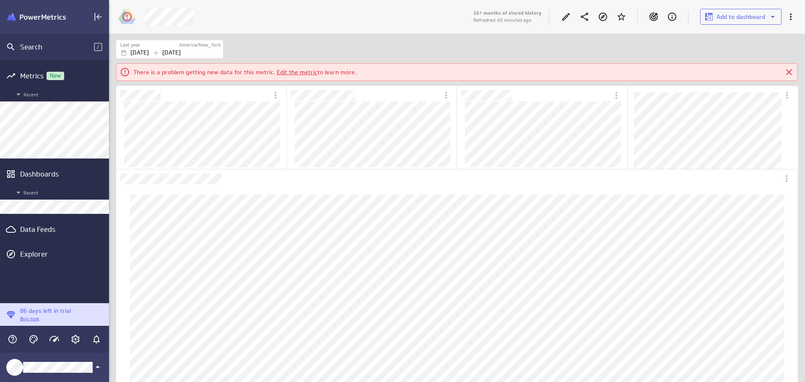
click at [282, 73] on link "Edit the metric" at bounding box center [297, 72] width 41 height 8
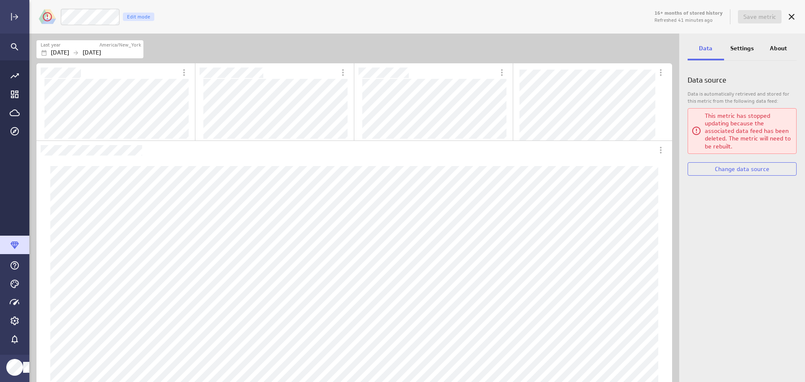
scroll to position [629, 649]
click at [796, 20] on icon "Cancel" at bounding box center [792, 17] width 10 height 10
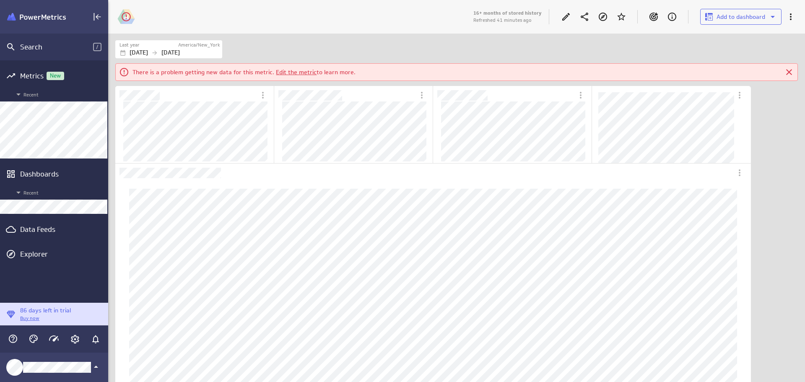
scroll to position [4, 4]
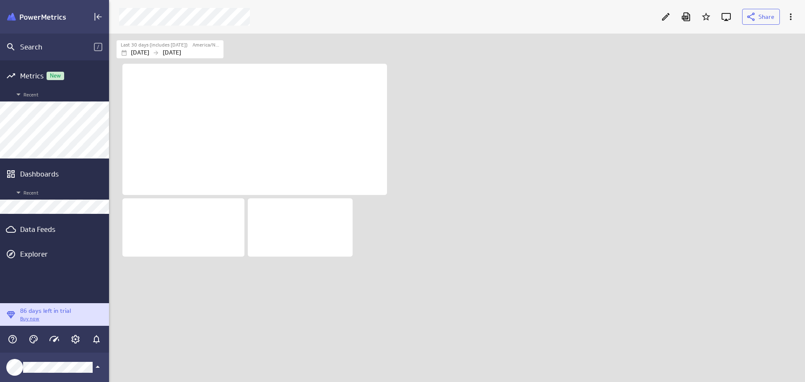
click at [45, 229] on div "Data Feeds" at bounding box center [54, 229] width 69 height 9
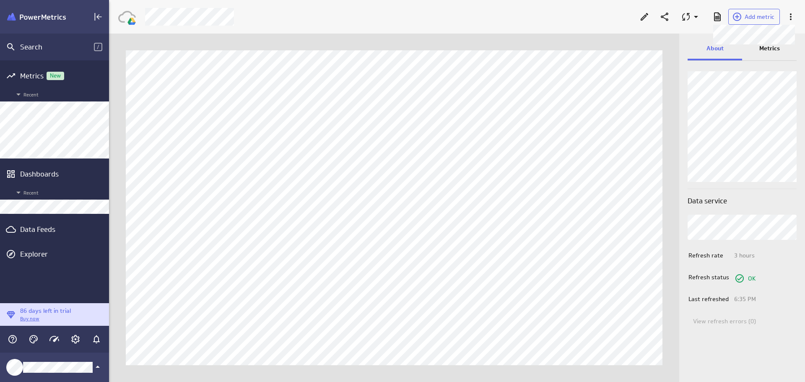
click at [758, 18] on span "Add metric" at bounding box center [760, 17] width 30 height 8
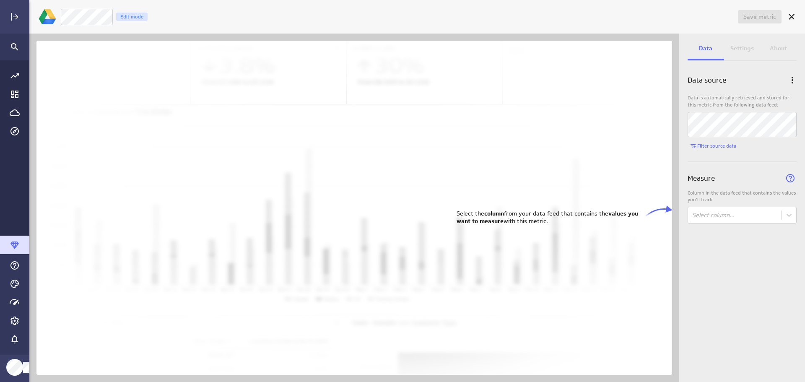
click at [795, 216] on body "Save metric Untitled Edit mode Data Settings About Data source Data is automati…" at bounding box center [402, 191] width 805 height 382
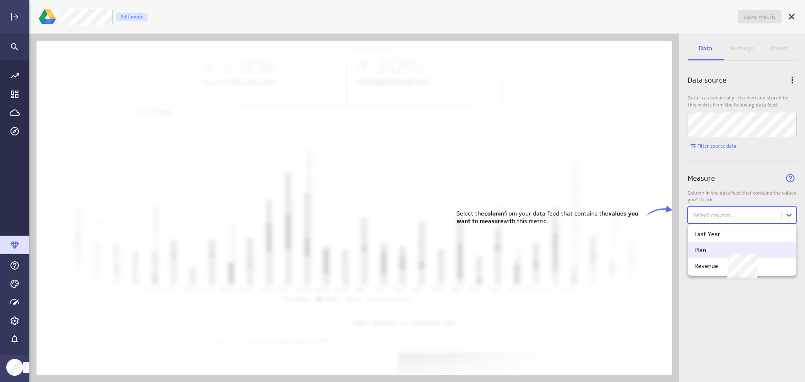
click at [746, 252] on div "Plan" at bounding box center [743, 250] width 96 height 8
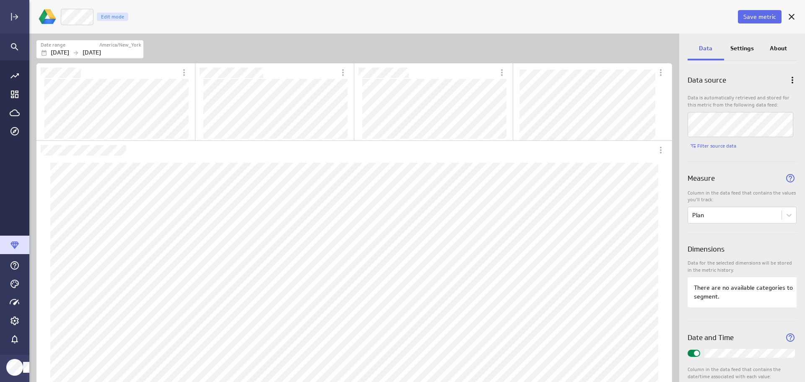
click at [745, 54] on div "Settings" at bounding box center [742, 49] width 36 height 23
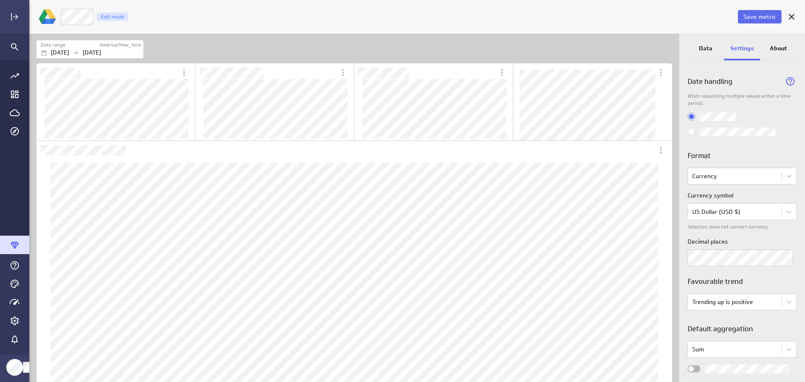
click at [701, 51] on p "Data" at bounding box center [705, 48] width 13 height 9
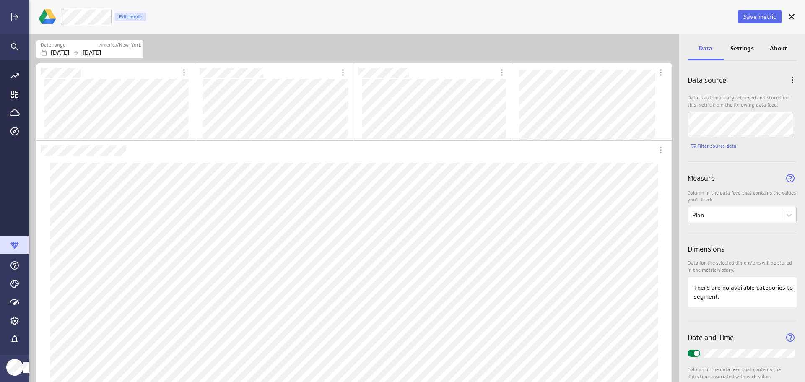
click at [745, 51] on p "Settings" at bounding box center [742, 48] width 23 height 9
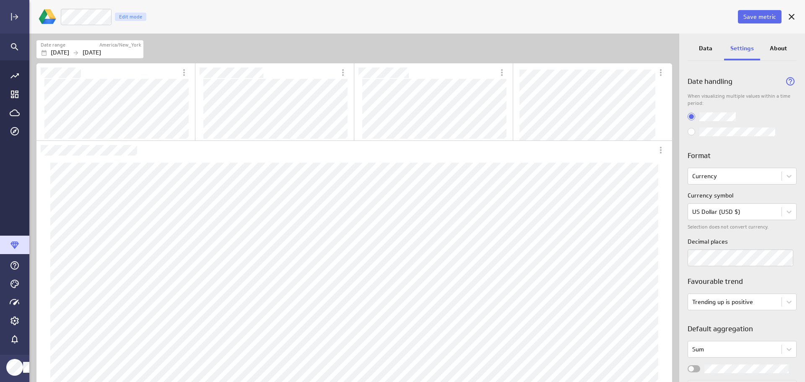
click at [750, 17] on span "Save metric" at bounding box center [760, 17] width 33 height 8
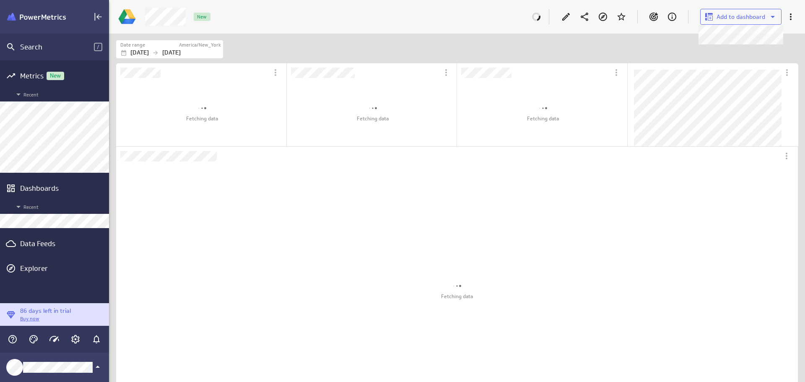
scroll to position [362, 709]
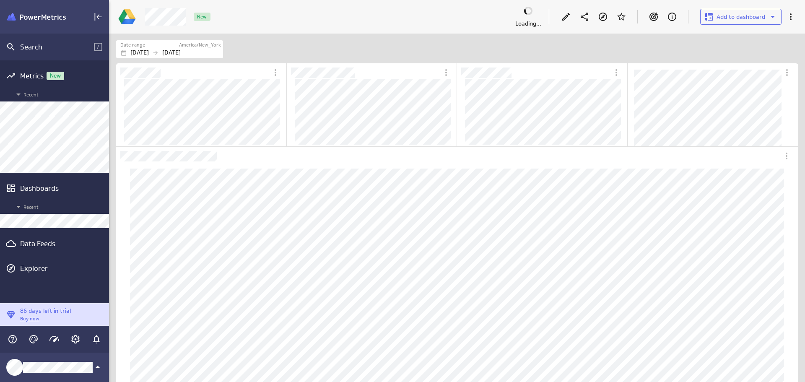
click at [53, 242] on div "Data Feeds" at bounding box center [54, 243] width 69 height 9
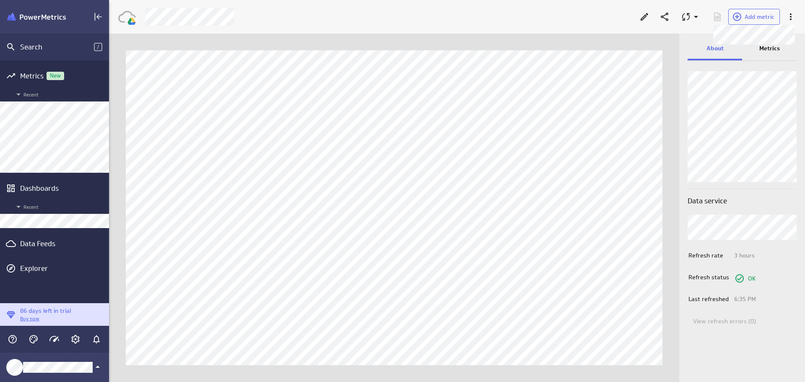
click at [761, 18] on span "Add metric" at bounding box center [760, 17] width 30 height 8
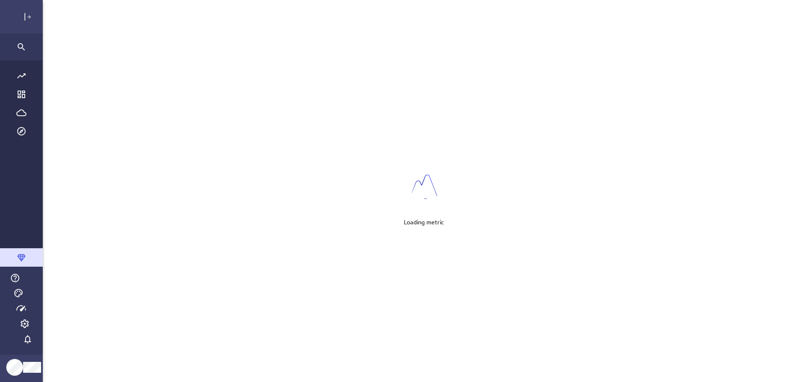
scroll to position [395, 789]
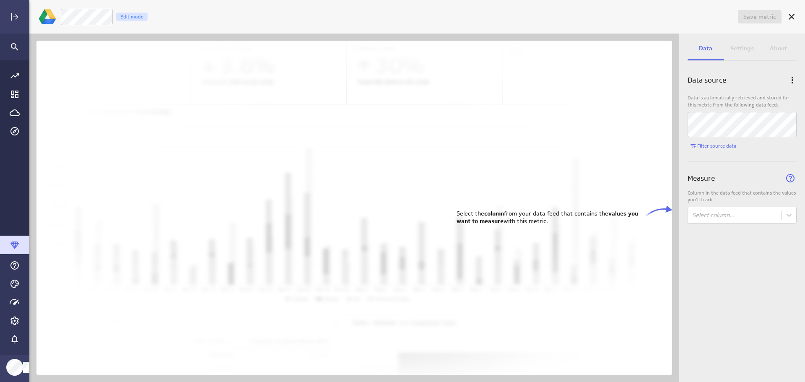
click at [750, 218] on body "Save metric Untitled Edit mode Data Settings About Data source Data is automati…" at bounding box center [402, 191] width 805 height 382
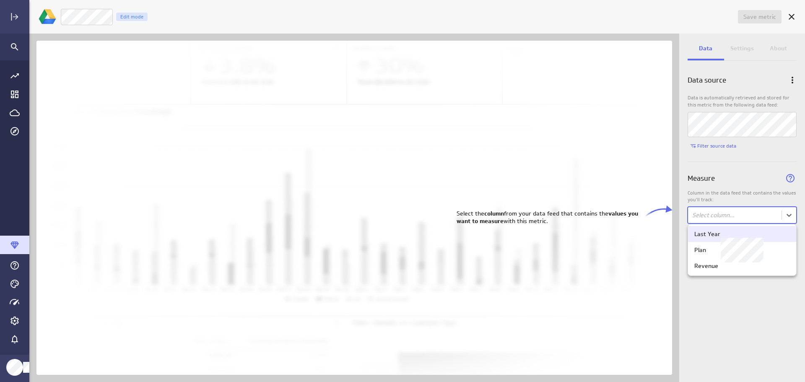
click at [743, 234] on div "Last Year" at bounding box center [743, 234] width 96 height 8
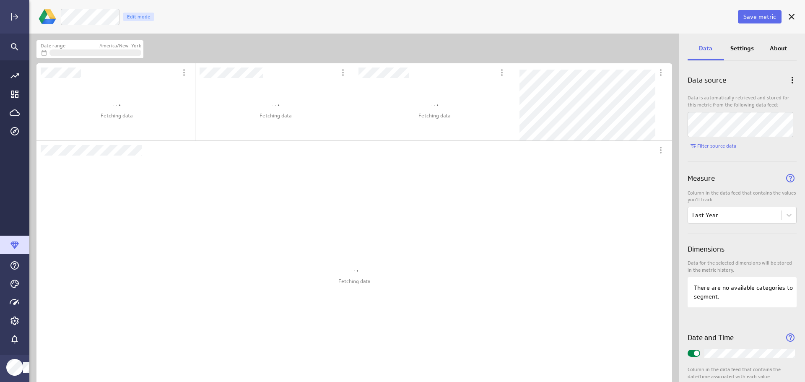
scroll to position [629, 649]
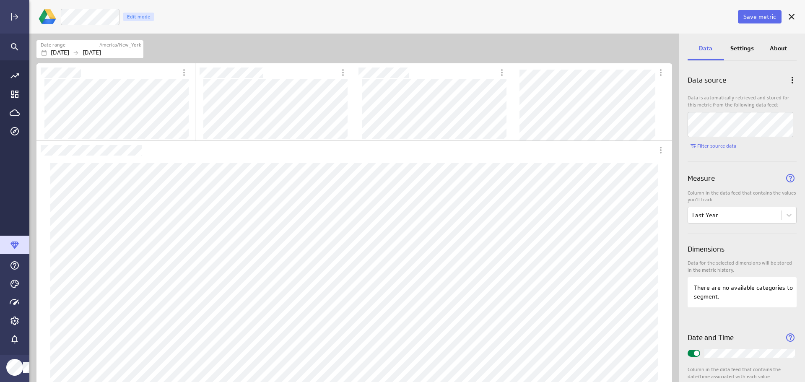
click at [768, 20] on span "Save metric" at bounding box center [760, 17] width 33 height 8
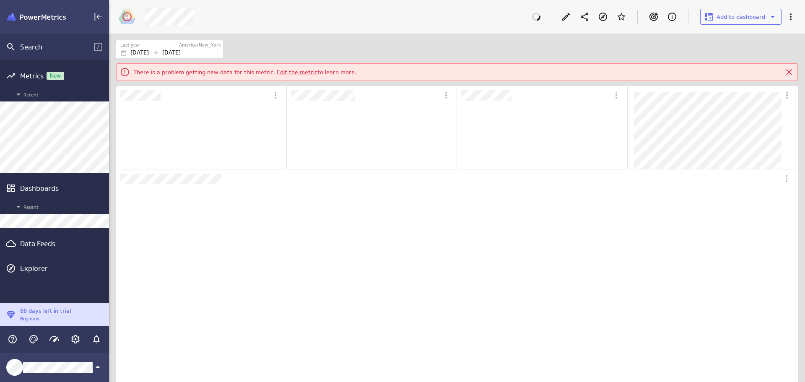
scroll to position [79, 169]
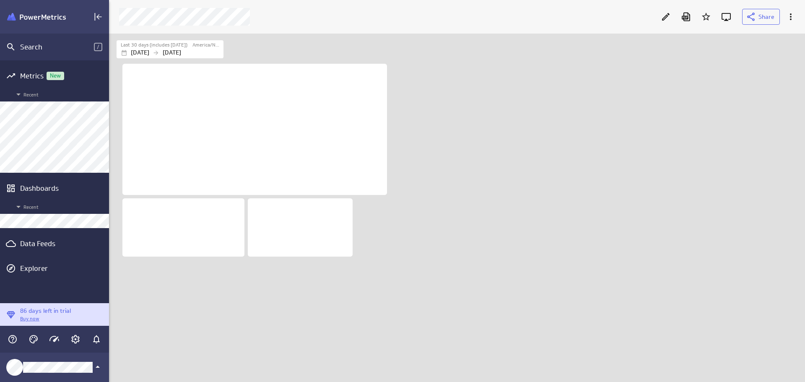
click at [40, 243] on div "Data Feeds" at bounding box center [54, 243] width 69 height 9
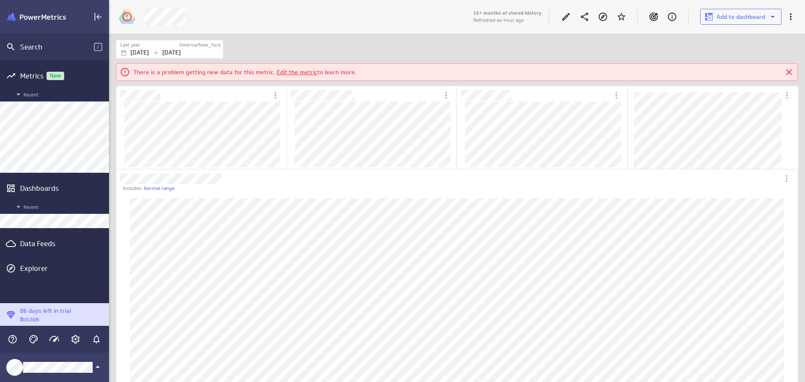
click at [795, 18] on icon "More actions" at bounding box center [791, 17] width 10 height 10
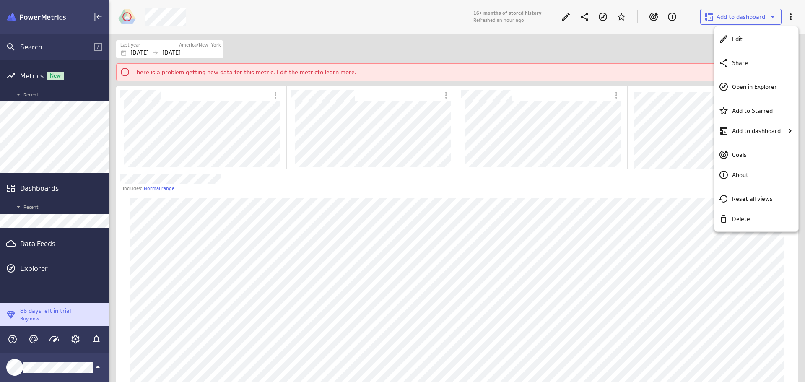
click at [745, 222] on p "Delete" at bounding box center [741, 219] width 18 height 9
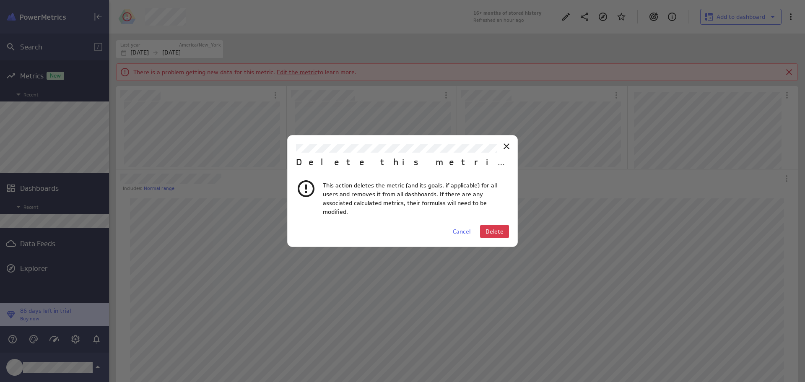
click at [500, 229] on span "Delete" at bounding box center [495, 232] width 18 height 8
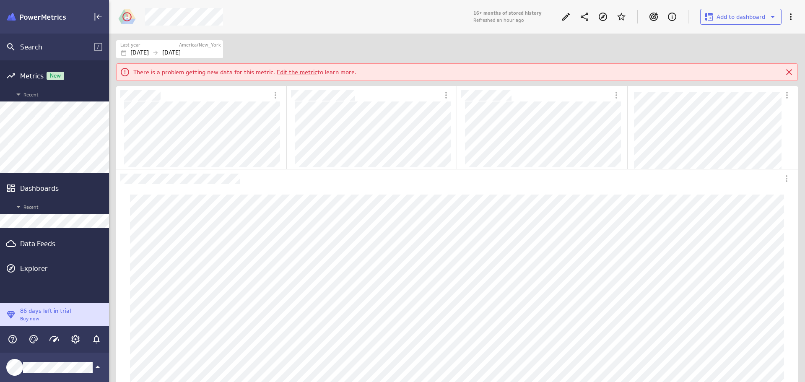
click at [791, 15] on icon "More actions" at bounding box center [791, 16] width 2 height 7
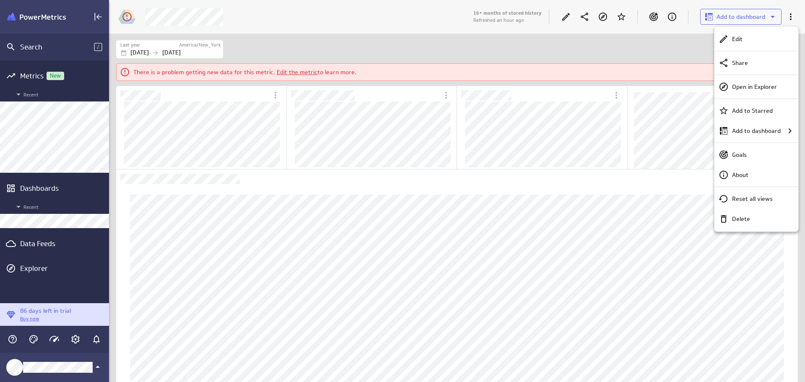
click at [750, 216] on p "Delete" at bounding box center [741, 219] width 18 height 9
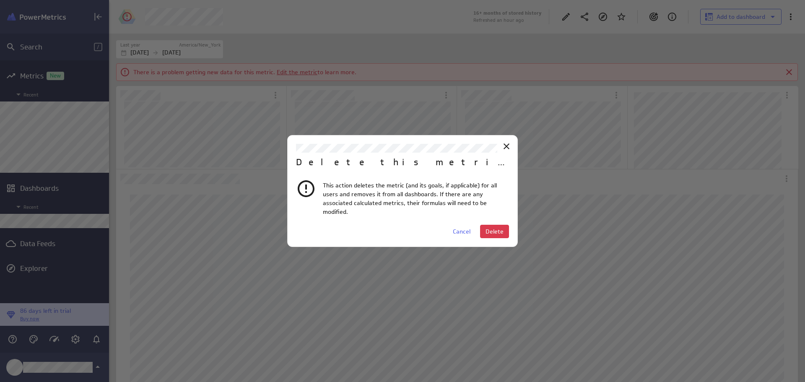
click at [499, 228] on span "Delete" at bounding box center [495, 232] width 18 height 8
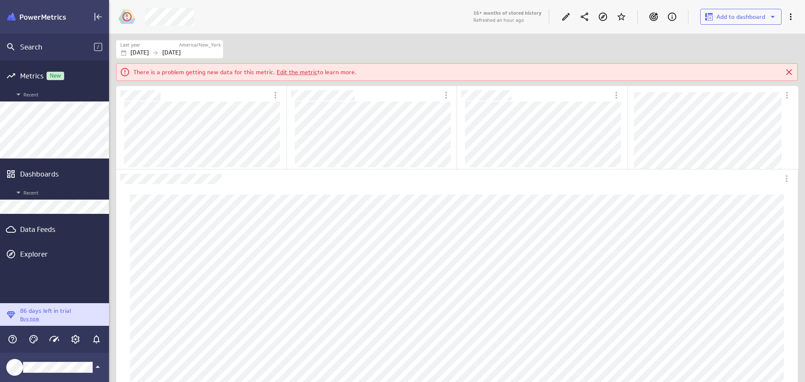
click at [792, 19] on icon "More actions" at bounding box center [791, 17] width 10 height 10
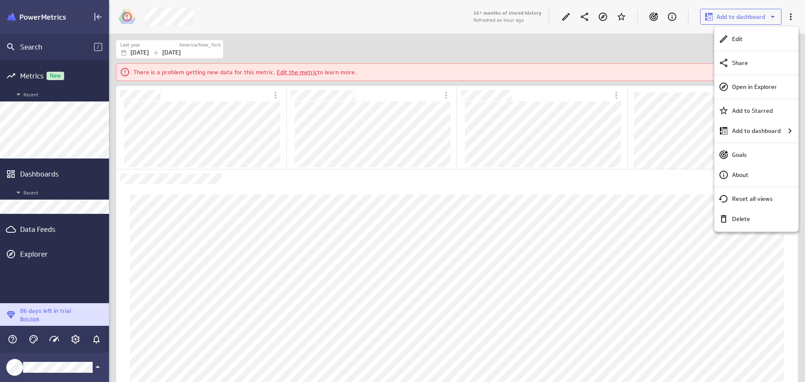
click at [753, 221] on div "Delete" at bounding box center [760, 219] width 63 height 9
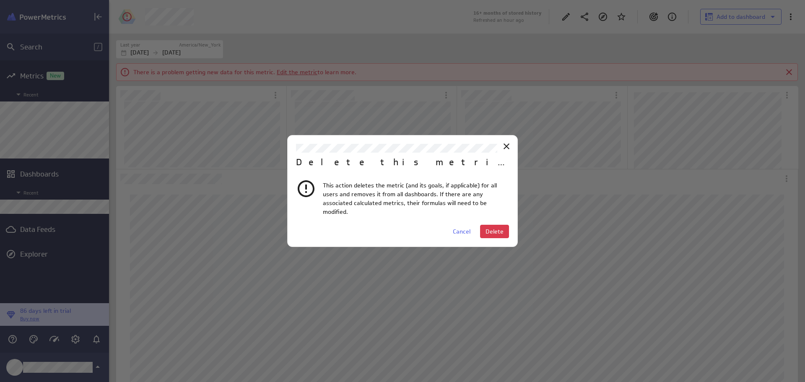
click at [497, 228] on span "Delete" at bounding box center [495, 232] width 18 height 8
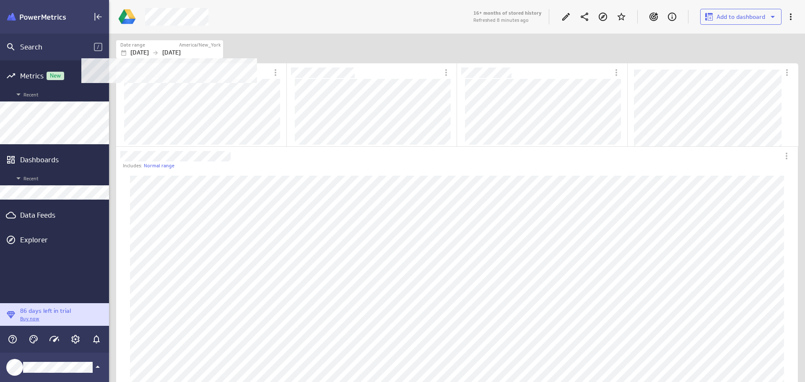
click at [173, 48] on div "Date range" at bounding box center [149, 45] width 58 height 7
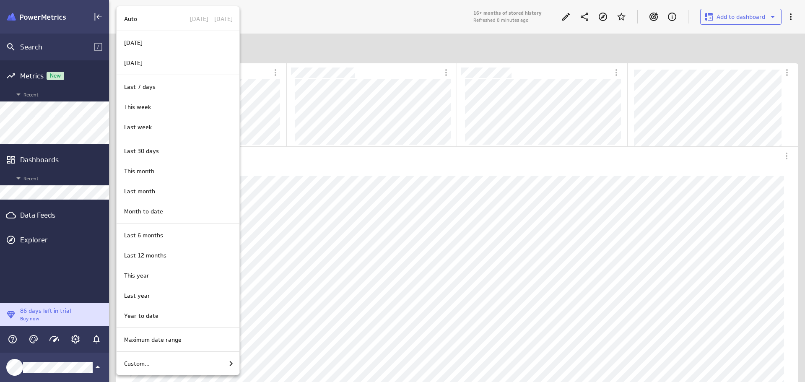
click at [145, 368] on p "Custom..." at bounding box center [137, 363] width 26 height 9
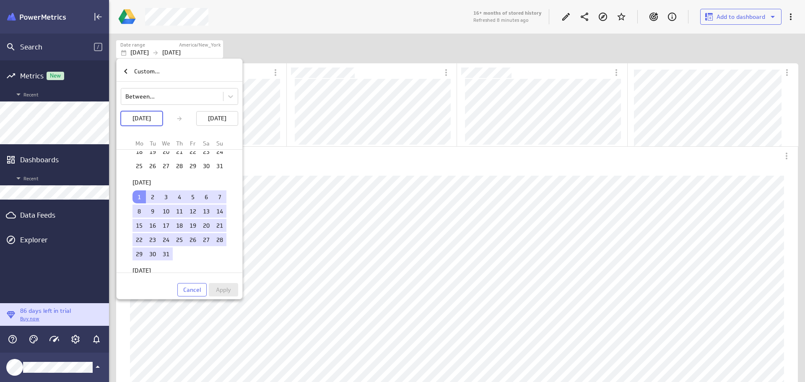
click at [227, 119] on p "[DATE]" at bounding box center [217, 118] width 18 height 9
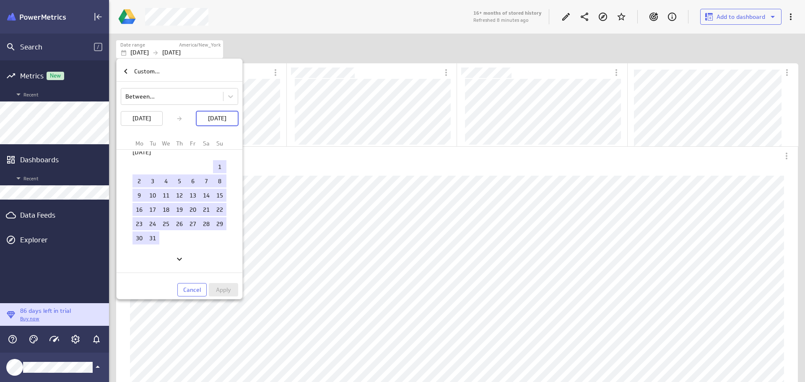
click at [176, 259] on icon "Next" at bounding box center [180, 259] width 10 height 10
click at [214, 176] on td "1" at bounding box center [219, 178] width 13 height 13
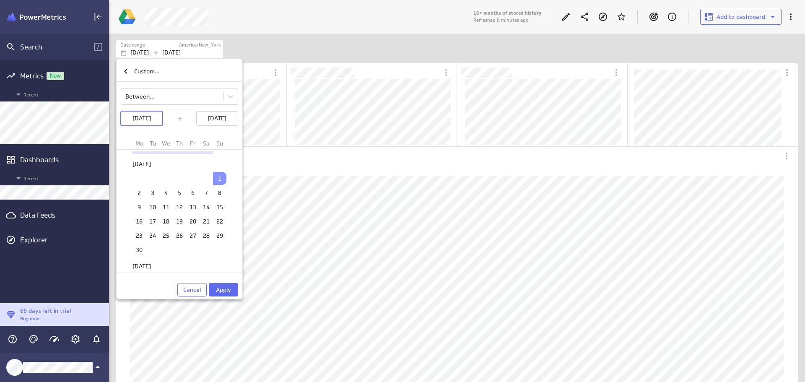
click at [217, 282] on div "Between... [DATE] [DATE] Mo Tu We Th Fr Sa Su [DATE] 1 2 3 4 5 6 7 8 9 10 11 12…" at bounding box center [179, 189] width 117 height 215
click at [218, 287] on span "Apply" at bounding box center [223, 290] width 15 height 8
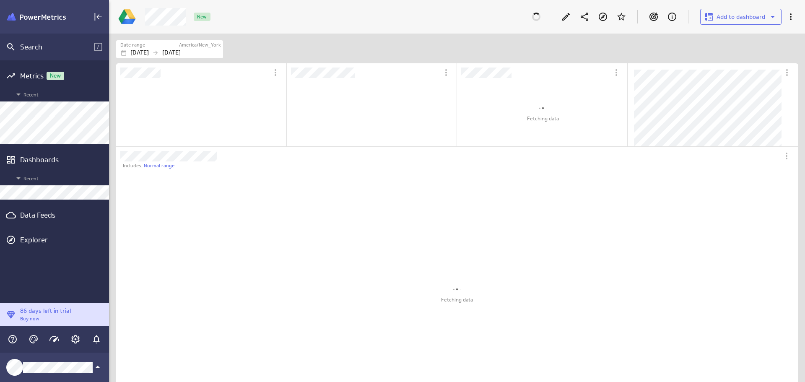
scroll to position [4, 4]
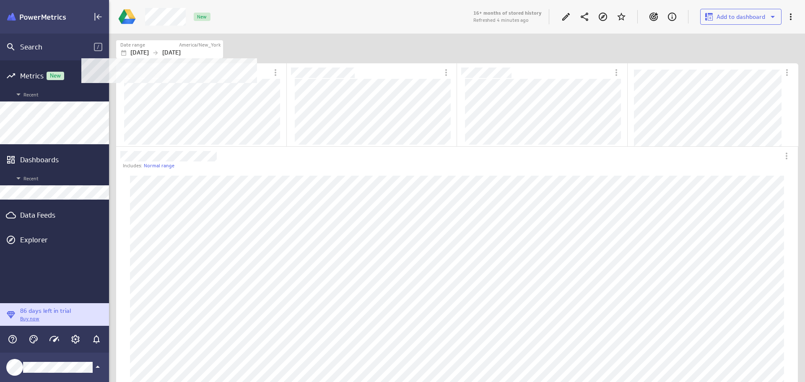
click at [181, 49] on p "[DATE]" at bounding box center [171, 52] width 18 height 9
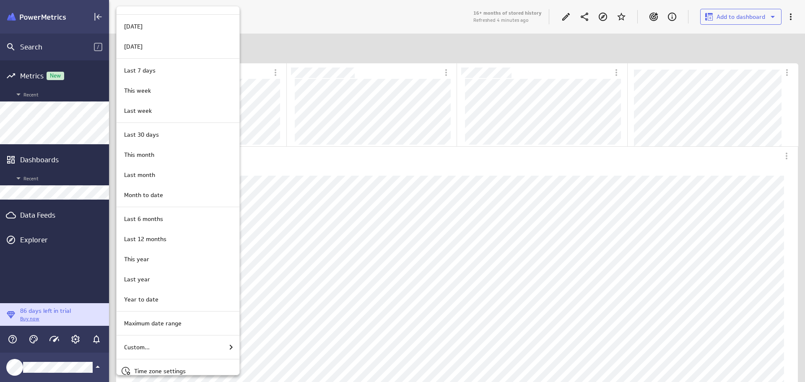
scroll to position [25, 0]
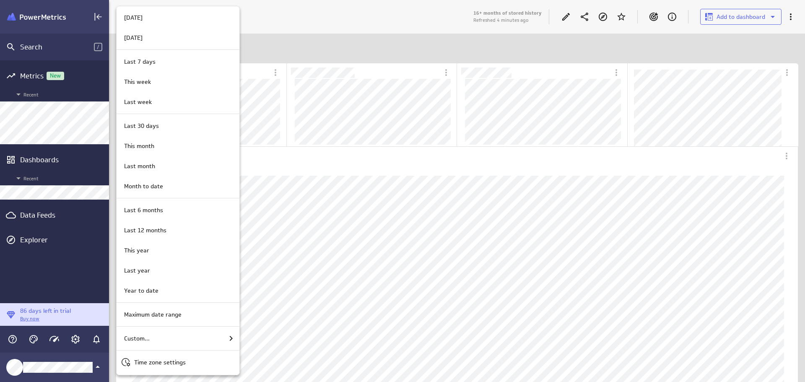
click at [169, 333] on div "Custom..." at bounding box center [178, 338] width 115 height 10
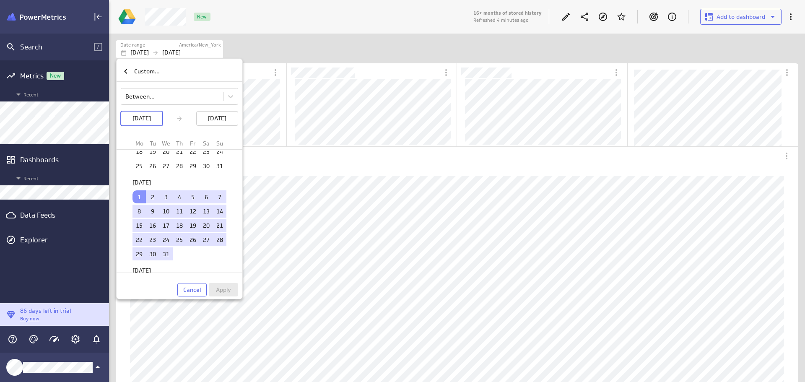
click at [227, 120] on p "[DATE]" at bounding box center [217, 118] width 18 height 9
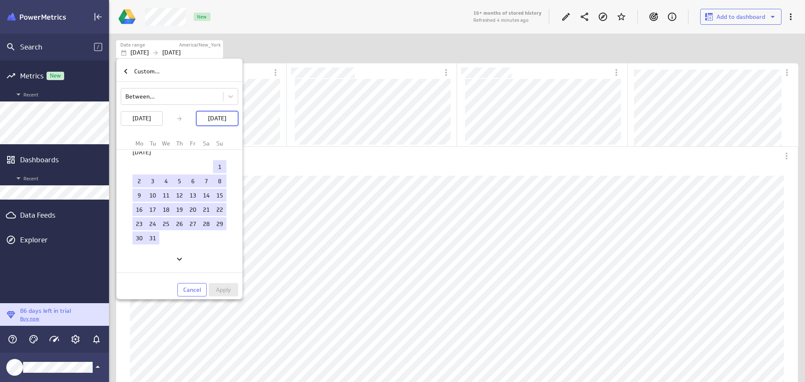
click at [182, 261] on icon "Next" at bounding box center [180, 259] width 10 height 10
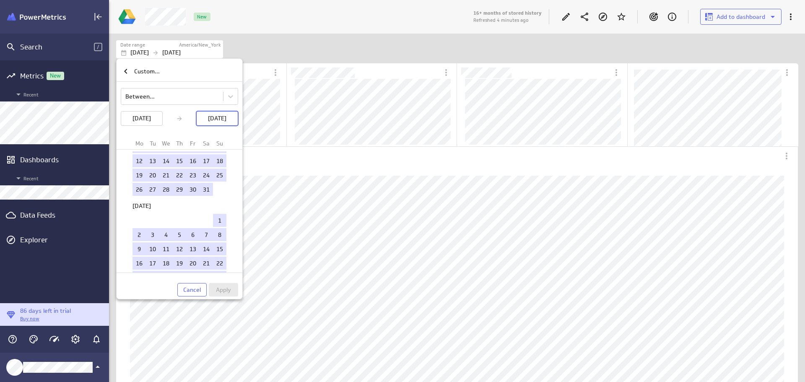
click at [216, 219] on td "1" at bounding box center [219, 220] width 13 height 13
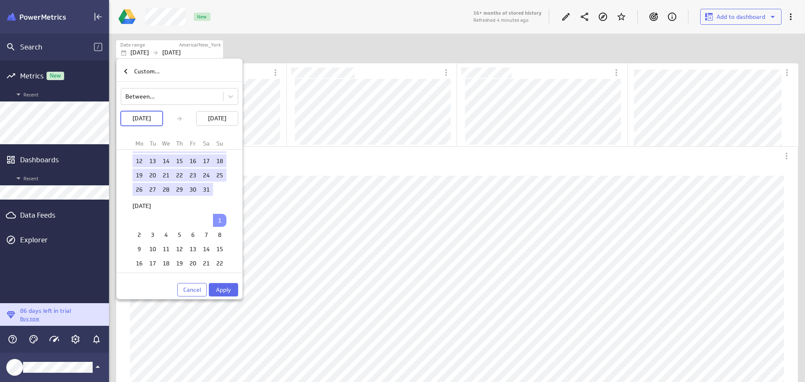
click at [221, 289] on span "Apply" at bounding box center [223, 290] width 15 height 8
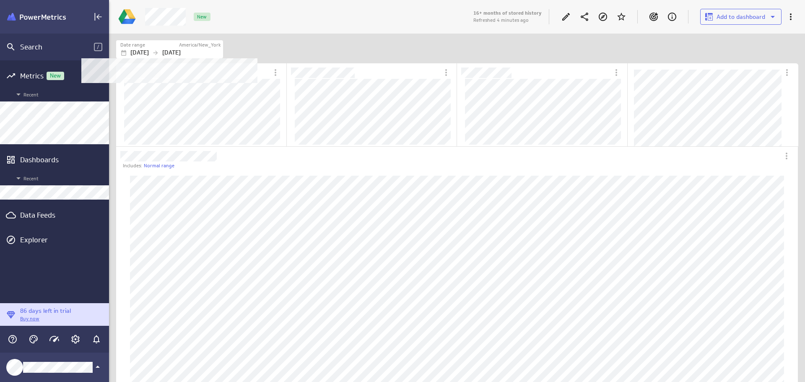
click at [165, 47] on div "Date range" at bounding box center [149, 45] width 58 height 7
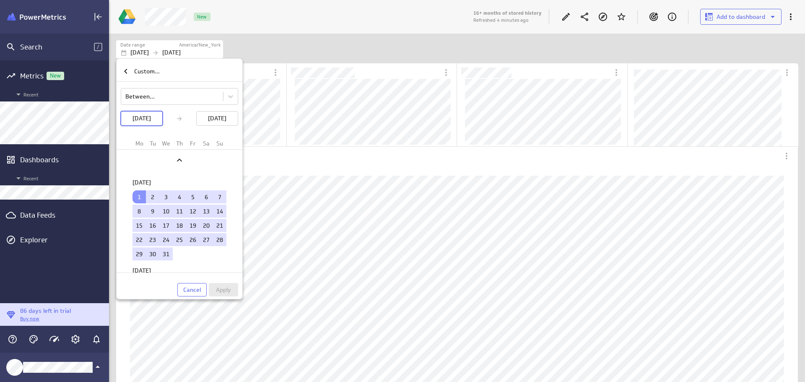
click at [46, 107] on div at bounding box center [402, 191] width 805 height 382
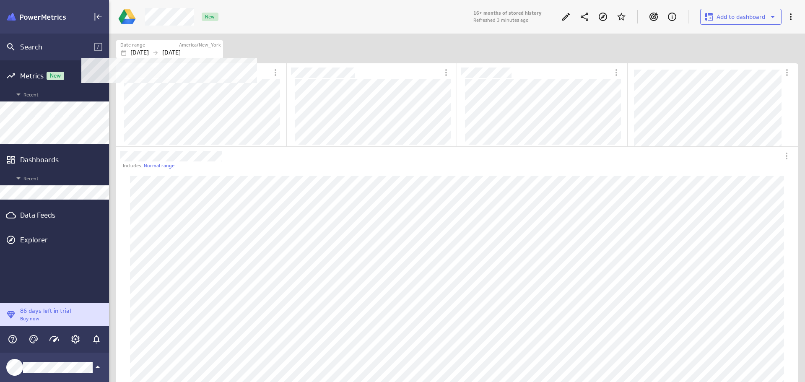
click at [167, 49] on div "[DATE] [DATE]" at bounding box center [170, 52] width 101 height 9
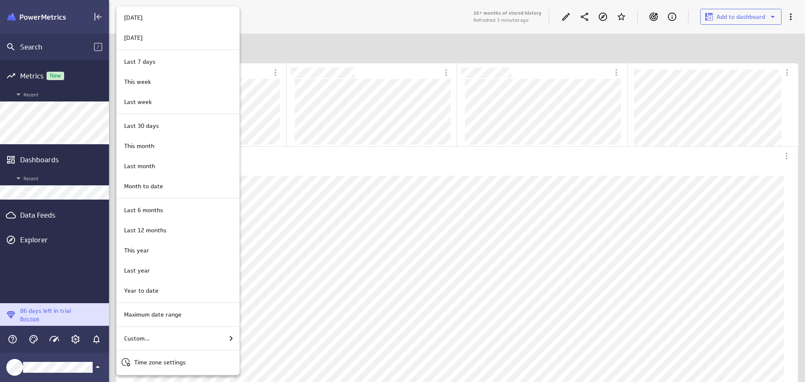
click at [163, 343] on div "Custom..." at bounding box center [178, 338] width 115 height 10
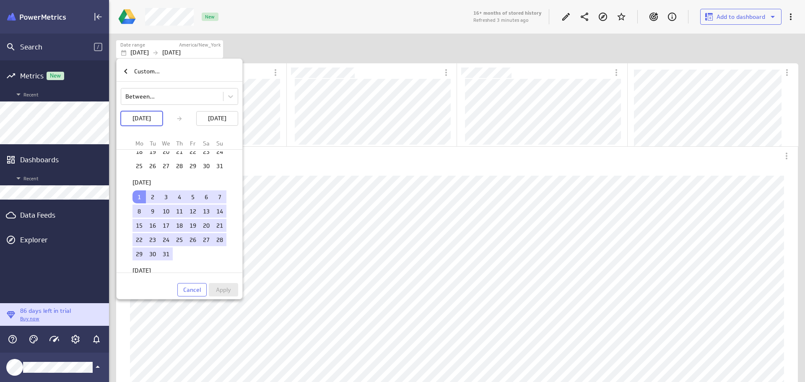
click at [227, 117] on p "[DATE]" at bounding box center [217, 118] width 18 height 9
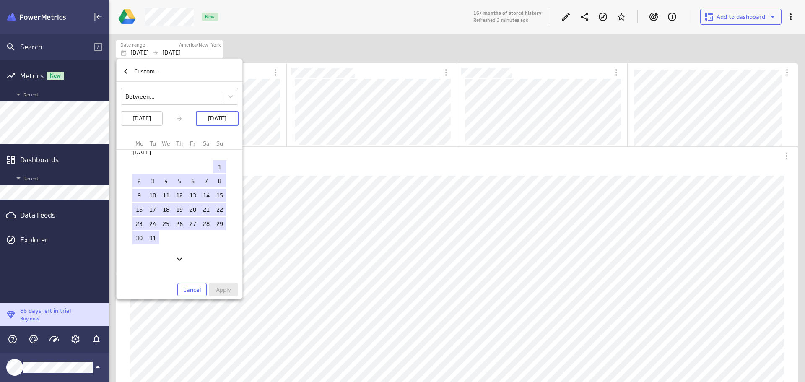
click at [182, 258] on icon "Next" at bounding box center [179, 259] width 5 height 3
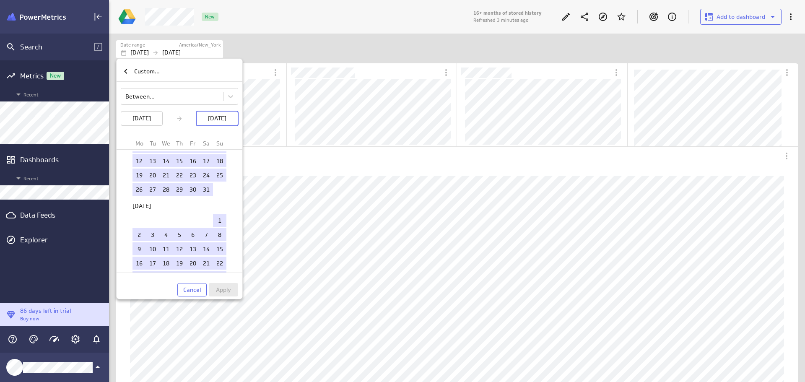
click at [218, 219] on td "1" at bounding box center [219, 220] width 13 height 13
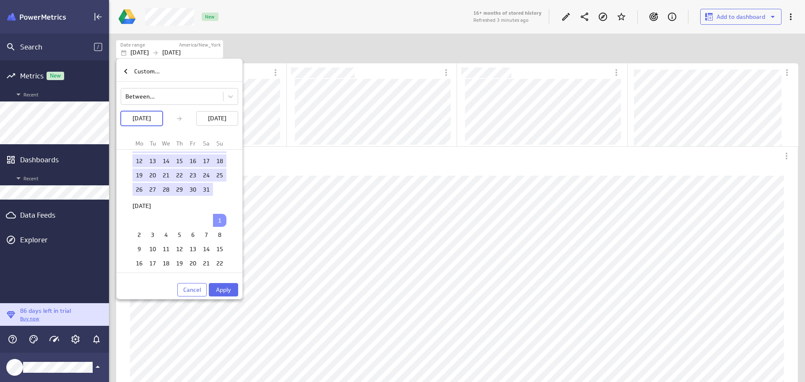
click at [228, 287] on span "Apply" at bounding box center [223, 290] width 15 height 8
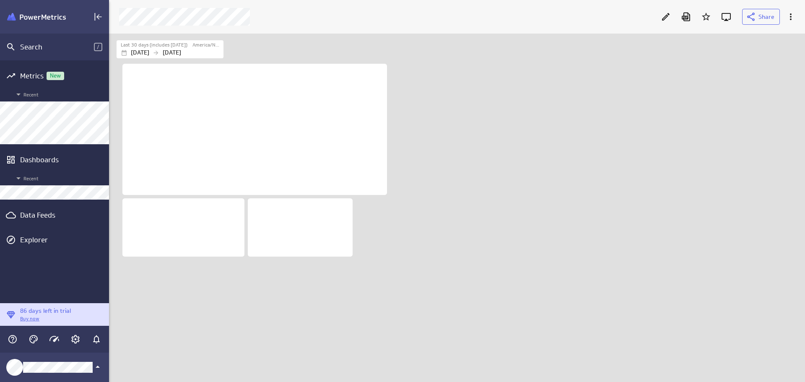
scroll to position [362, 709]
click at [668, 16] on icon "Edit" at bounding box center [666, 17] width 8 height 8
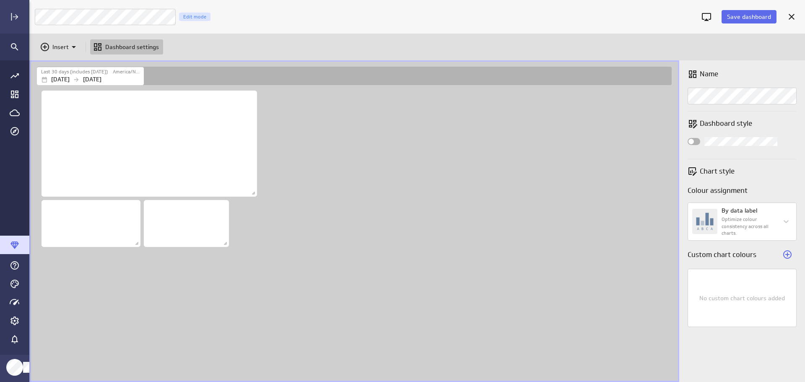
scroll to position [4, 4]
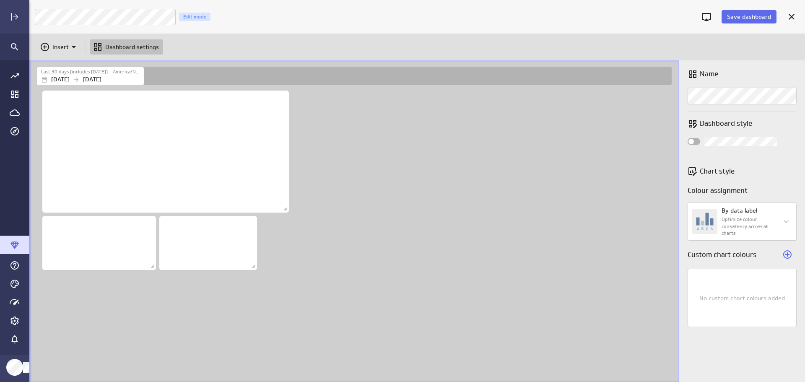
click at [59, 48] on p "Insert" at bounding box center [60, 47] width 16 height 9
click at [64, 64] on p "Metrics" at bounding box center [65, 67] width 20 height 9
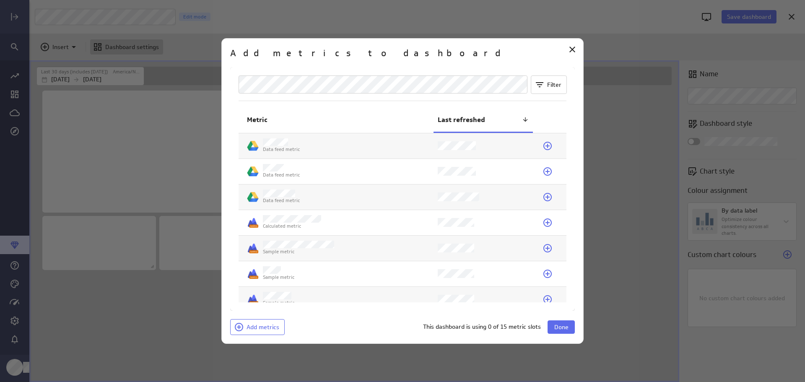
click at [547, 196] on icon at bounding box center [548, 197] width 10 height 10
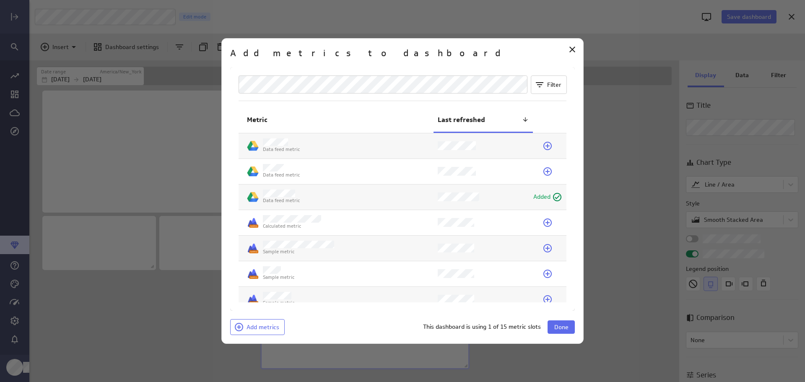
scroll to position [135, 210]
click at [562, 325] on span "Done" at bounding box center [562, 327] width 14 height 8
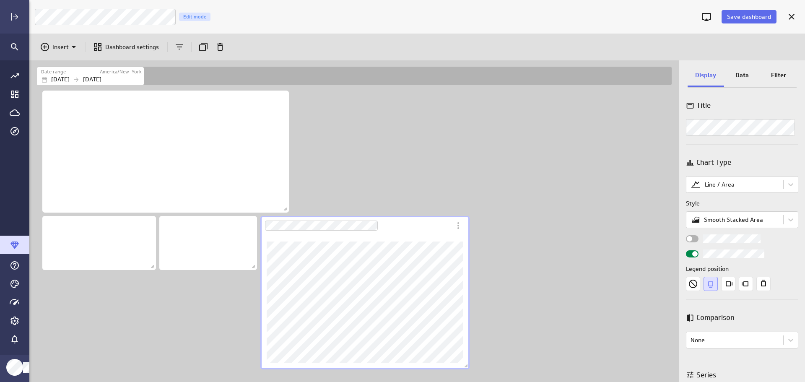
click at [747, 75] on p "Data" at bounding box center [742, 75] width 13 height 9
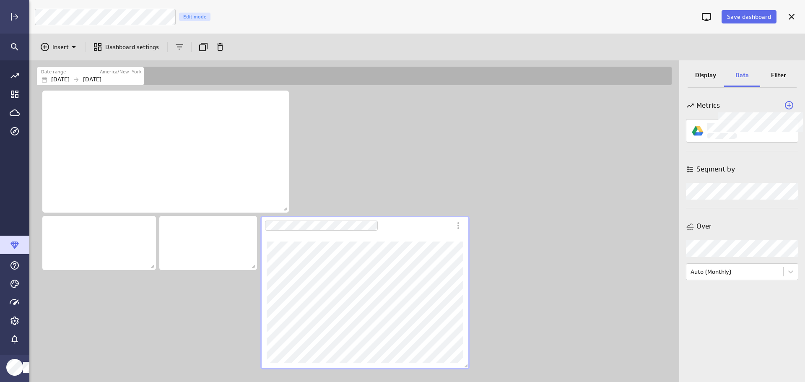
click at [792, 106] on icon "Widget Properties" at bounding box center [789, 105] width 10 height 10
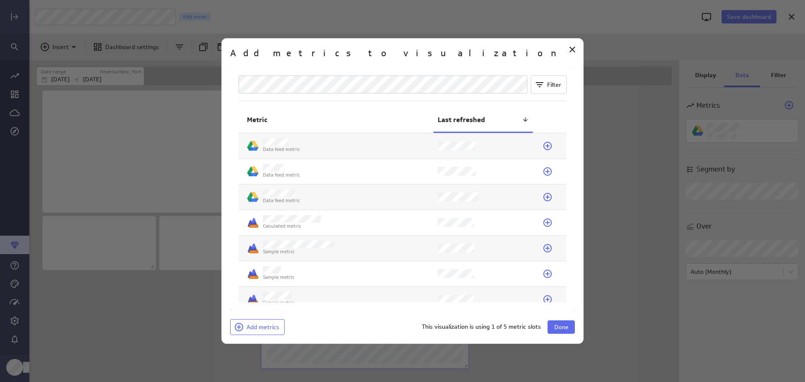
click at [543, 172] on icon at bounding box center [548, 172] width 10 height 10
click at [558, 328] on span "Done" at bounding box center [562, 327] width 14 height 8
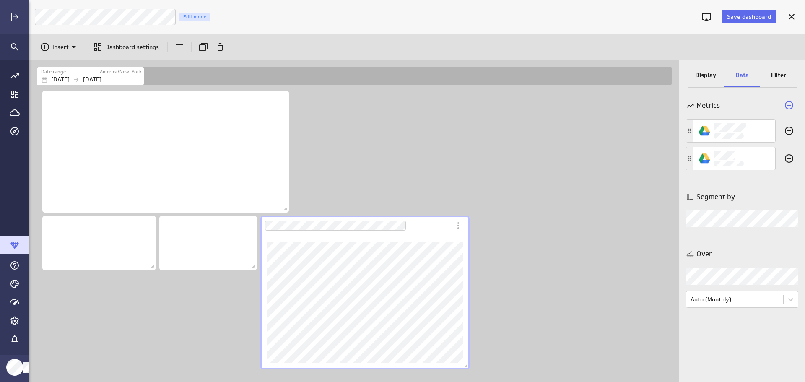
click at [792, 106] on icon "Add a metric to this visualization" at bounding box center [789, 105] width 8 height 8
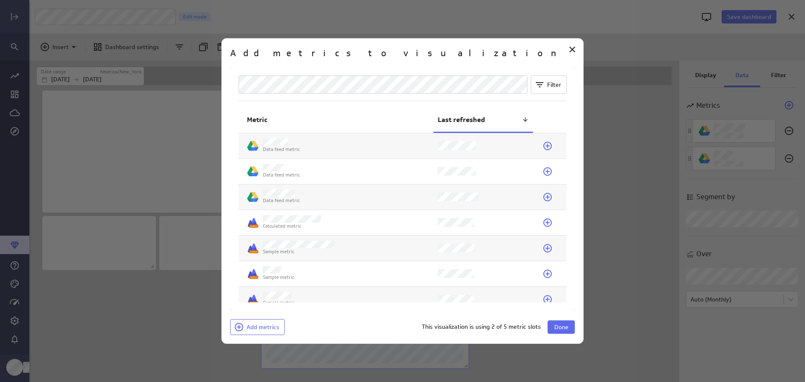
click at [547, 146] on icon at bounding box center [548, 146] width 10 height 10
click at [559, 326] on span "Done" at bounding box center [562, 327] width 14 height 8
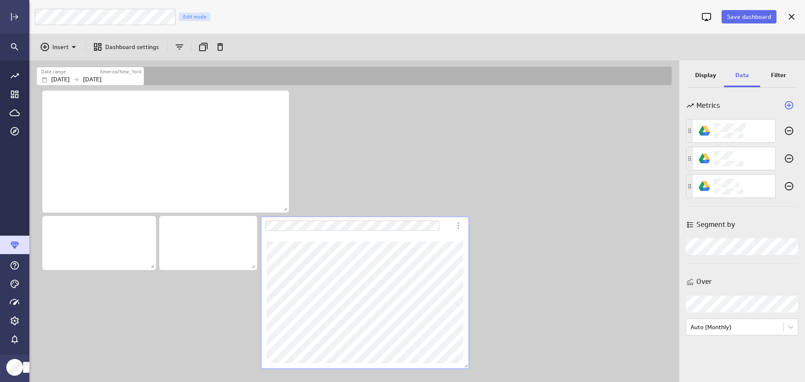
click at [793, 247] on div "Widget Properties" at bounding box center [742, 246] width 112 height 17
click at [792, 328] on body "Save dashboard [PERSON_NAME] MOON MARKETING Edit mode Insert Dashboard settings…" at bounding box center [402, 191] width 805 height 382
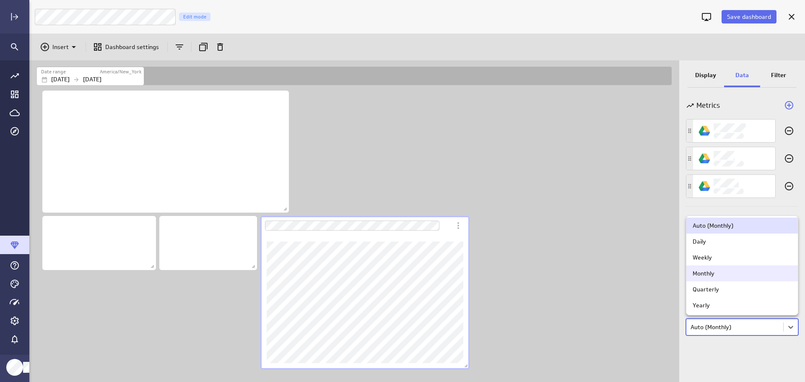
click at [761, 277] on div "Monthly" at bounding box center [742, 274] width 99 height 8
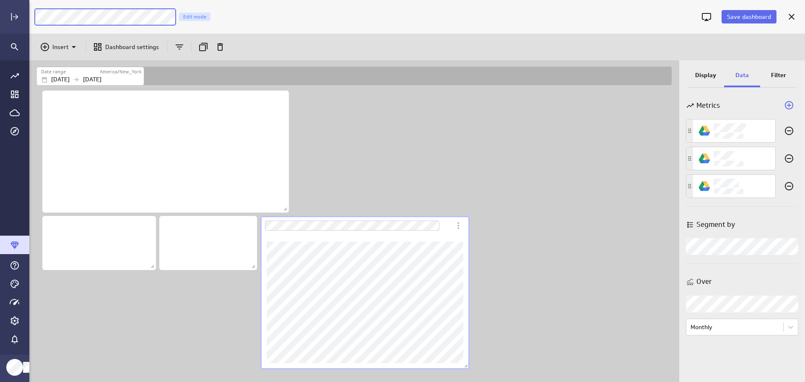
click at [225, 46] on div "Save dashboard [PERSON_NAME] MOON MARKETING Edit mode Insert Dashboard settings…" at bounding box center [417, 191] width 776 height 382
click at [385, 132] on div "Dashboard content with 4 widgets" at bounding box center [356, 235] width 642 height 293
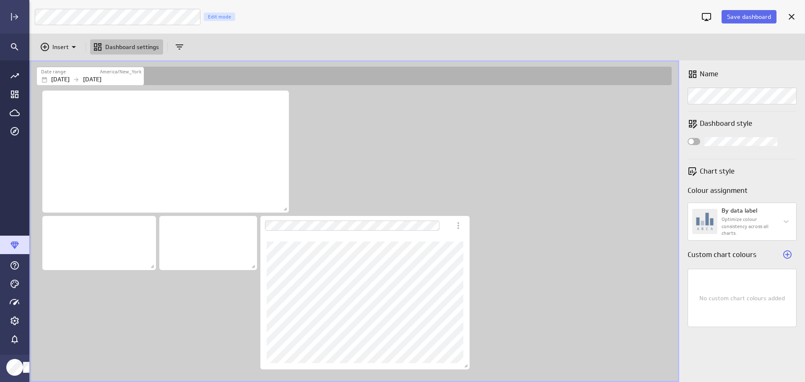
click at [415, 240] on div "Dashboard Widget" at bounding box center [365, 302] width 209 height 134
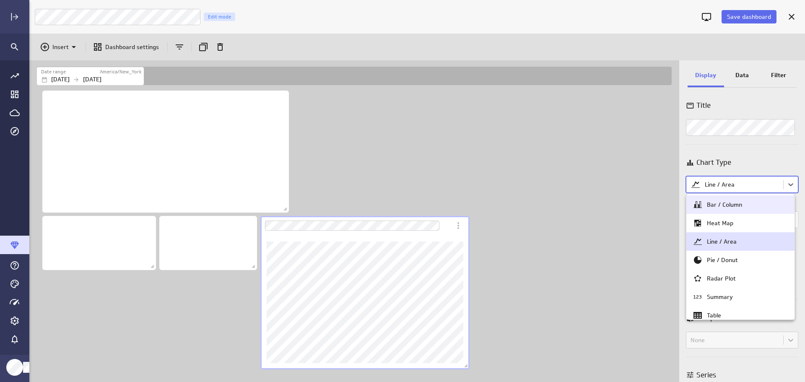
click at [787, 187] on body "Save dashboard LM Monthly Revenue Tracking Edit mode Insert Dashboard settings …" at bounding box center [402, 191] width 805 height 382
click at [750, 208] on div "Bar / Column" at bounding box center [741, 205] width 96 height 10
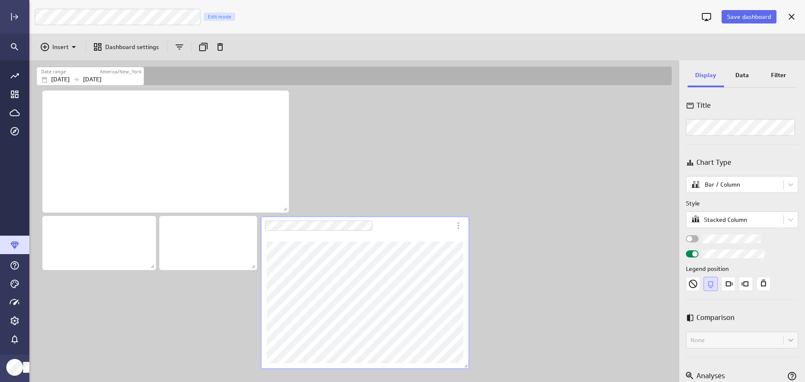
click at [744, 78] on p "Data" at bounding box center [742, 75] width 13 height 9
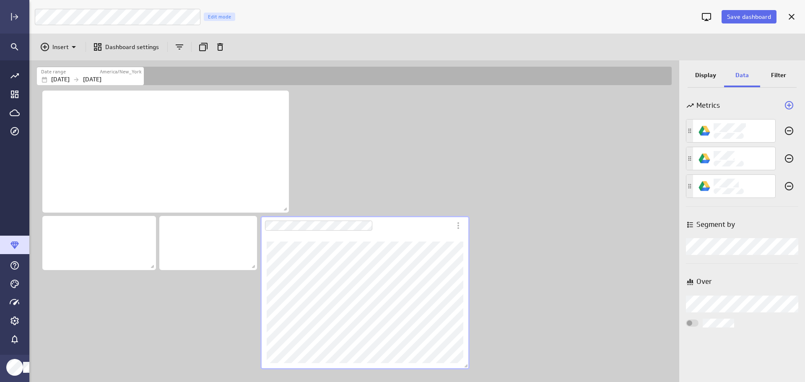
click at [762, 249] on body "Save dashboard LM Monthly Revenue Tracking Edit mode Insert Dashboard settings …" at bounding box center [402, 191] width 805 height 382
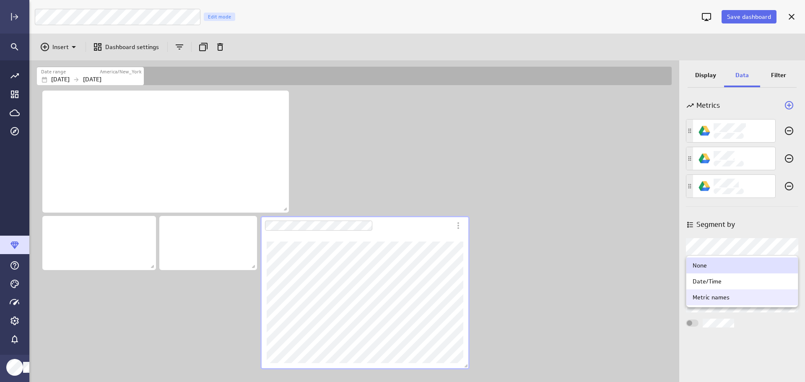
click at [758, 295] on div "Metric names" at bounding box center [742, 298] width 99 height 8
click at [774, 246] on body "Save dashboard LM Monthly Revenue Tracking Edit mode Insert Dashboard settings …" at bounding box center [402, 191] width 805 height 382
click at [750, 294] on div "Metric names" at bounding box center [742, 298] width 99 height 8
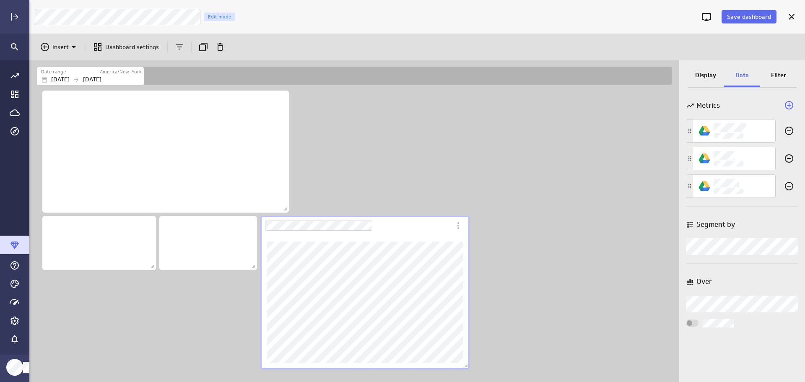
click at [793, 308] on body "Save dashboard LM Monthly Revenue Tracking Edit mode Insert Dashboard settings …" at bounding box center [402, 191] width 805 height 382
click at [793, 241] on body "Save dashboard LM Monthly Revenue Tracking Edit mode Insert Dashboard settings …" at bounding box center [402, 191] width 805 height 382
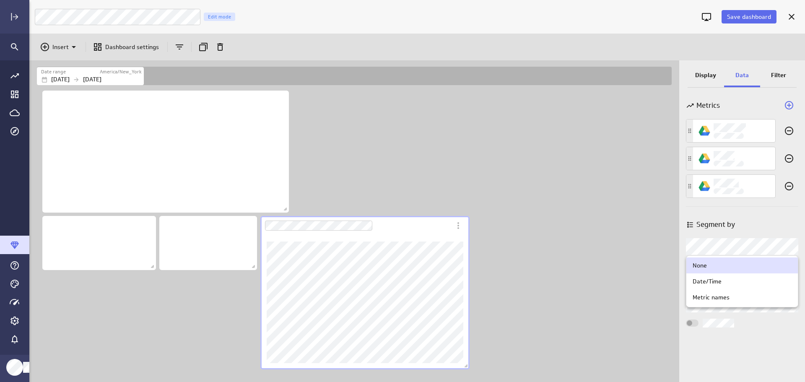
click at [763, 294] on div "Metric names" at bounding box center [742, 298] width 99 height 8
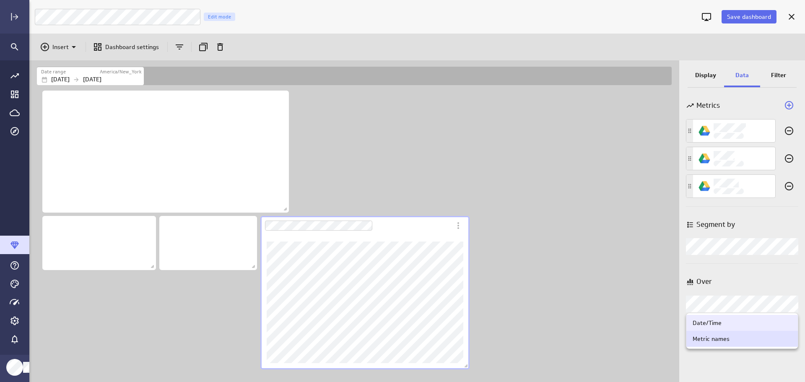
click at [792, 304] on body "Save dashboard LM Monthly Revenue Tracking Edit mode Insert Dashboard settings …" at bounding box center [402, 191] width 805 height 382
click at [694, 75] on div at bounding box center [402, 191] width 805 height 382
click at [706, 75] on p "Display" at bounding box center [706, 75] width 21 height 9
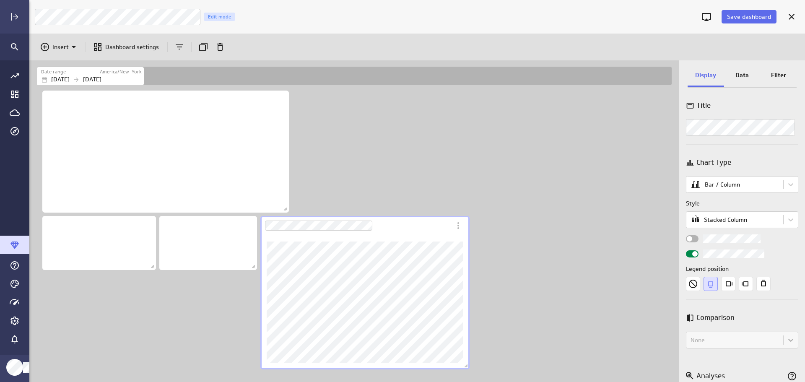
click at [748, 77] on p "Data" at bounding box center [742, 75] width 13 height 9
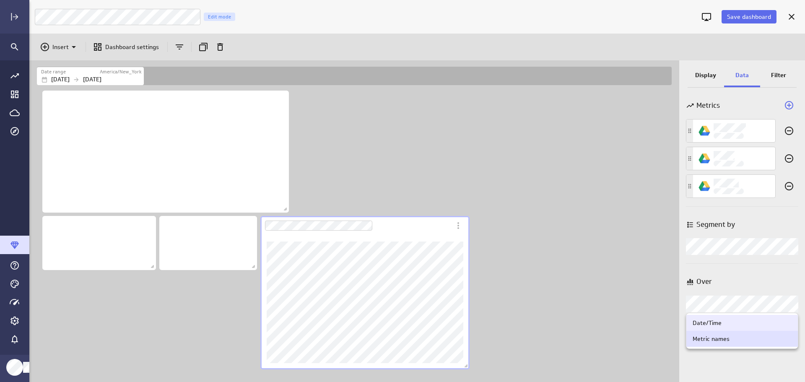
click at [790, 304] on body "Save dashboard LM Monthly Revenue Tracking Edit mode Insert Dashboard settings …" at bounding box center [402, 191] width 805 height 382
click at [762, 324] on div "Date/Time" at bounding box center [742, 323] width 99 height 8
click at [792, 249] on body "Save dashboard LM Monthly Revenue Tracking Edit mode Insert Dashboard settings …" at bounding box center [402, 191] width 805 height 382
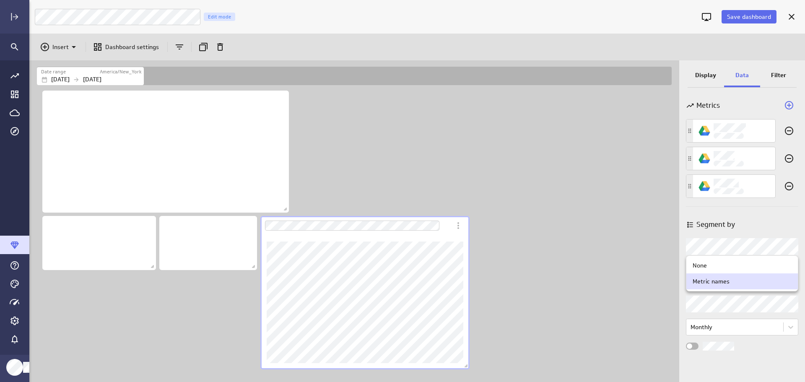
click at [755, 285] on div "Metric names" at bounding box center [742, 282] width 99 height 8
click at [701, 78] on p "Display" at bounding box center [706, 75] width 21 height 9
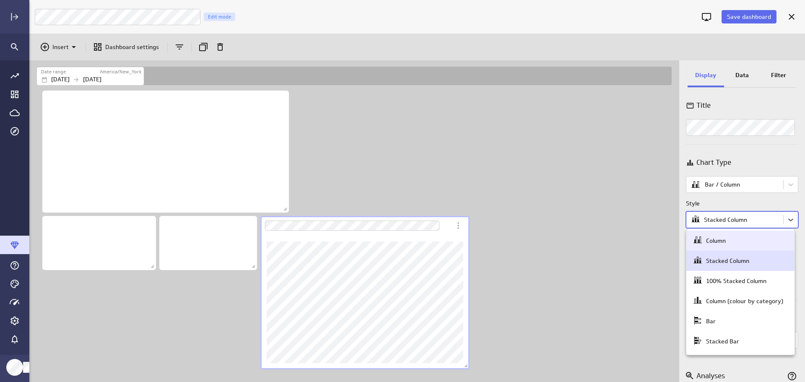
click at [787, 221] on body "Save dashboard LM Monthly Revenue Tracking Edit mode Insert Dashboard settings …" at bounding box center [402, 191] width 805 height 382
click at [720, 242] on div "Column" at bounding box center [716, 241] width 20 height 8
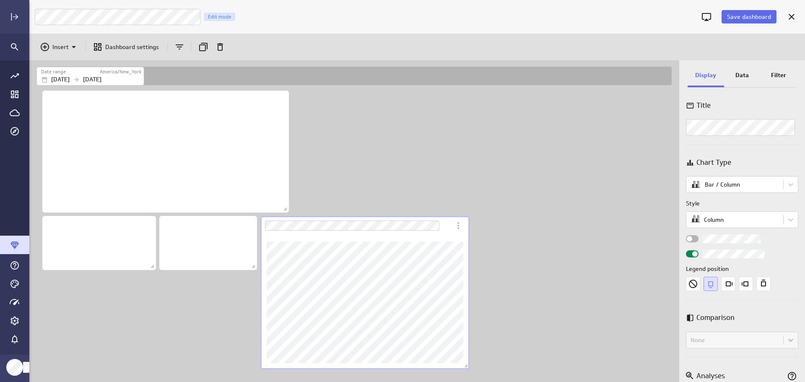
click at [776, 72] on p "Filter" at bounding box center [778, 75] width 15 height 9
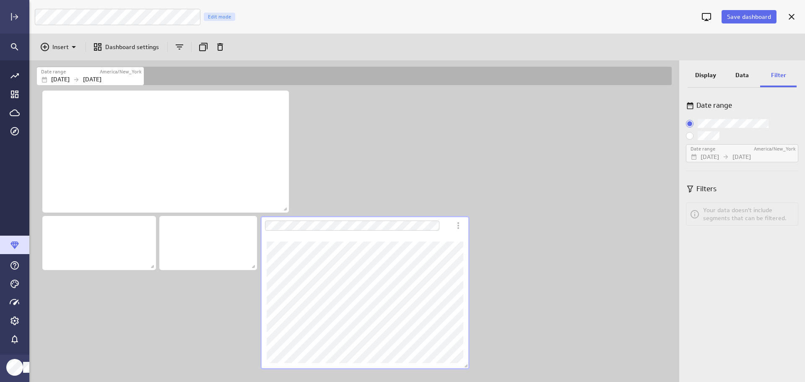
click at [692, 135] on span "Custom:" at bounding box center [690, 136] width 8 height 8
click at [0, 0] on input "Custom:" at bounding box center [0, 0] width 0 height 0
click at [713, 186] on p "Filters" at bounding box center [707, 189] width 20 height 10
click at [736, 73] on p "Data" at bounding box center [742, 75] width 13 height 9
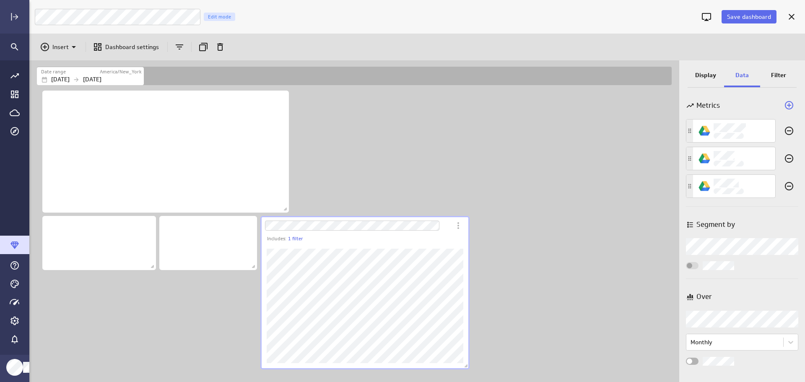
click at [713, 76] on p "Display" at bounding box center [706, 75] width 21 height 9
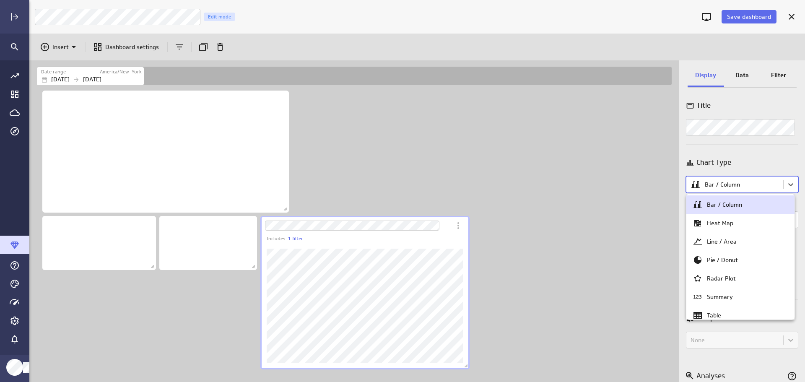
click at [788, 184] on body "Save dashboard LM Monthly Revenue Tracking Edit mode Insert Dashboard settings …" at bounding box center [402, 191] width 805 height 382
click at [789, 183] on div at bounding box center [402, 191] width 805 height 382
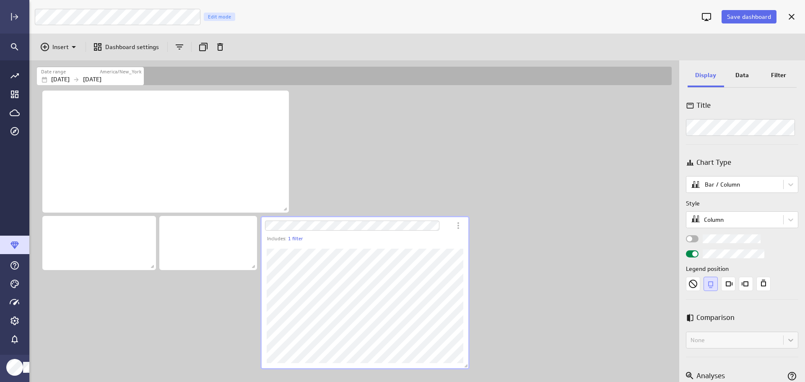
click at [785, 74] on p "Filter" at bounding box center [778, 75] width 15 height 9
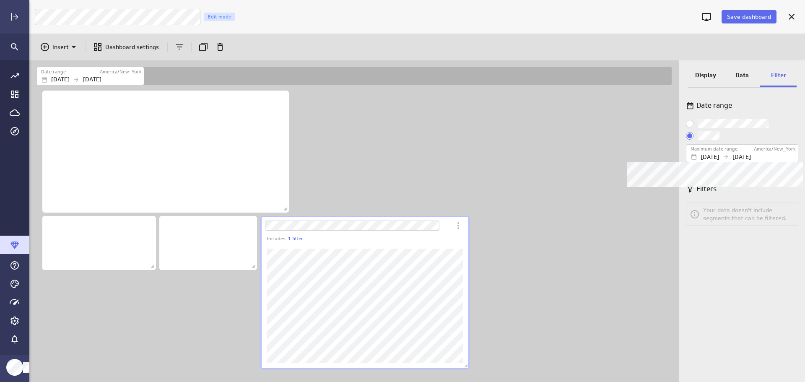
click at [791, 153] on div "[DATE] [DATE]" at bounding box center [743, 157] width 105 height 9
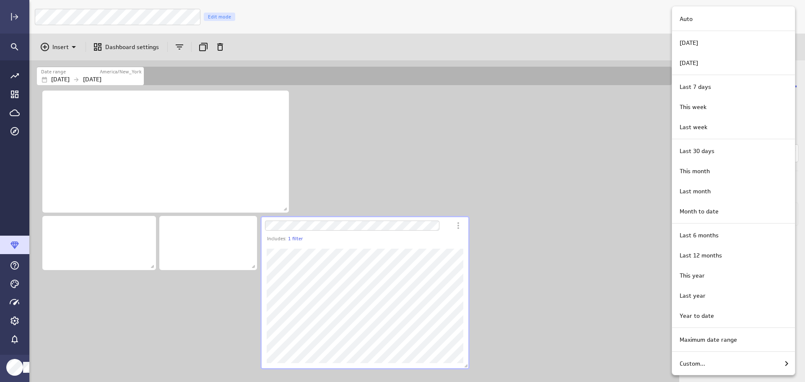
click at [626, 153] on div at bounding box center [402, 191] width 805 height 382
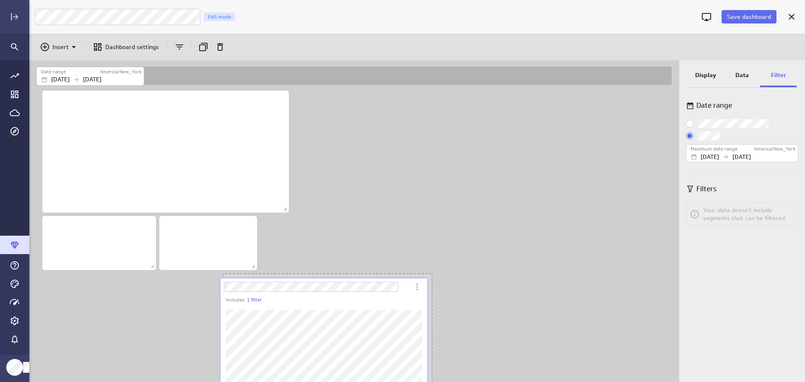
scroll to position [353, 651]
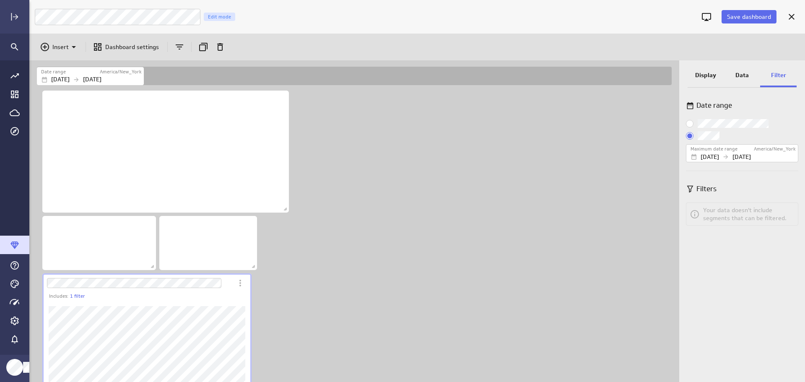
click at [746, 73] on p "Data" at bounding box center [742, 75] width 13 height 9
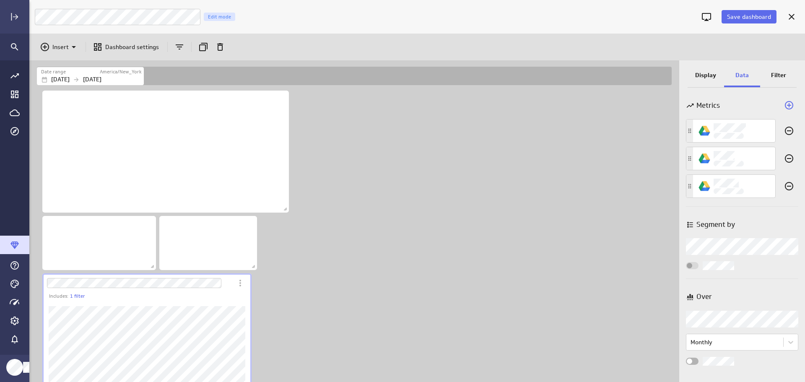
click at [781, 78] on p "Filter" at bounding box center [778, 75] width 15 height 9
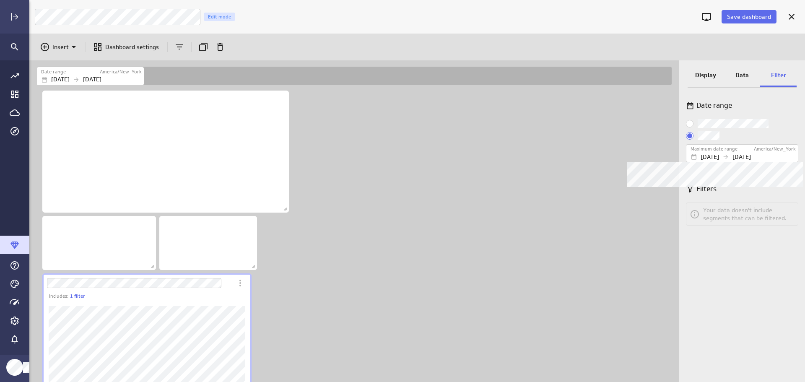
click at [751, 155] on p "[DATE]" at bounding box center [742, 157] width 18 height 9
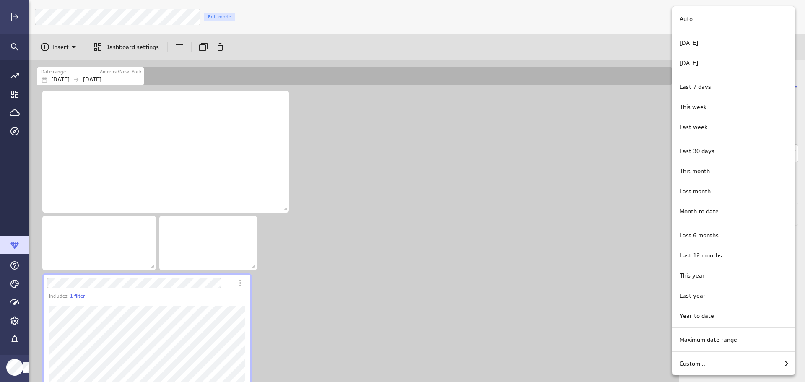
click at [723, 169] on div "This month" at bounding box center [733, 171] width 112 height 9
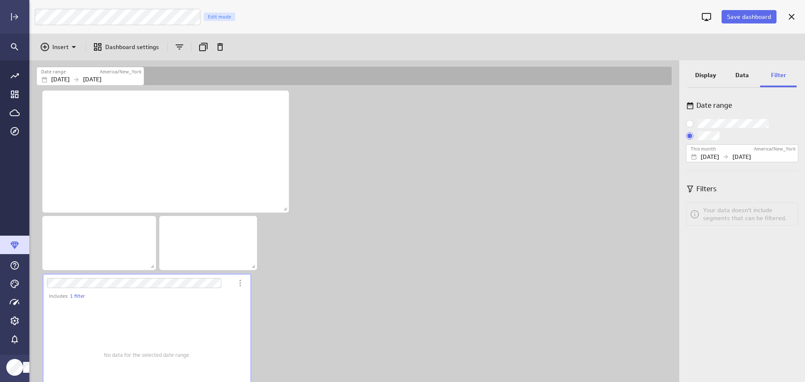
click at [0, 0] on input "Custom:" at bounding box center [0, 0] width 0 height 0
click at [715, 153] on p "[DATE]" at bounding box center [710, 157] width 18 height 9
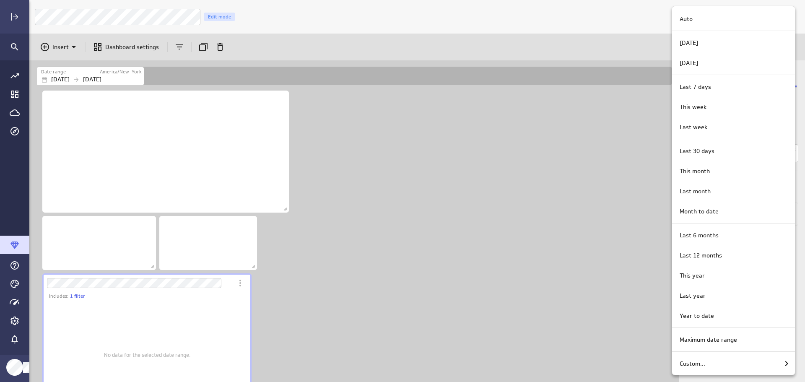
click at [727, 369] on div "Custom..." at bounding box center [733, 364] width 123 height 20
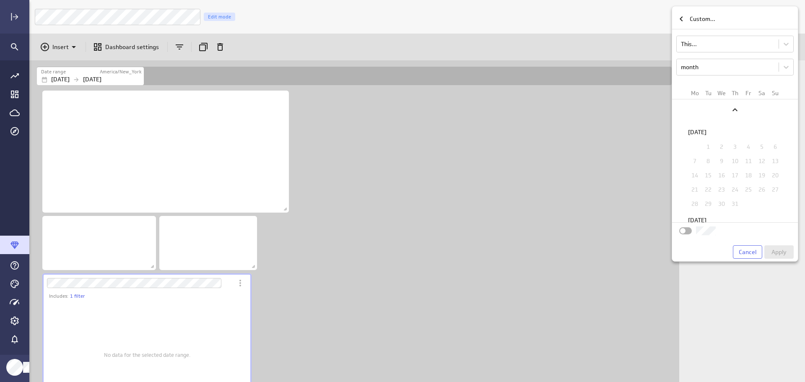
scroll to position [1100, 0]
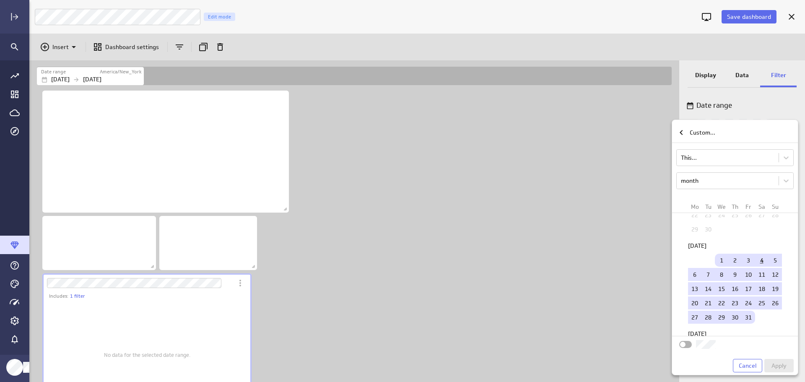
click at [711, 156] on body "Save dashboard LM Monthly Revenue Tracking Edit mode Insert Dashboard settings …" at bounding box center [402, 191] width 805 height 382
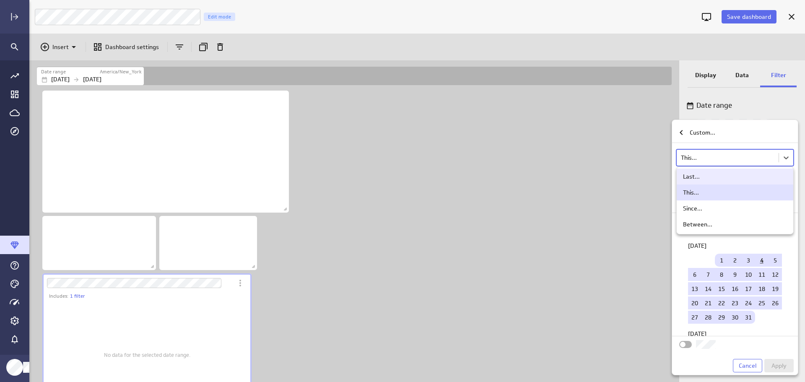
click at [711, 156] on div at bounding box center [402, 191] width 805 height 382
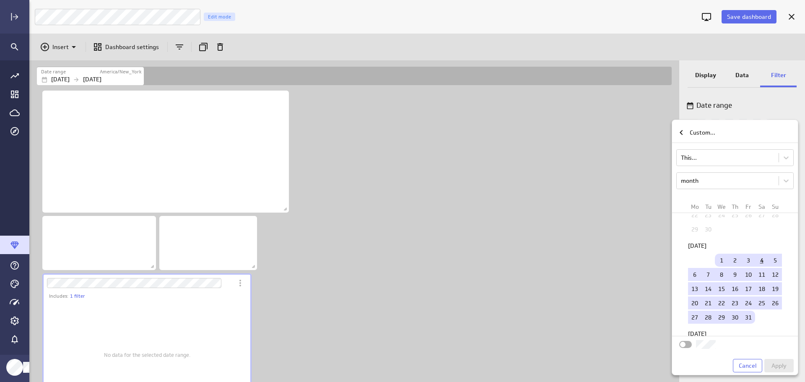
click at [710, 157] on body "Save dashboard LM Monthly Revenue Tracking Edit mode Insert Dashboard settings …" at bounding box center [402, 191] width 805 height 382
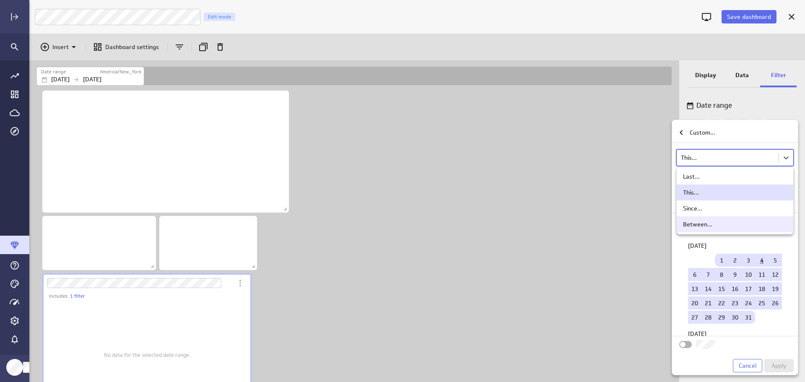
click at [703, 222] on div "Between..." at bounding box center [697, 225] width 29 height 8
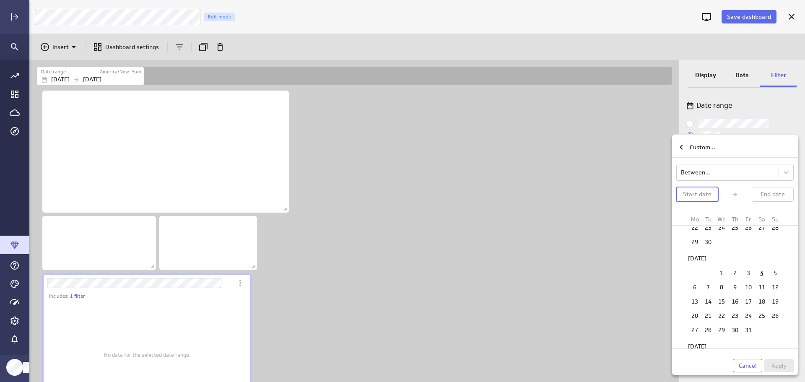
click at [708, 193] on p "Start date" at bounding box center [697, 194] width 29 height 9
click at [703, 274] on td "1" at bounding box center [708, 272] width 13 height 13
click at [733, 234] on icon "Previous" at bounding box center [735, 236] width 10 height 10
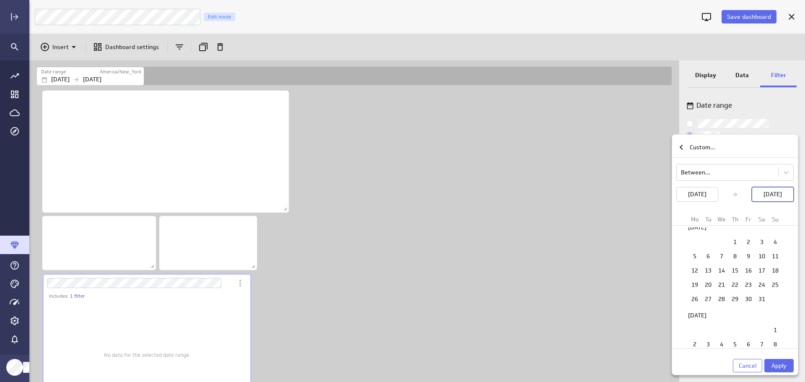
scroll to position [1804, 0]
click at [776, 290] on td "1" at bounding box center [775, 287] width 13 height 13
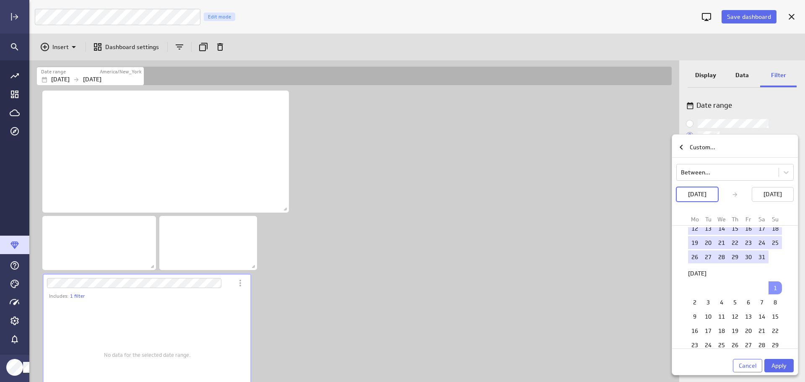
click at [784, 367] on span "Apply" at bounding box center [779, 366] width 15 height 8
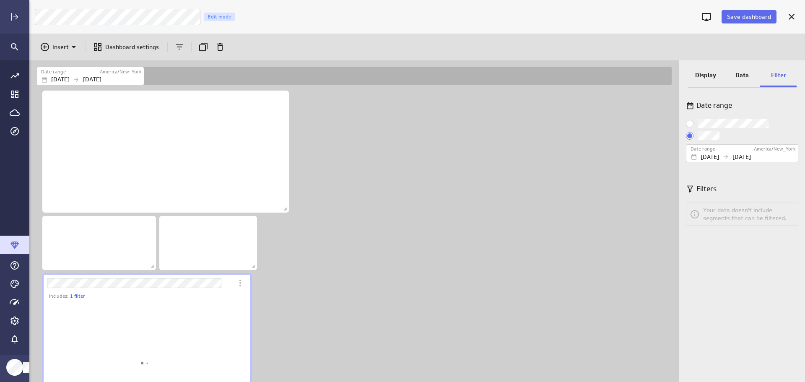
scroll to position [128, 210]
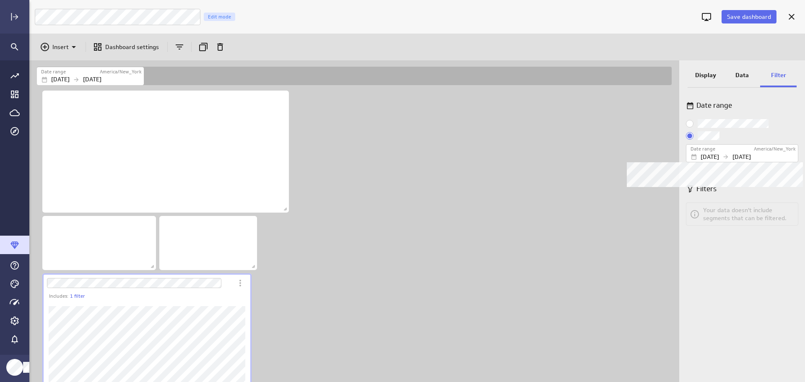
click at [734, 150] on div "Date range" at bounding box center [722, 149] width 63 height 7
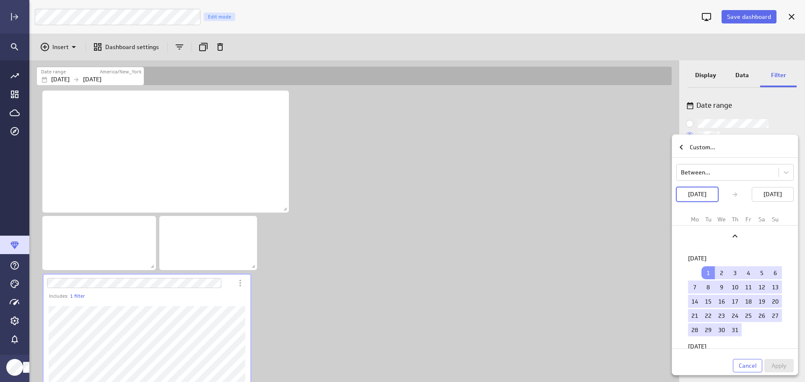
click at [782, 198] on p "[DATE]" at bounding box center [773, 194] width 18 height 9
click at [707, 194] on p "[DATE]" at bounding box center [697, 194] width 18 height 9
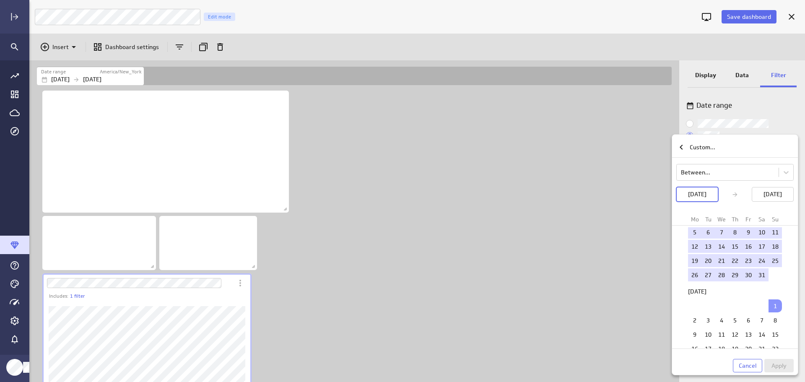
scroll to position [713, 0]
click at [774, 294] on td "1" at bounding box center [775, 293] width 13 height 13
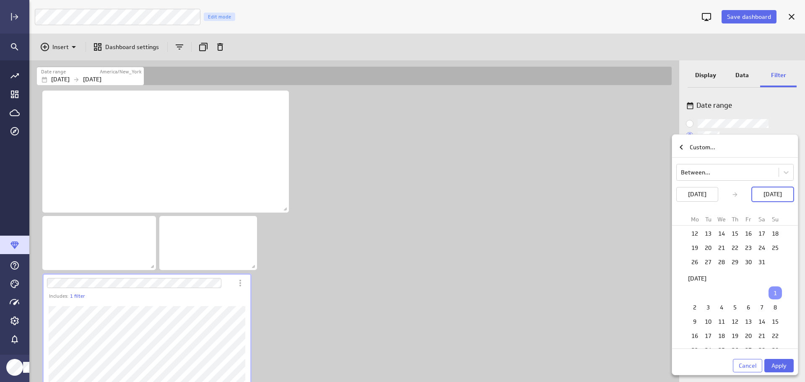
click at [776, 195] on p "[DATE]" at bounding box center [773, 194] width 18 height 9
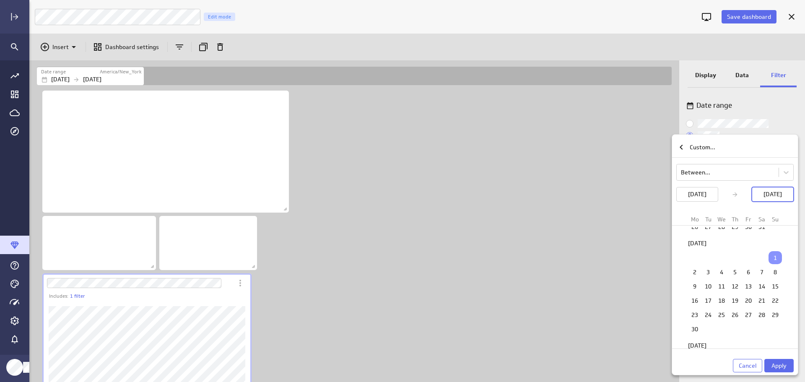
scroll to position [797, 0]
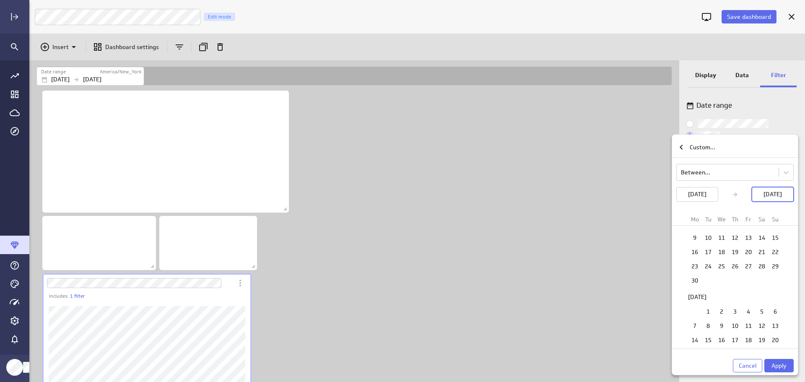
click at [696, 282] on td "30" at bounding box center [694, 280] width 13 height 13
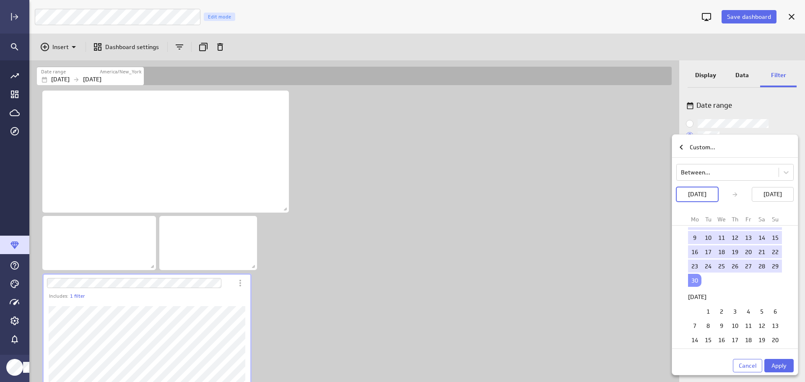
click at [774, 365] on span "Apply" at bounding box center [779, 366] width 15 height 8
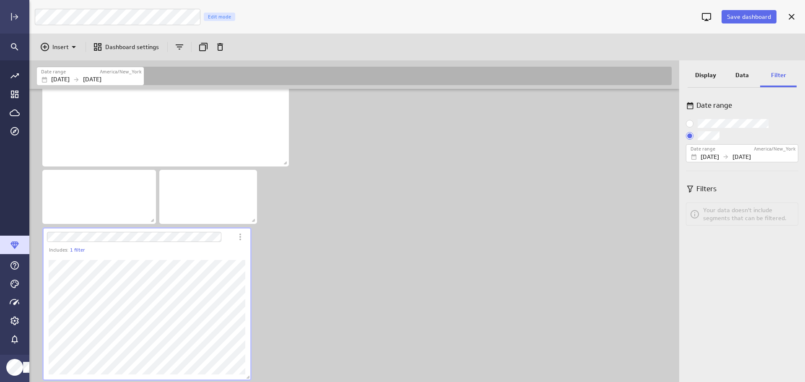
scroll to position [47, 0]
click at [740, 77] on p "Data" at bounding box center [742, 75] width 13 height 9
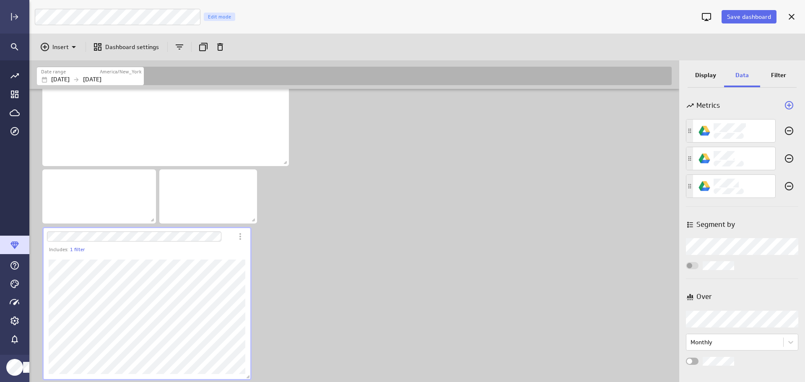
click at [202, 44] on icon "Duplicate" at bounding box center [203, 47] width 10 height 10
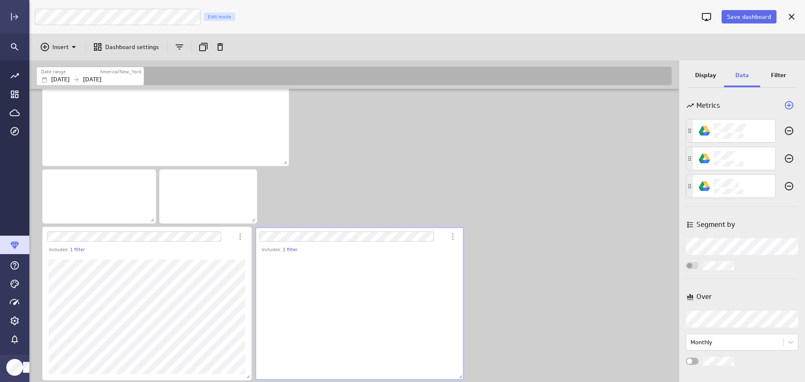
scroll to position [128, 210]
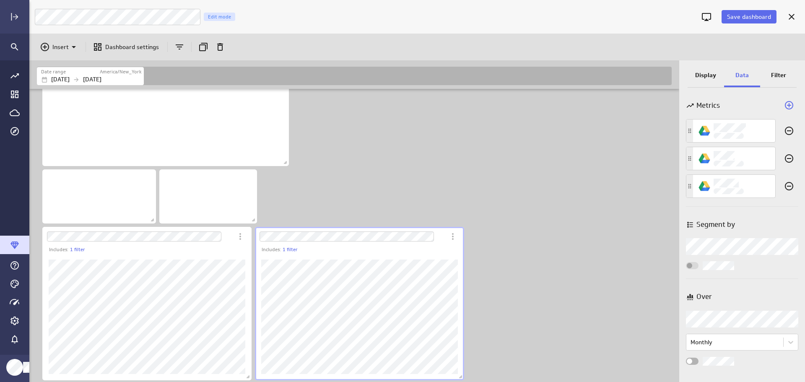
click at [776, 76] on p "Filter" at bounding box center [778, 75] width 15 height 9
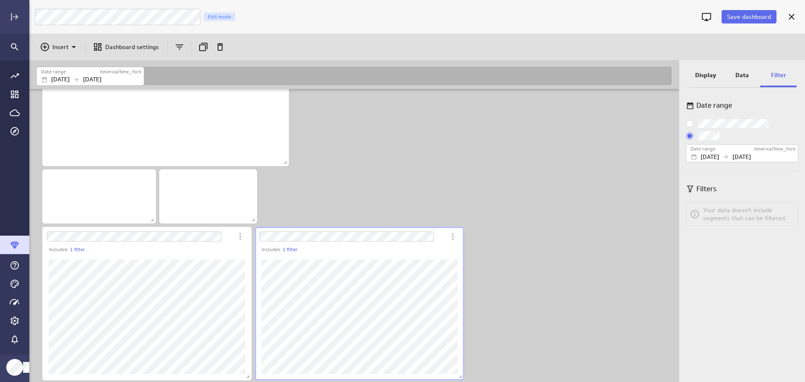
click at [693, 125] on span "Use dashboard date range" at bounding box center [690, 124] width 8 height 8
click at [0, 0] on input "Use dashboard date range" at bounding box center [0, 0] width 0 height 0
click at [711, 76] on p "Display" at bounding box center [706, 75] width 21 height 9
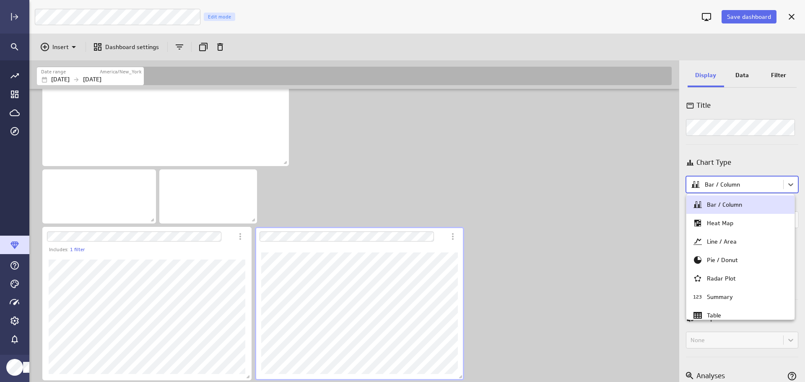
click at [789, 185] on body "Save dashboard LM Monthly Revenue Tracking Edit mode Insert Dashboard settings …" at bounding box center [402, 191] width 805 height 382
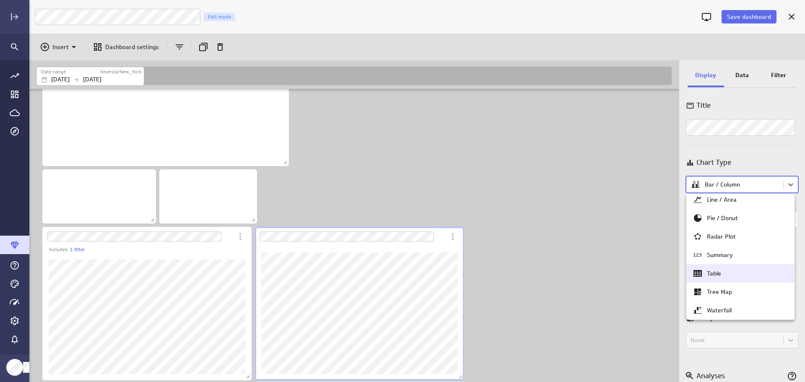
scroll to position [81, 0]
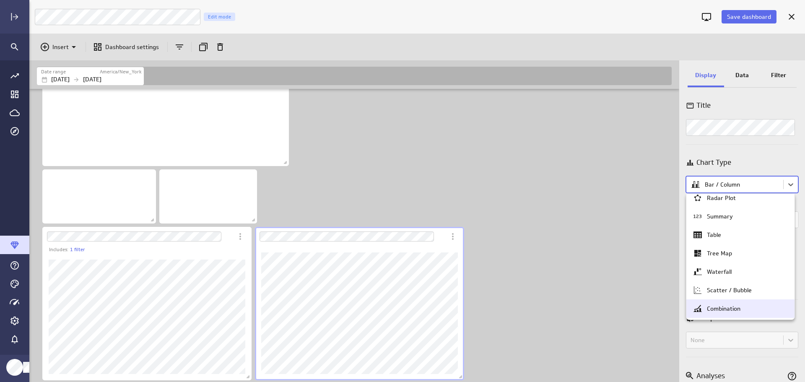
click at [741, 309] on div "Combination" at bounding box center [741, 309] width 96 height 10
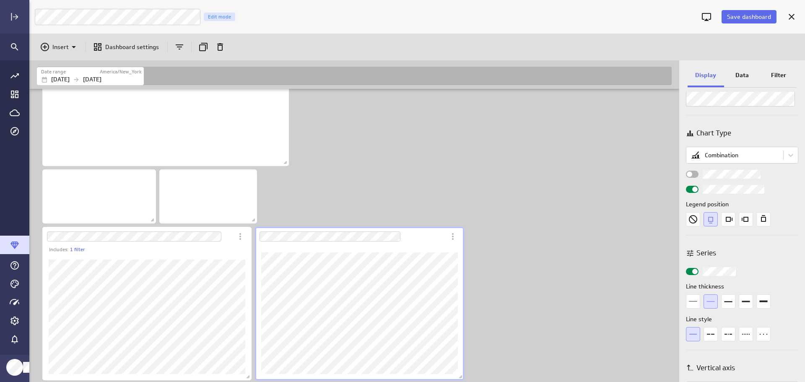
scroll to position [42, 0]
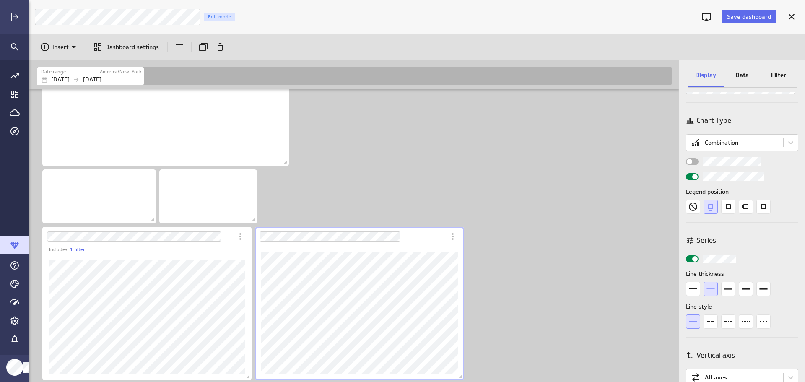
click at [727, 290] on icon "3px" at bounding box center [729, 289] width 14 height 14
click at [715, 289] on icon "2px" at bounding box center [711, 289] width 8 height 1
click at [693, 289] on icon "1px" at bounding box center [693, 289] width 14 height 14
click at [714, 290] on icon "2px" at bounding box center [711, 289] width 14 height 14
click at [730, 290] on icon "3px" at bounding box center [729, 289] width 14 height 14
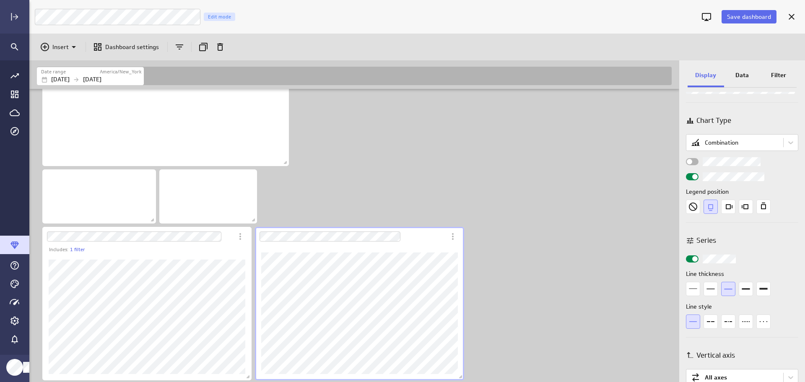
click at [708, 318] on icon "Dashes" at bounding box center [711, 322] width 14 height 14
click at [697, 321] on icon "Solid line" at bounding box center [694, 321] width 8 height 1
click at [57, 47] on p "Insert" at bounding box center [60, 47] width 16 height 9
click at [65, 104] on p "Text" at bounding box center [61, 108] width 12 height 9
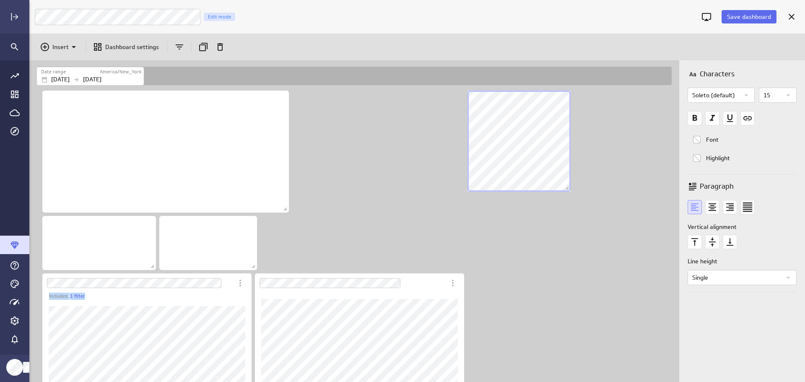
click at [432, 112] on div "Includes: 1 filter" at bounding box center [356, 258] width 642 height 339
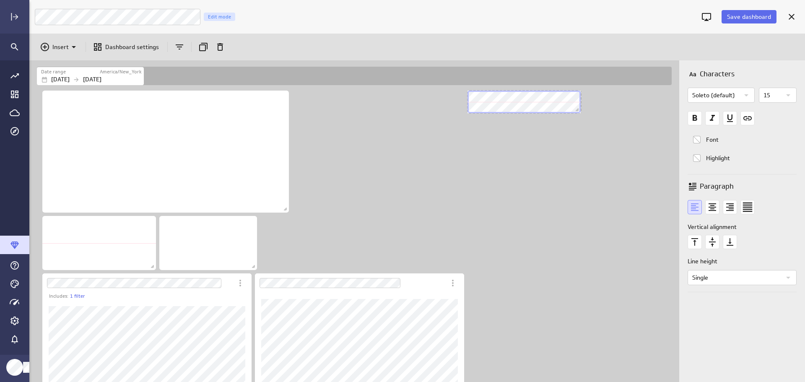
drag, startPoint x: 567, startPoint y: 188, endPoint x: 577, endPoint y: 109, distance: 79.5
click at [577, 109] on span "Dashboard content with 6 widgets" at bounding box center [578, 111] width 8 height 8
click at [516, 115] on div "Dashboard content with 6 widgets" at bounding box center [524, 102] width 117 height 26
click at [536, 131] on div "Includes: 1 filter" at bounding box center [356, 258] width 642 height 339
click at [351, 191] on div "Includes: 1 filter" at bounding box center [356, 258] width 642 height 339
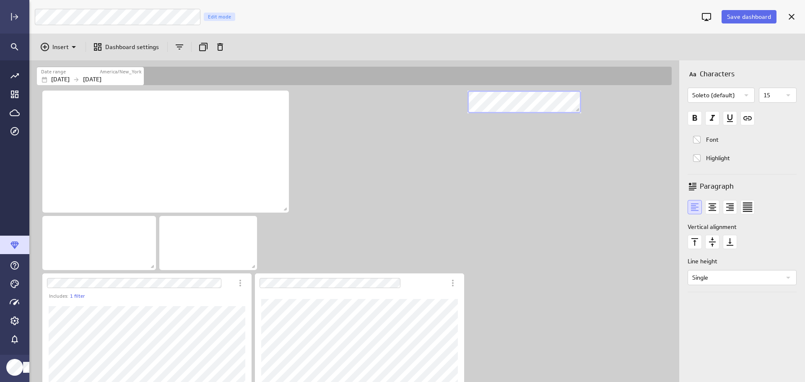
click at [525, 171] on div "Includes: 1 filter" at bounding box center [356, 258] width 642 height 339
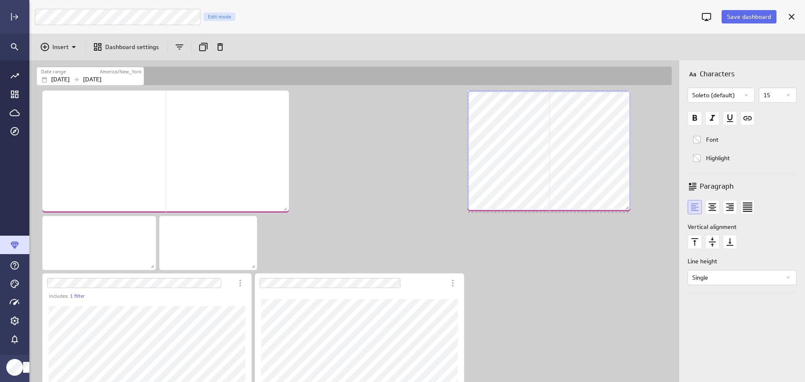
drag, startPoint x: 578, startPoint y: 110, endPoint x: 628, endPoint y: 208, distance: 109.2
click at [628, 208] on span "Dashboard content with 6 widgets" at bounding box center [628, 209] width 8 height 8
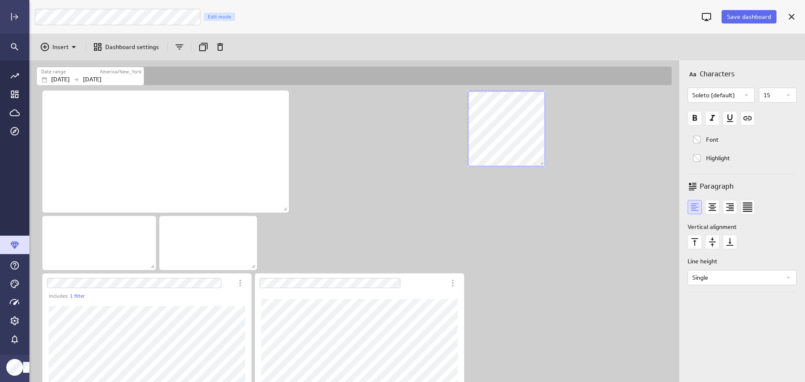
drag, startPoint x: 626, startPoint y: 209, endPoint x: 542, endPoint y: 164, distance: 95.2
click at [542, 164] on span "Dashboard content with 6 widgets" at bounding box center [543, 164] width 8 height 8
click at [267, 164] on div "No description available" at bounding box center [165, 152] width 247 height 122
click at [393, 183] on div "Includes: 1 filter" at bounding box center [356, 258] width 642 height 339
drag, startPoint x: 541, startPoint y: 160, endPoint x: 492, endPoint y: 175, distance: 50.8
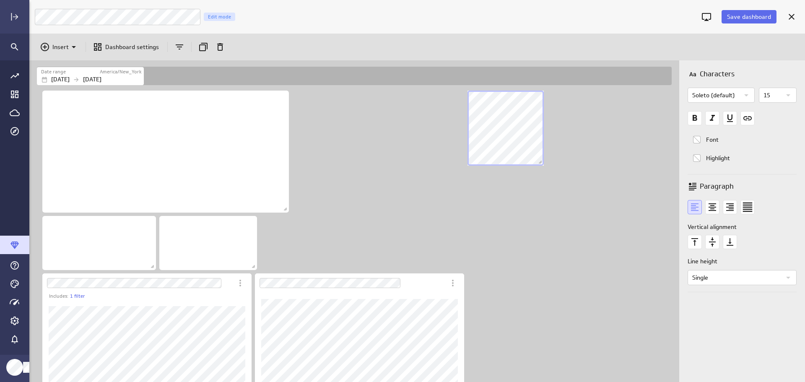
click at [492, 175] on div "Includes: 1 filter" at bounding box center [356, 258] width 642 height 339
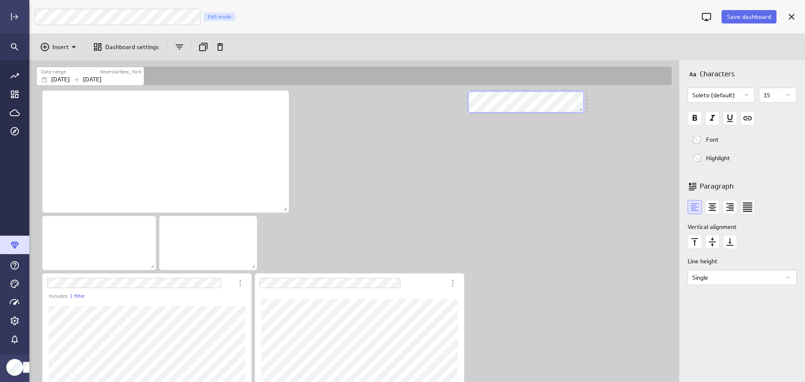
click at [584, 103] on div "Dashboard content with 6 widgets" at bounding box center [526, 102] width 120 height 26
drag, startPoint x: 543, startPoint y: 162, endPoint x: 567, endPoint y: 114, distance: 53.3
click at [567, 114] on div "Dashboard content with 6 widgets" at bounding box center [527, 102] width 122 height 26
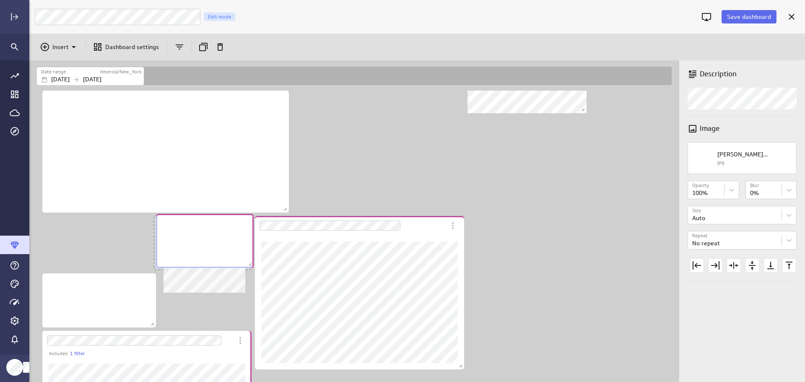
scroll to position [410, 651]
drag, startPoint x: 243, startPoint y: 244, endPoint x: 239, endPoint y: 242, distance: 4.4
click at [239, 242] on div "No description available" at bounding box center [204, 242] width 98 height 54
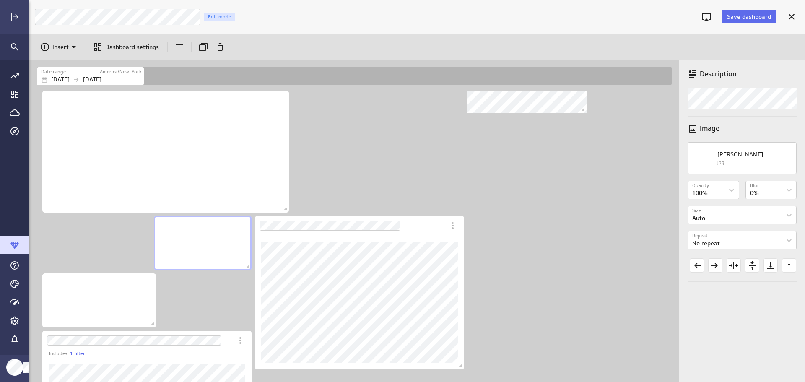
click at [416, 228] on div "Dashboard Widget" at bounding box center [350, 225] width 191 height 19
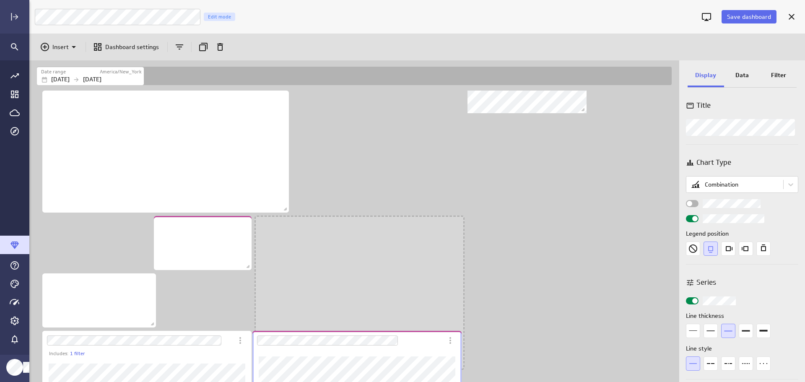
drag, startPoint x: 417, startPoint y: 230, endPoint x: 414, endPoint y: 345, distance: 115.0
click at [414, 345] on div "Dashboard Widget" at bounding box center [348, 340] width 191 height 19
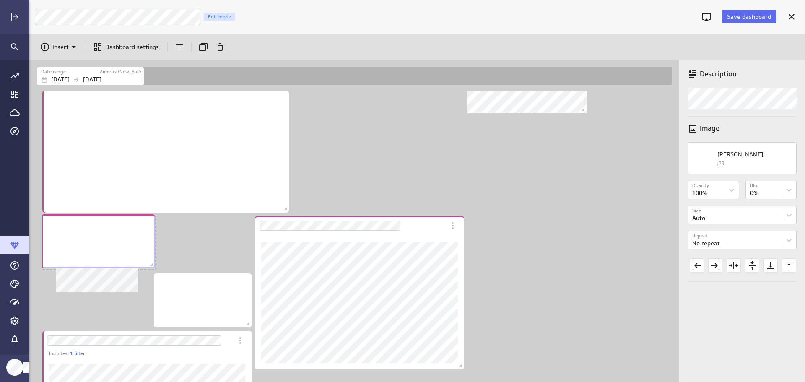
drag, startPoint x: 112, startPoint y: 288, endPoint x: 111, endPoint y: 229, distance: 59.2
click at [111, 229] on div "No description available" at bounding box center [99, 241] width 114 height 54
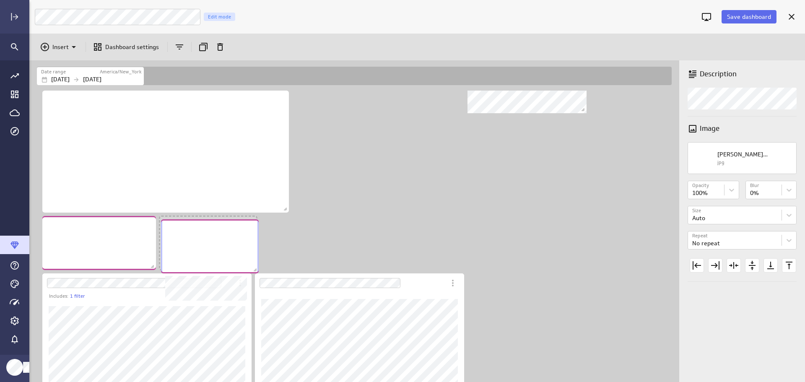
scroll to position [353, 651]
drag, startPoint x: 219, startPoint y: 285, endPoint x: 223, endPoint y: 230, distance: 55.5
click at [223, 230] on div "No description available" at bounding box center [207, 245] width 98 height 54
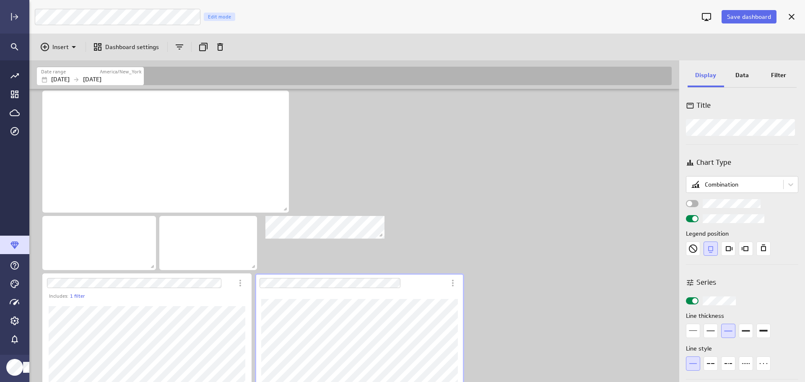
scroll to position [45, 0]
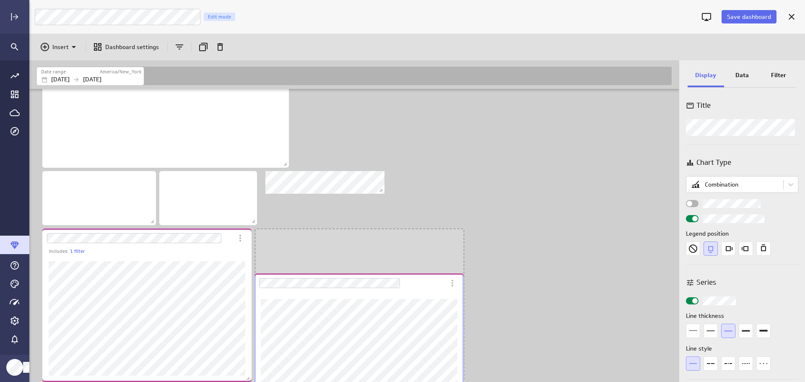
click at [411, 291] on div "Dashboard Widget" at bounding box center [350, 283] width 191 height 19
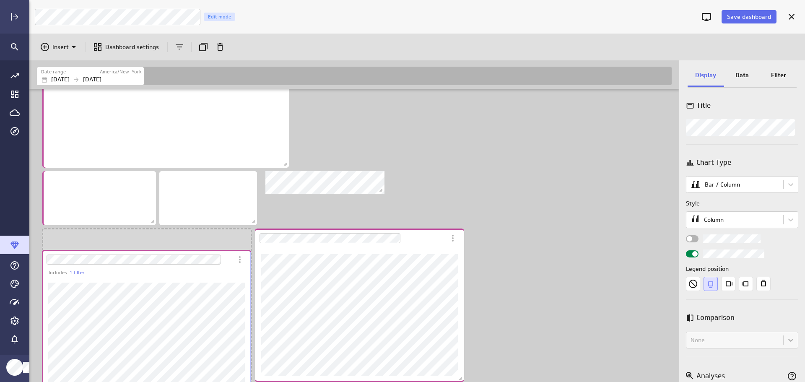
drag, startPoint x: 224, startPoint y: 259, endPoint x: 224, endPoint y: 281, distance: 21.4
click at [224, 281] on div "Dashboard Widget" at bounding box center [146, 339] width 209 height 127
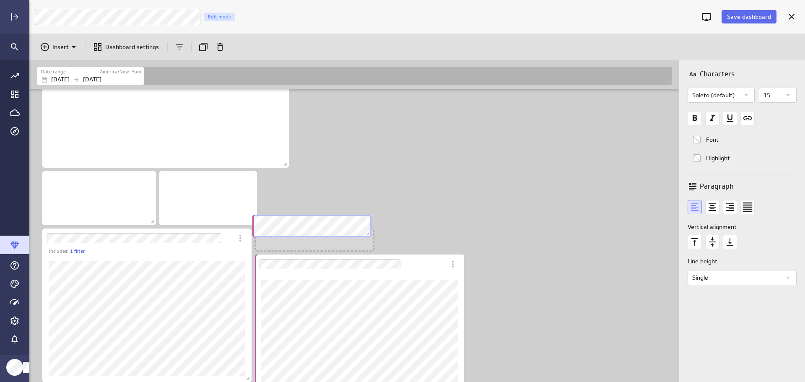
scroll to position [378, 651]
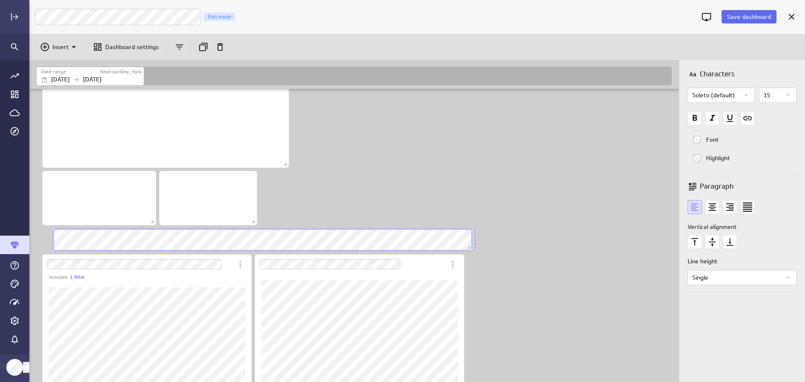
drag, startPoint x: 169, startPoint y: 248, endPoint x: 470, endPoint y: 245, distance: 301.2
click at [470, 245] on span "Dashboard content with 6 widgets" at bounding box center [470, 249] width 8 height 8
drag, startPoint x: 476, startPoint y: 250, endPoint x: 401, endPoint y: 249, distance: 74.7
click at [401, 249] on span "Dashboard content with 6 widgets" at bounding box center [398, 249] width 8 height 8
click at [712, 210] on icon "text Center" at bounding box center [713, 207] width 14 height 14
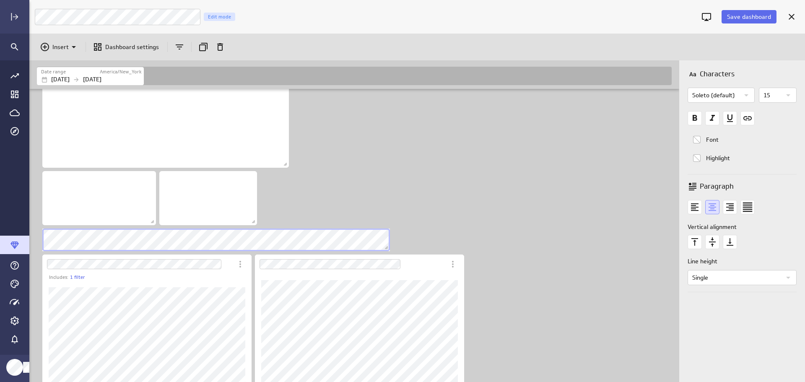
click at [701, 122] on icon "Bold font" at bounding box center [695, 118] width 14 height 14
click at [791, 96] on icon "Widget Properties" at bounding box center [789, 95] width 10 height 10
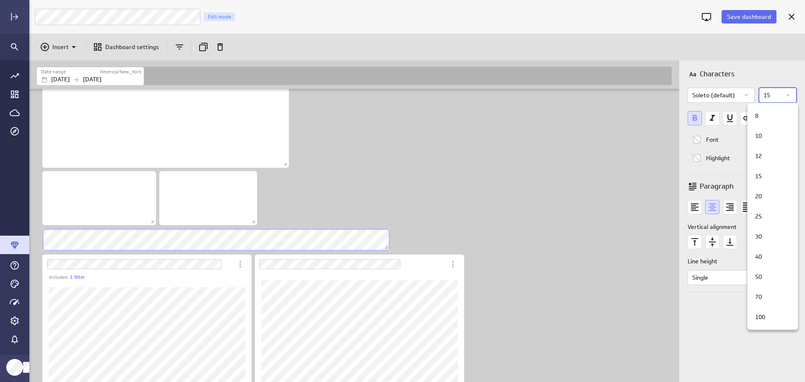
click at [763, 197] on div "20" at bounding box center [771, 196] width 39 height 9
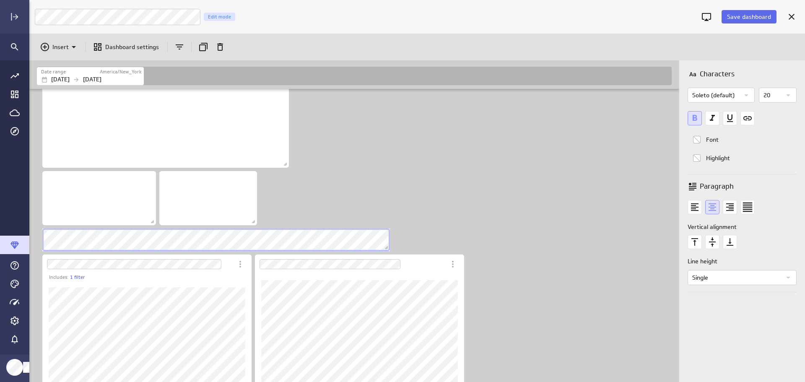
click at [545, 263] on div "Includes: 1 filter" at bounding box center [356, 227] width 642 height 366
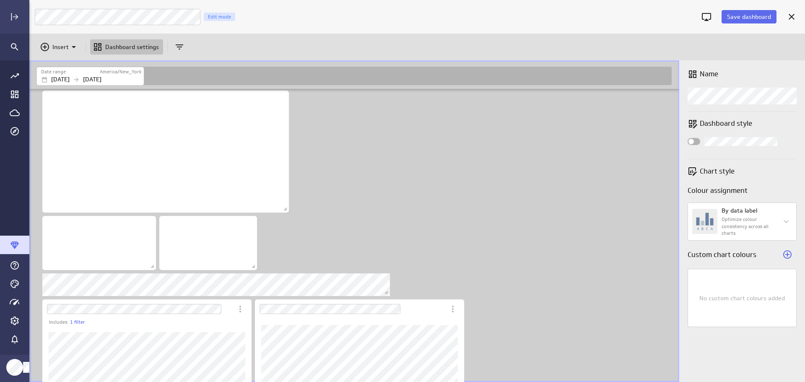
scroll to position [73, 0]
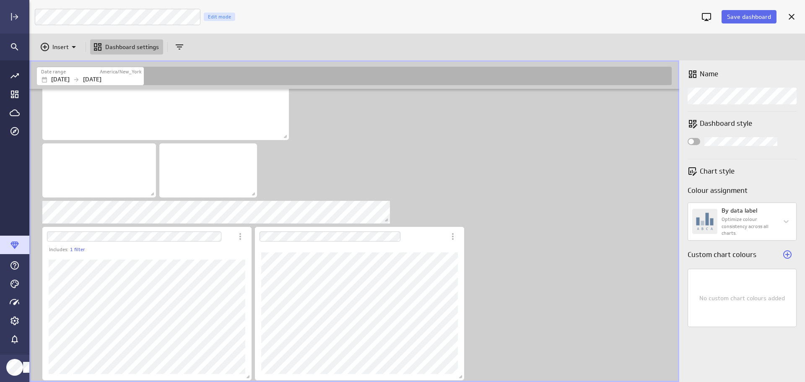
click at [748, 17] on span "Save dashboard" at bounding box center [749, 17] width 44 height 8
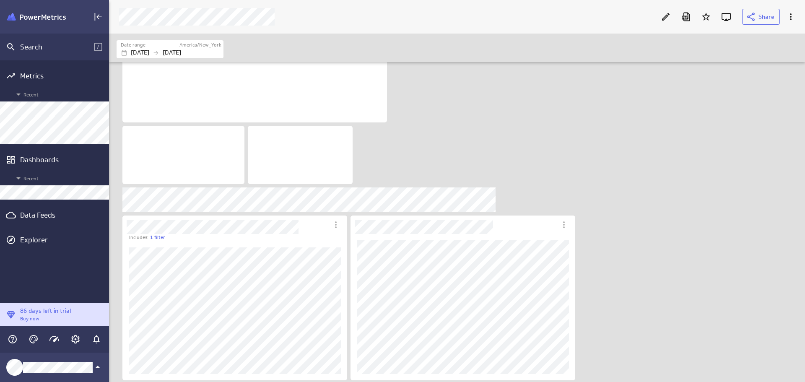
scroll to position [4, 4]
